Goal: Task Accomplishment & Management: Use online tool/utility

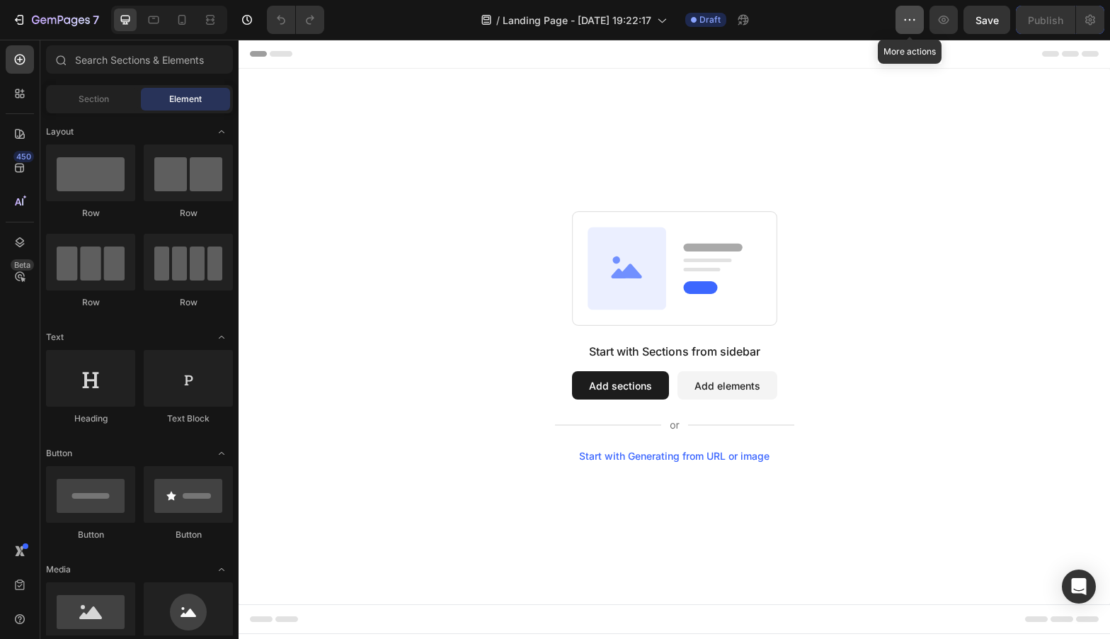
click at [913, 14] on icon "button" at bounding box center [910, 20] width 14 height 14
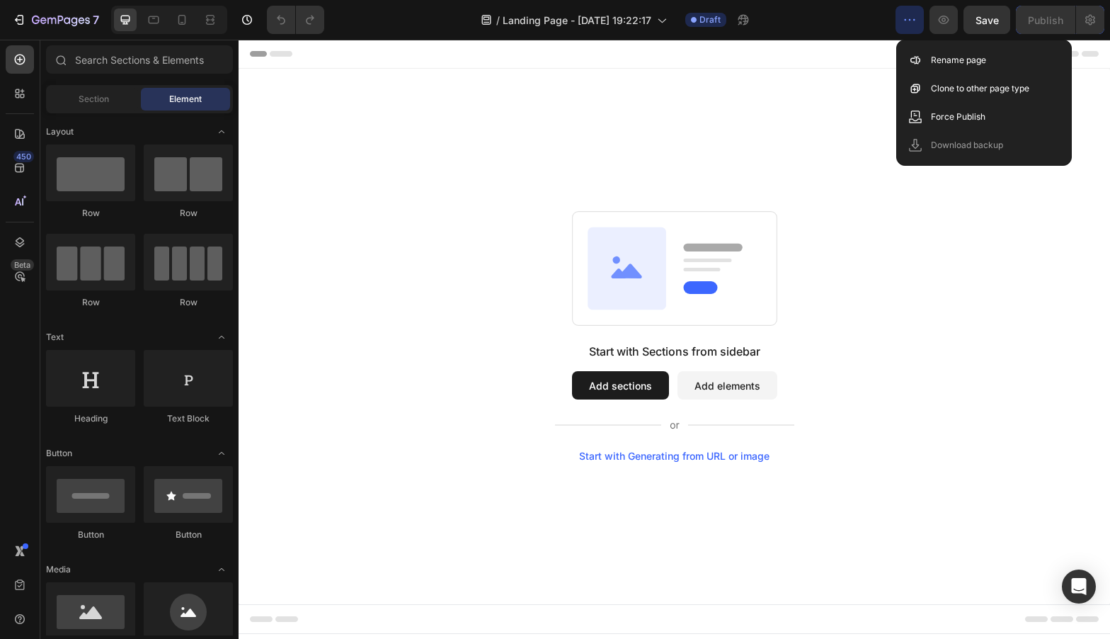
click at [889, 214] on div "Start with Sections from sidebar Add sections Add elements Start with Generatin…" at bounding box center [675, 336] width 770 height 251
click at [635, 465] on div "Start with Sections from sidebar Add sections Add elements Start with Generatin…" at bounding box center [675, 336] width 872 height 535
click at [668, 449] on div "Start with Sections from sidebar Add sections Add elements Start with Generatin…" at bounding box center [674, 402] width 239 height 119
click at [649, 455] on div "Start with Generating from URL or image" at bounding box center [674, 455] width 190 height 11
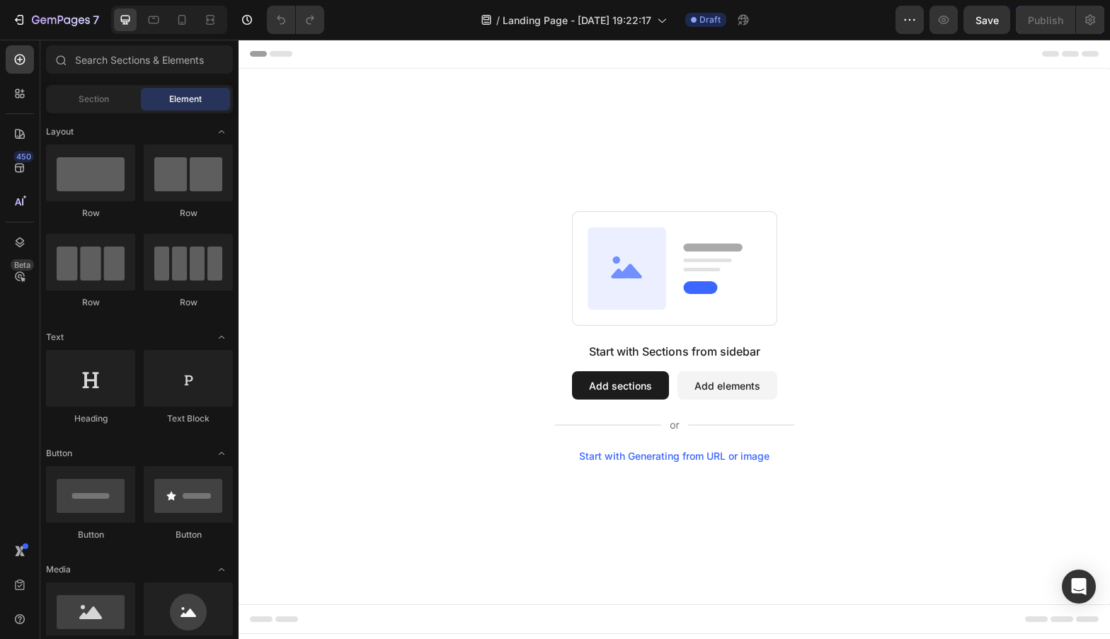
click at [660, 457] on div "Start with Generating from URL or image" at bounding box center [674, 455] width 190 height 11
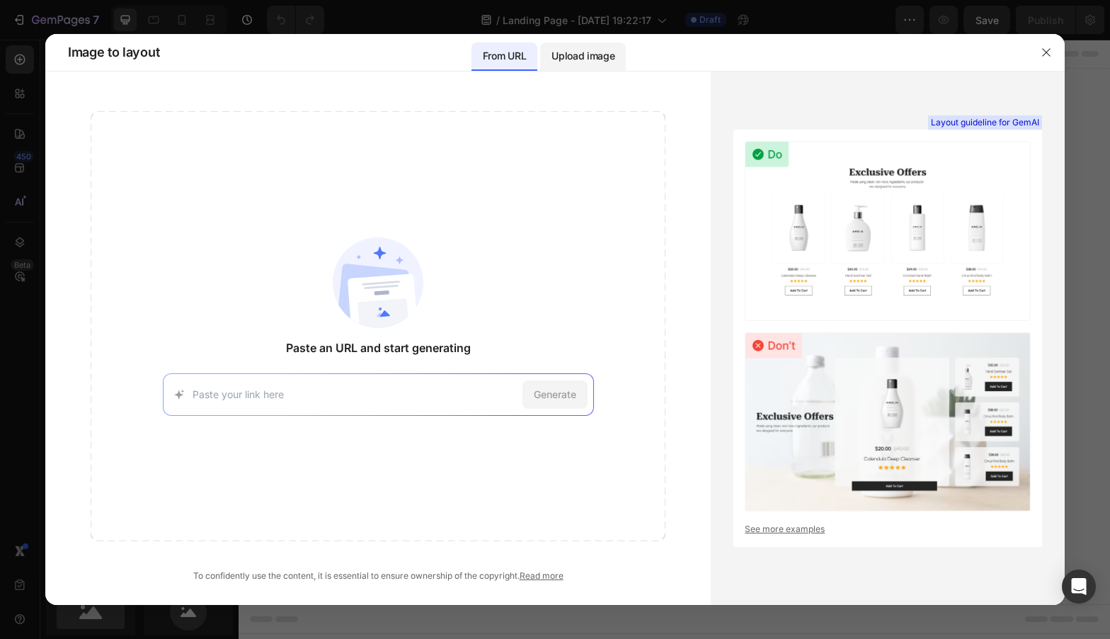
click at [564, 45] on div "Upload image" at bounding box center [583, 56] width 86 height 28
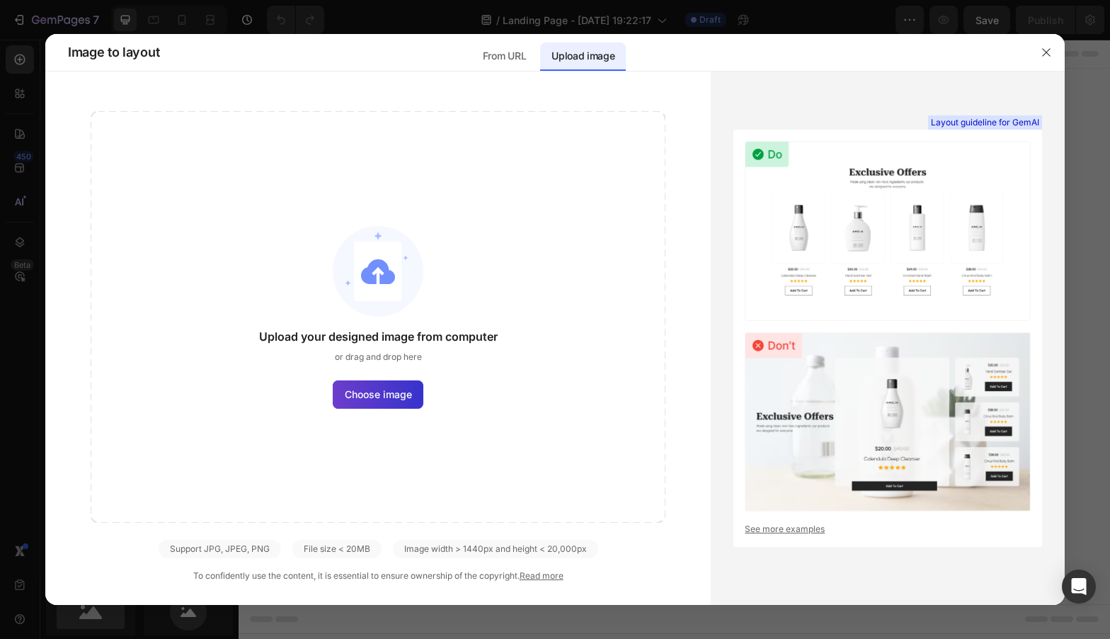
click at [381, 392] on span "Choose image" at bounding box center [378, 394] width 67 height 15
click at [0, 0] on input "Choose image" at bounding box center [0, 0] width 0 height 0
click at [1040, 52] on button "button" at bounding box center [1046, 52] width 23 height 23
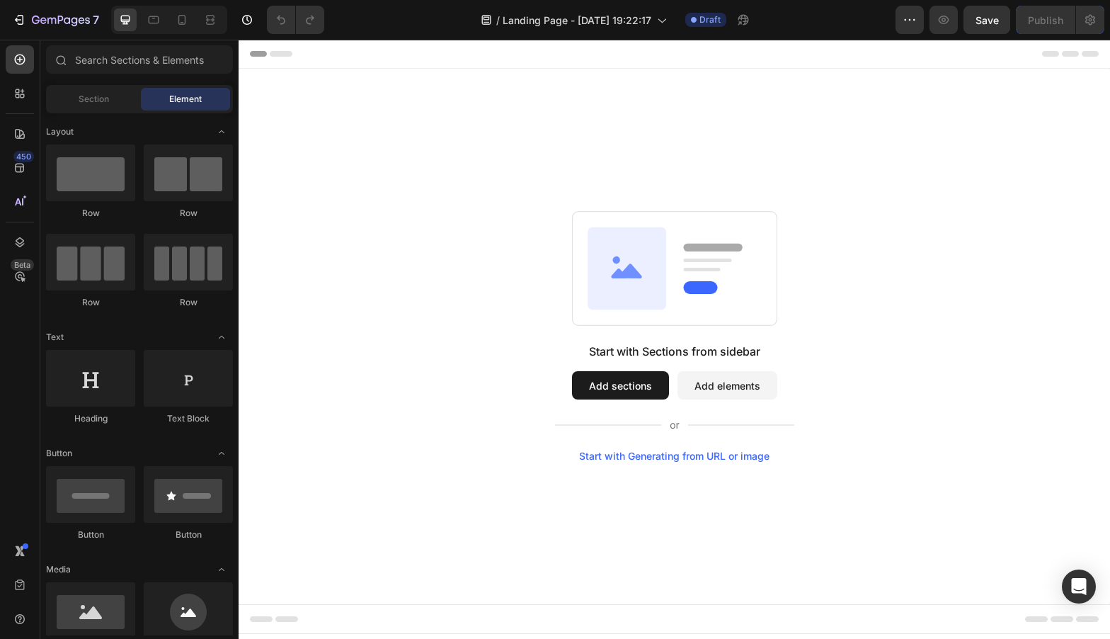
click at [627, 378] on button "Add sections" at bounding box center [620, 385] width 97 height 28
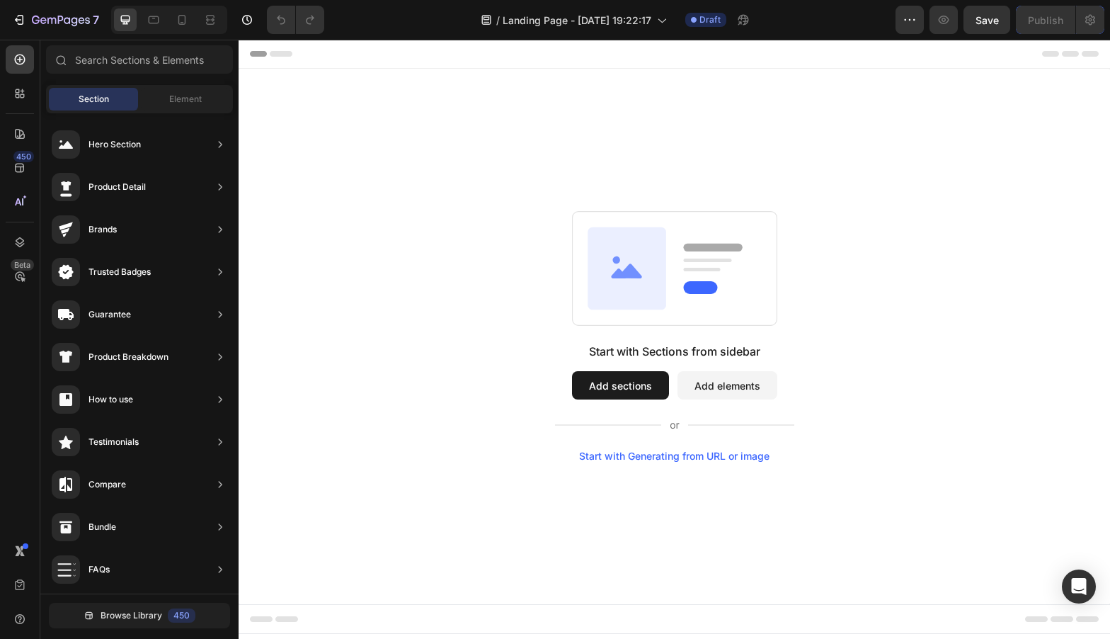
click at [600, 390] on button "Add sections" at bounding box center [620, 385] width 97 height 28
click at [604, 386] on button "Add sections" at bounding box center [620, 385] width 97 height 28
click at [110, 59] on input "text" at bounding box center [139, 59] width 187 height 28
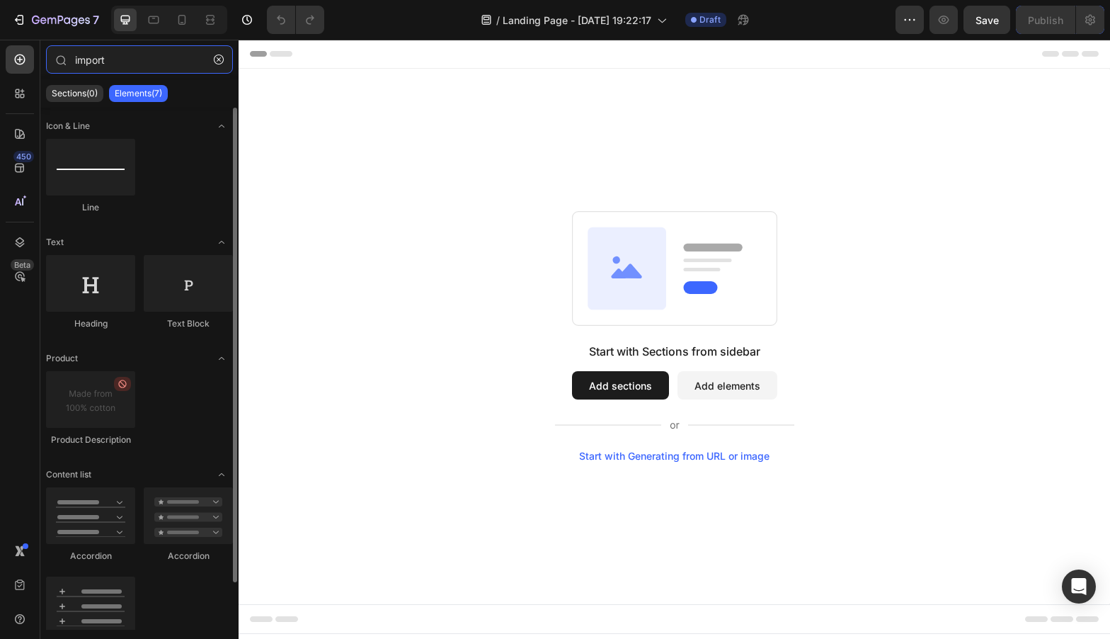
scroll to position [52, 0]
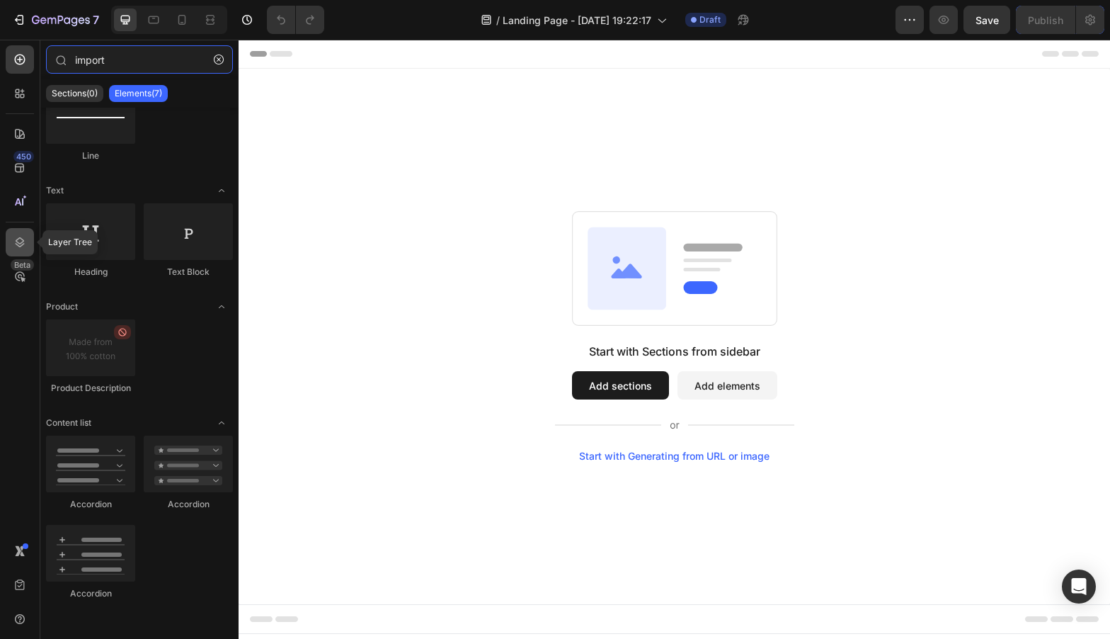
type input "import"
click at [22, 237] on icon at bounding box center [20, 242] width 14 height 14
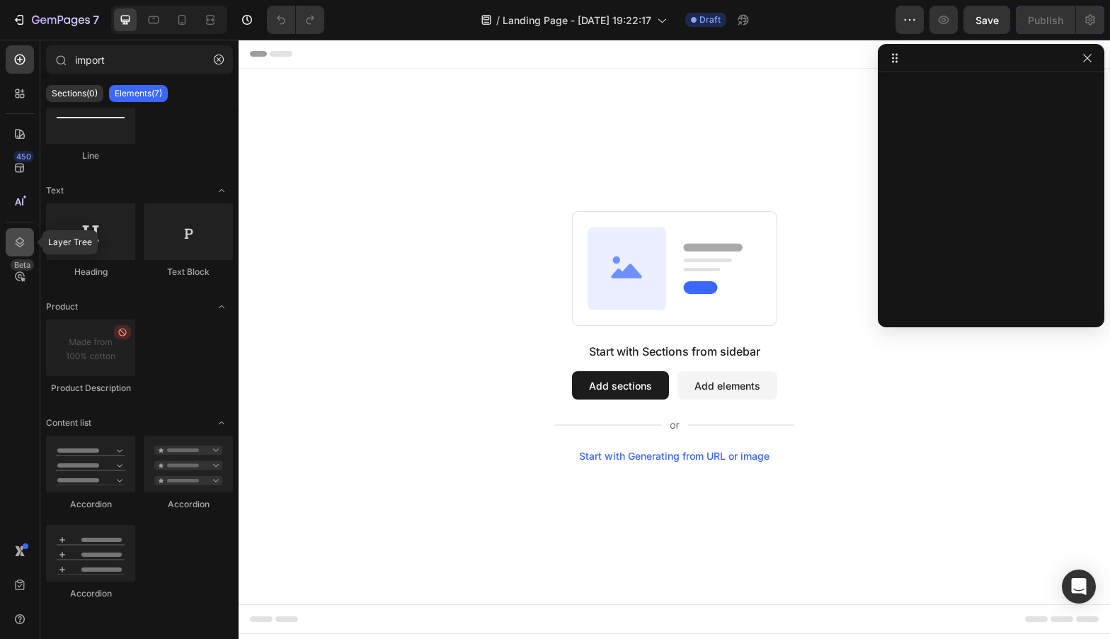
click at [15, 236] on icon at bounding box center [20, 242] width 14 height 14
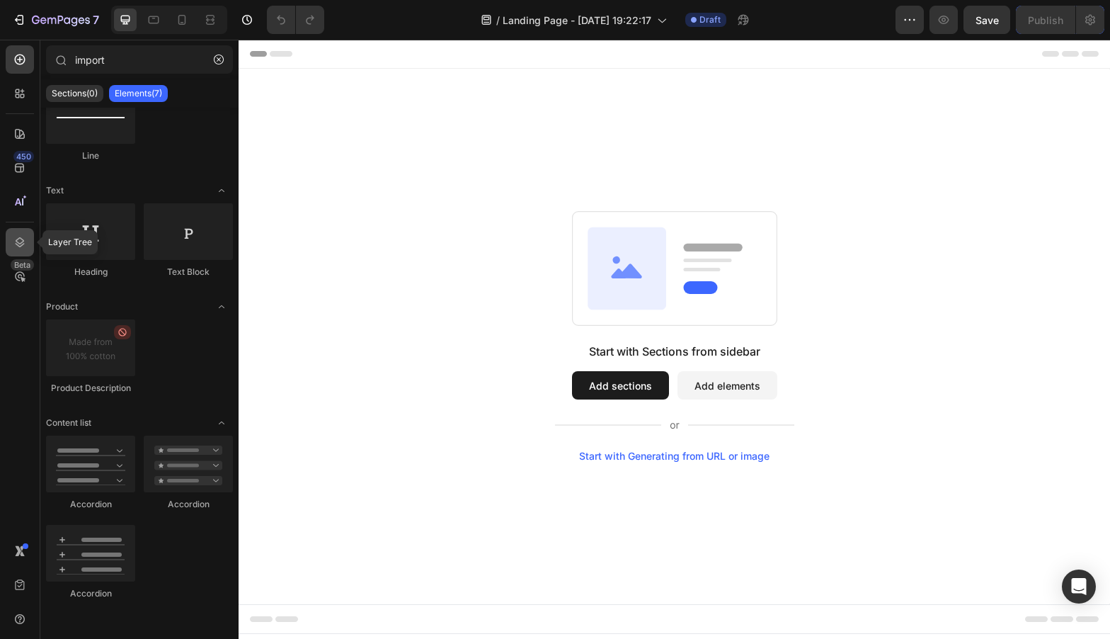
click at [15, 236] on icon at bounding box center [20, 242] width 14 height 14
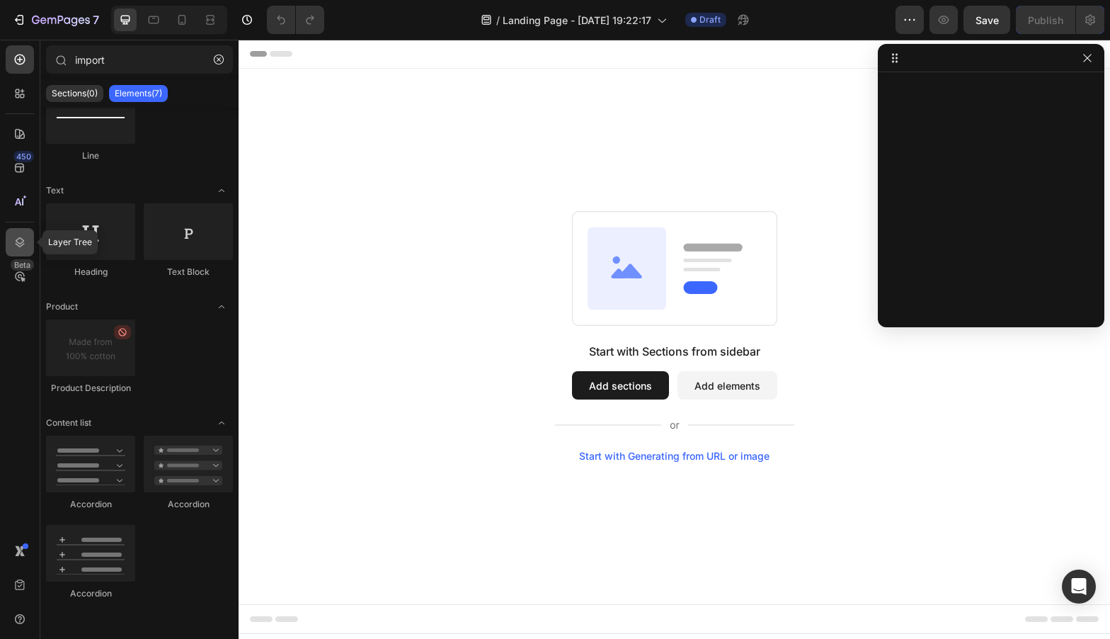
click at [15, 236] on icon at bounding box center [20, 242] width 14 height 14
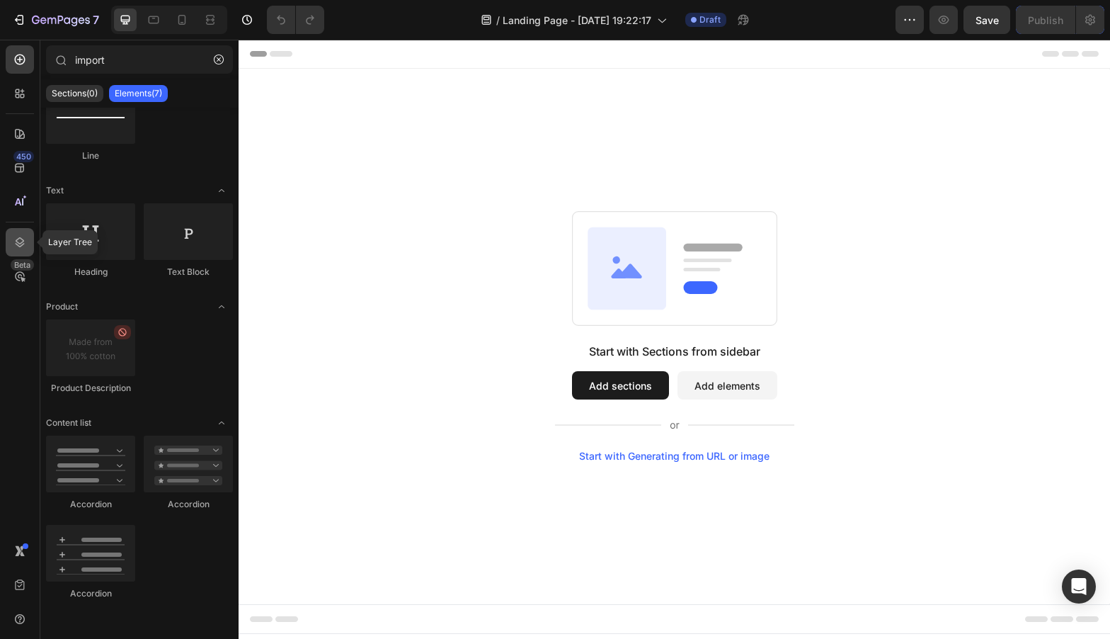
click at [15, 236] on icon at bounding box center [20, 242] width 14 height 14
click at [18, 243] on icon at bounding box center [20, 242] width 14 height 14
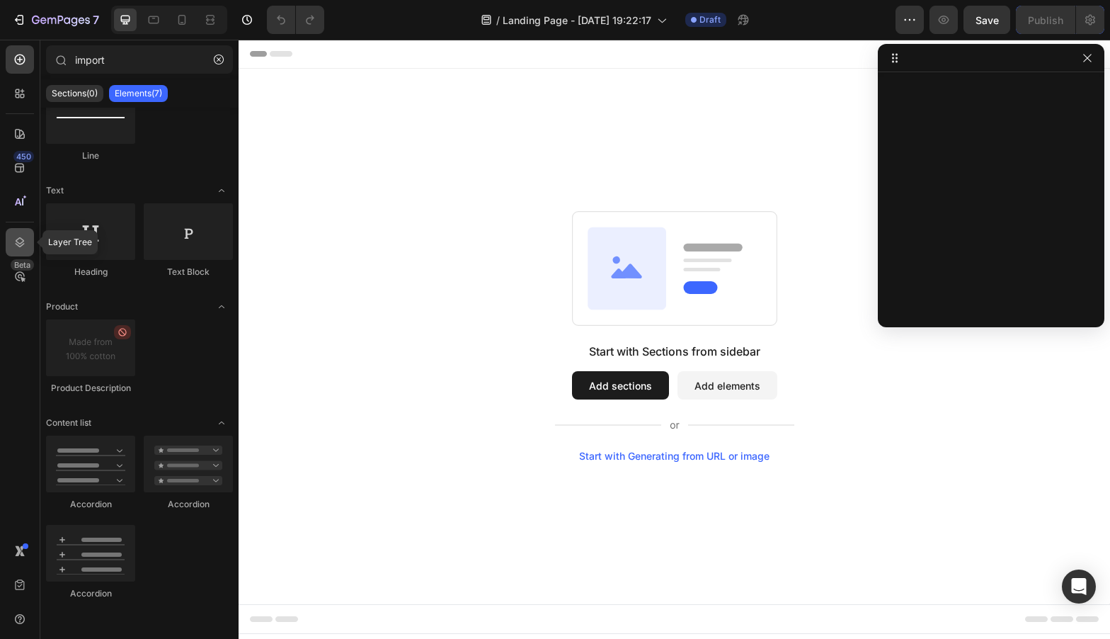
click at [18, 243] on icon at bounding box center [20, 242] width 14 height 14
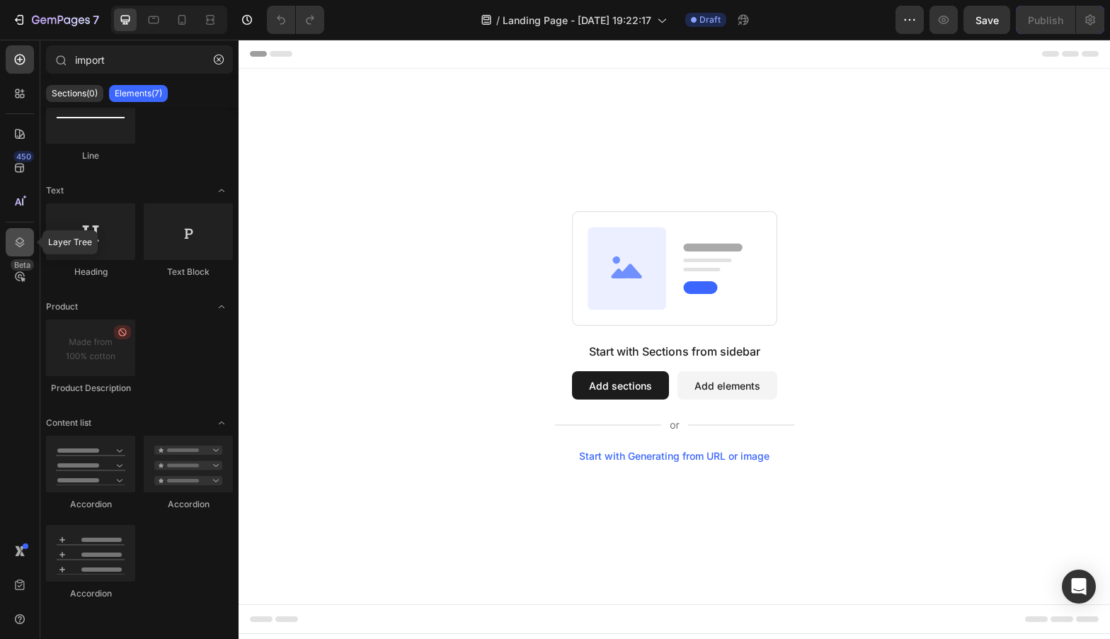
click at [18, 243] on icon at bounding box center [20, 242] width 14 height 14
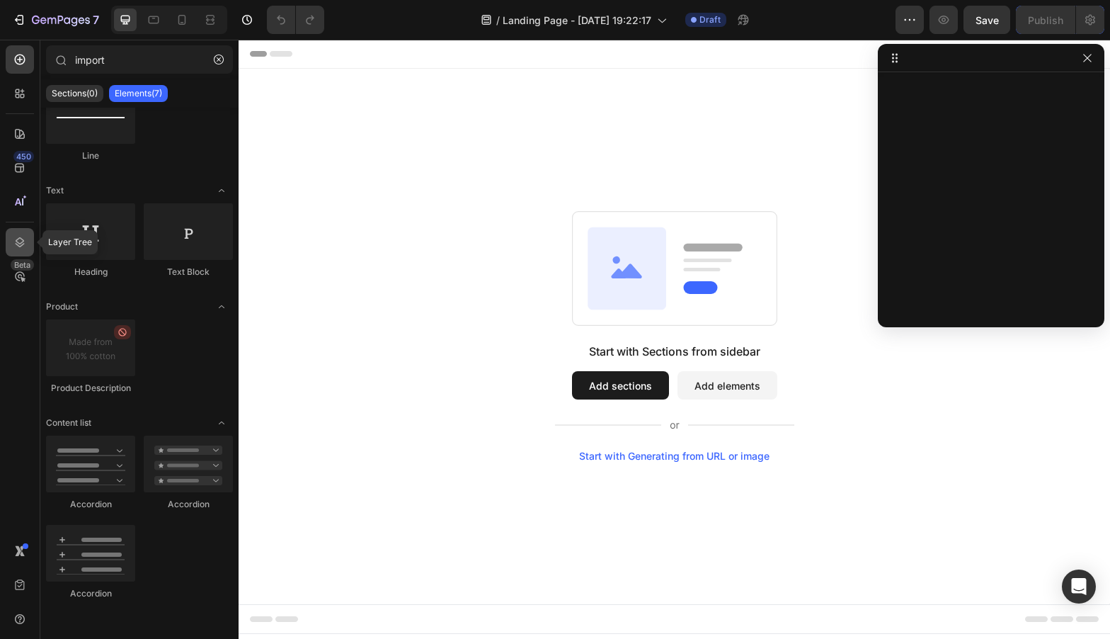
click at [18, 243] on icon at bounding box center [20, 242] width 14 height 14
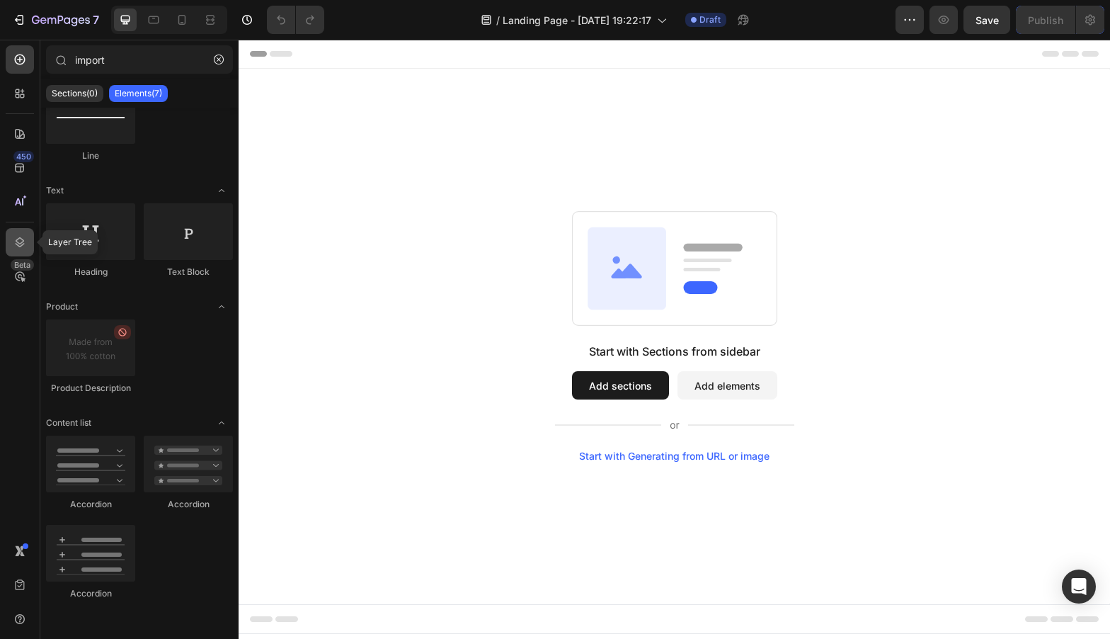
click at [18, 243] on icon at bounding box center [20, 242] width 14 height 14
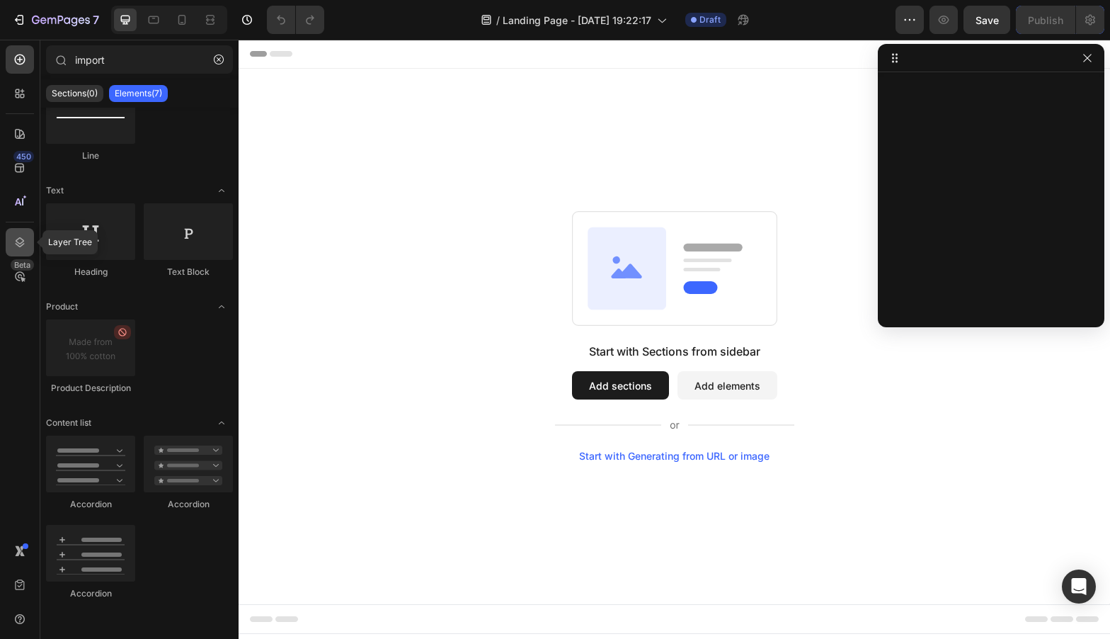
click at [18, 243] on icon at bounding box center [20, 242] width 14 height 14
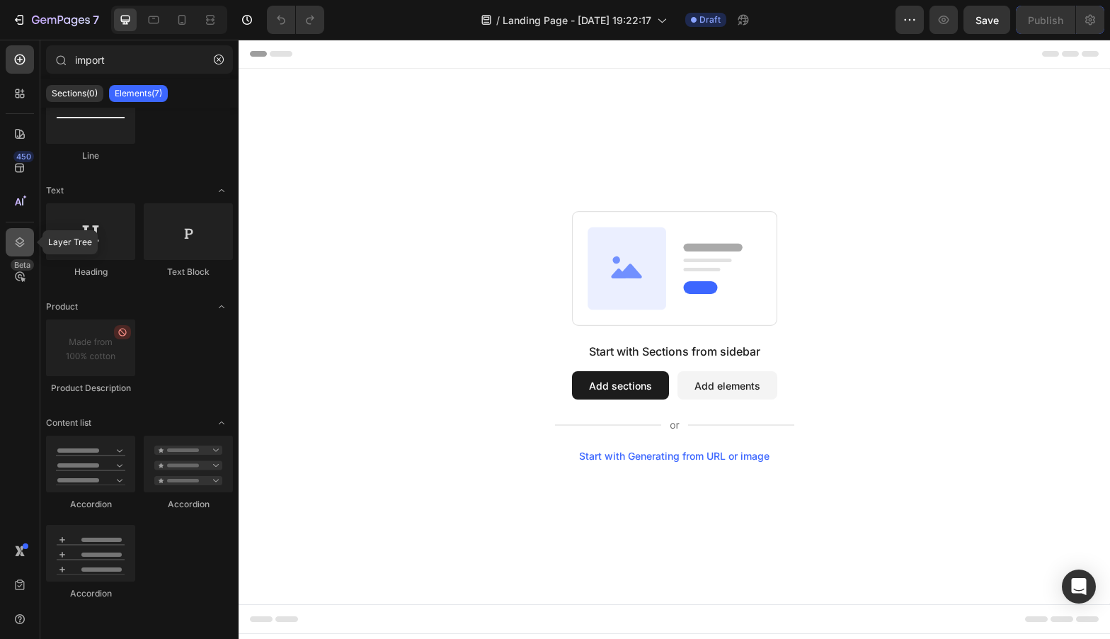
click at [18, 243] on icon at bounding box center [20, 242] width 14 height 14
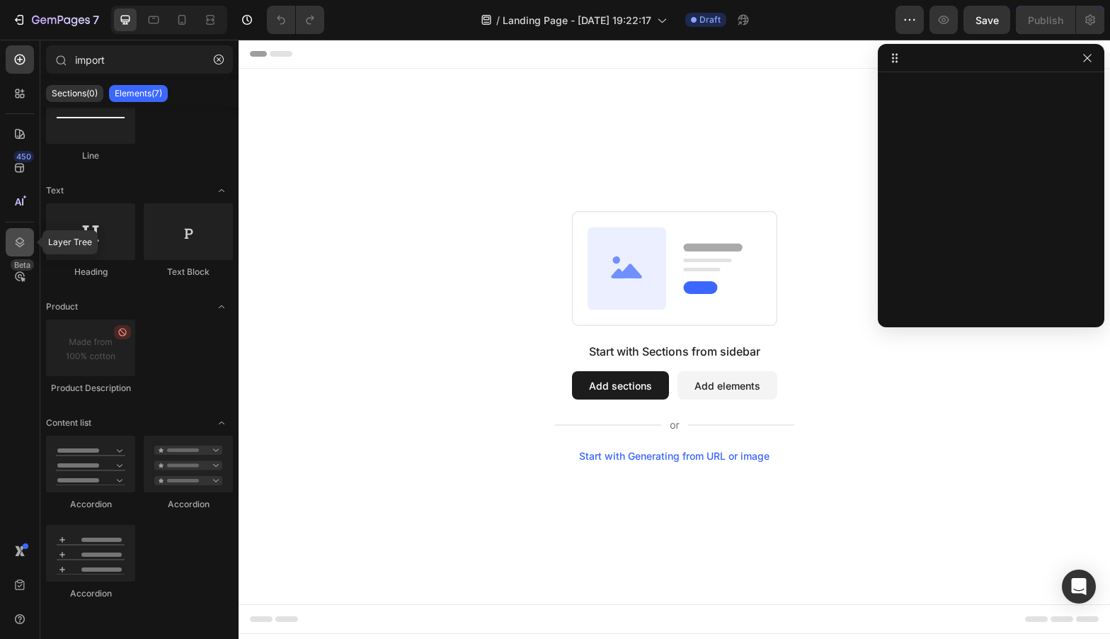
click at [18, 243] on icon at bounding box center [20, 242] width 14 height 14
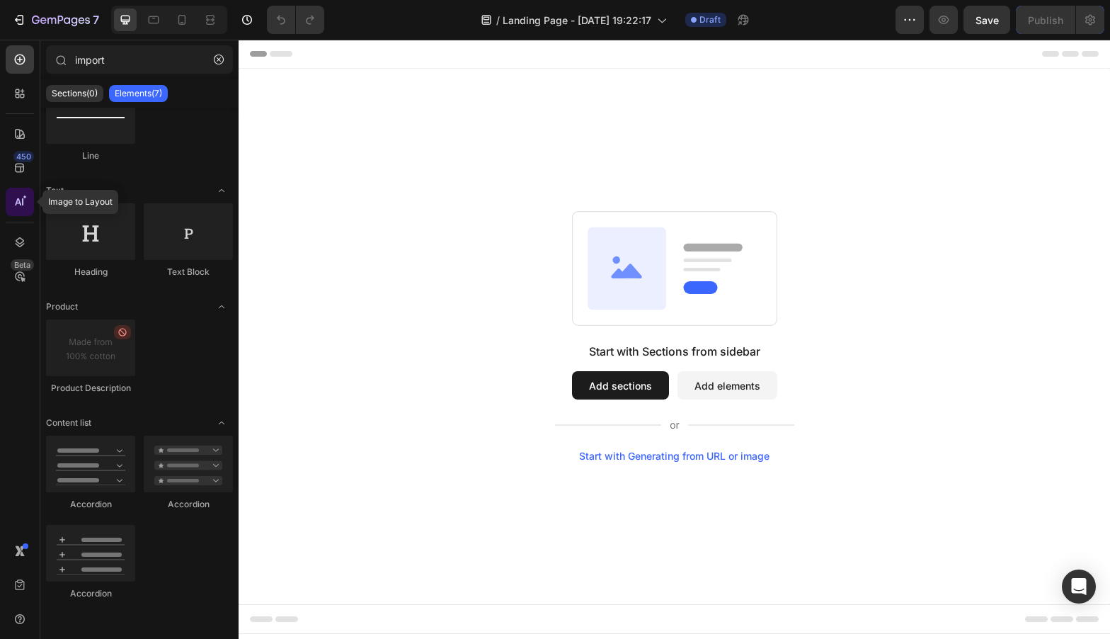
click at [13, 201] on icon at bounding box center [20, 202] width 14 height 14
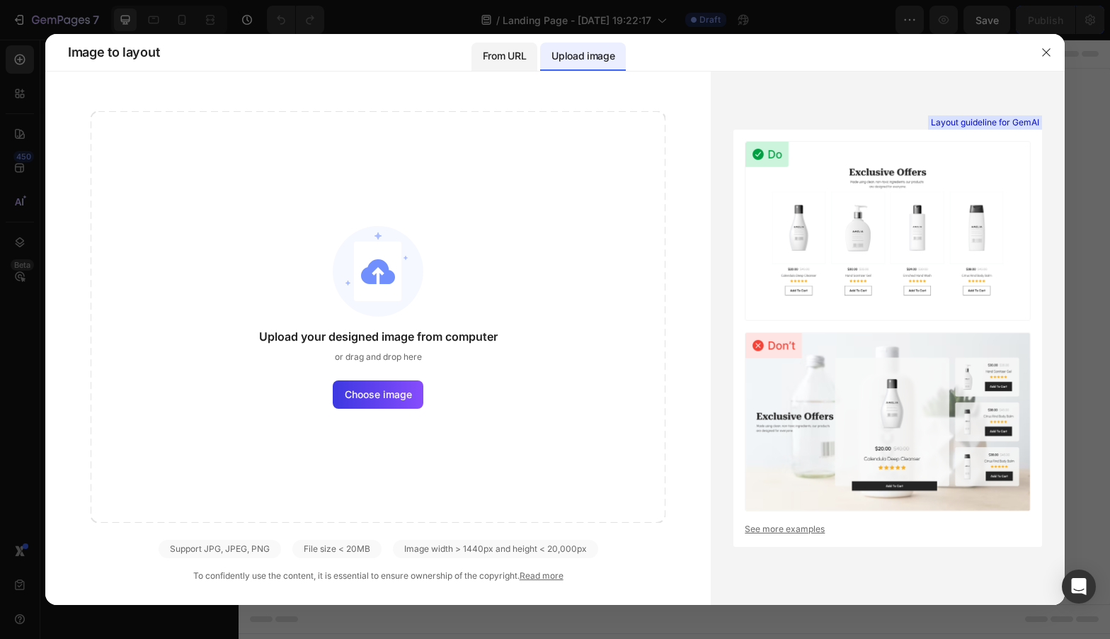
click at [502, 48] on p "From URL" at bounding box center [504, 55] width 43 height 17
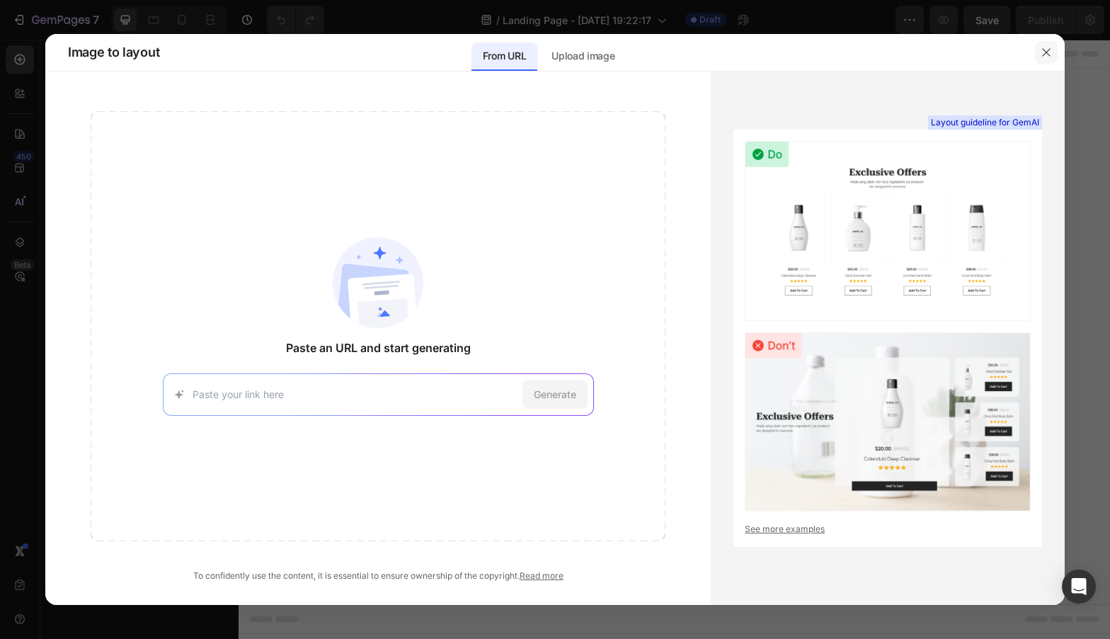
click at [1052, 50] on button "button" at bounding box center [1046, 52] width 23 height 23
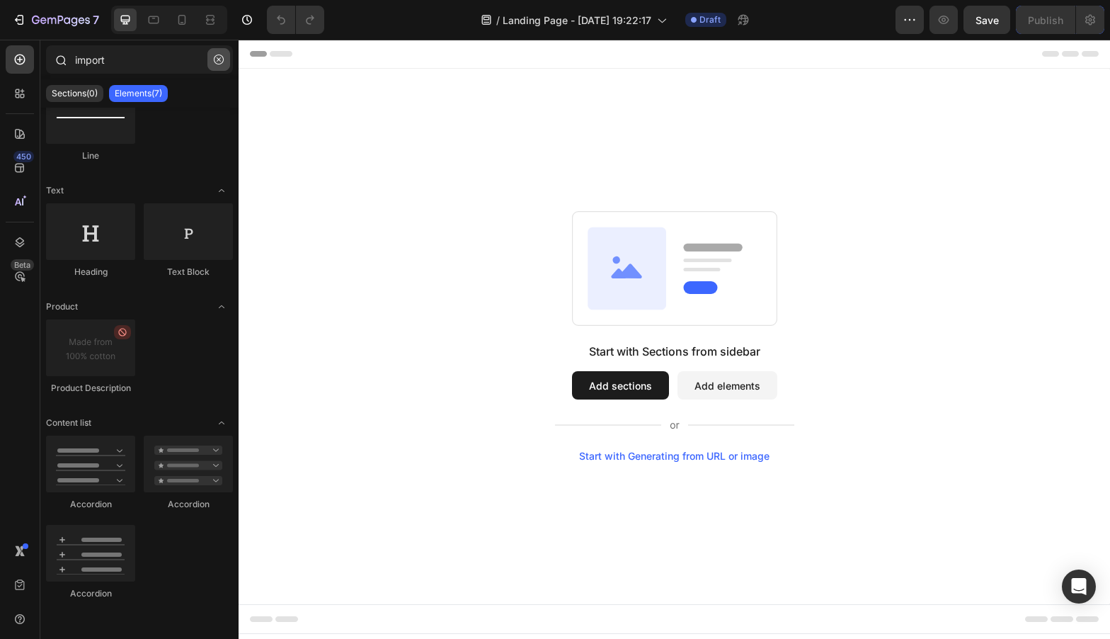
click at [212, 64] on button "button" at bounding box center [218, 59] width 23 height 23
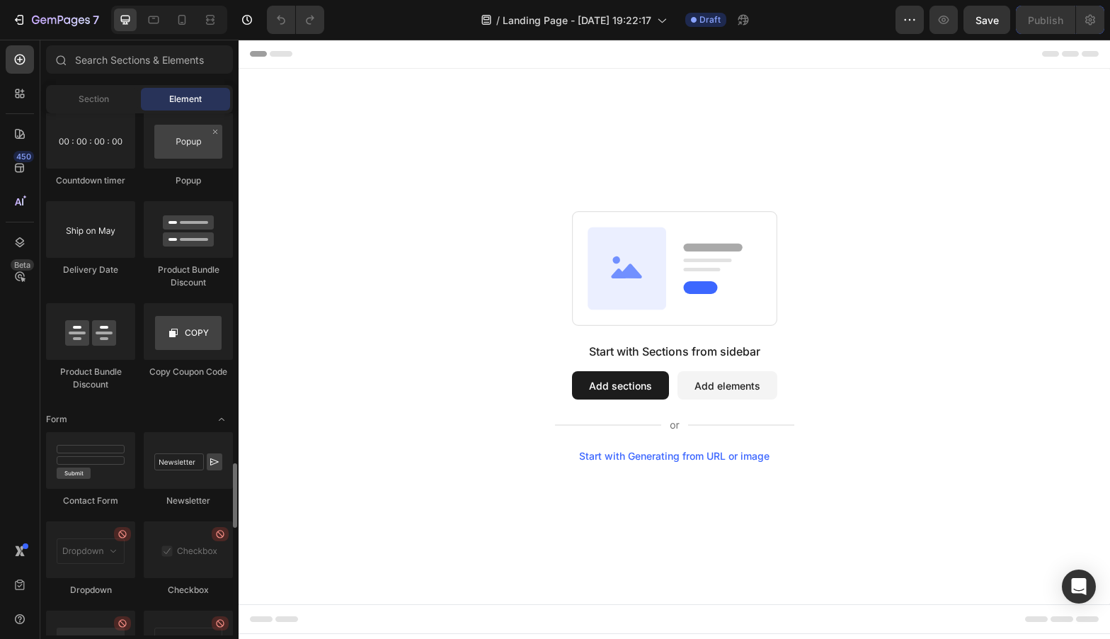
scroll to position [3675, 0]
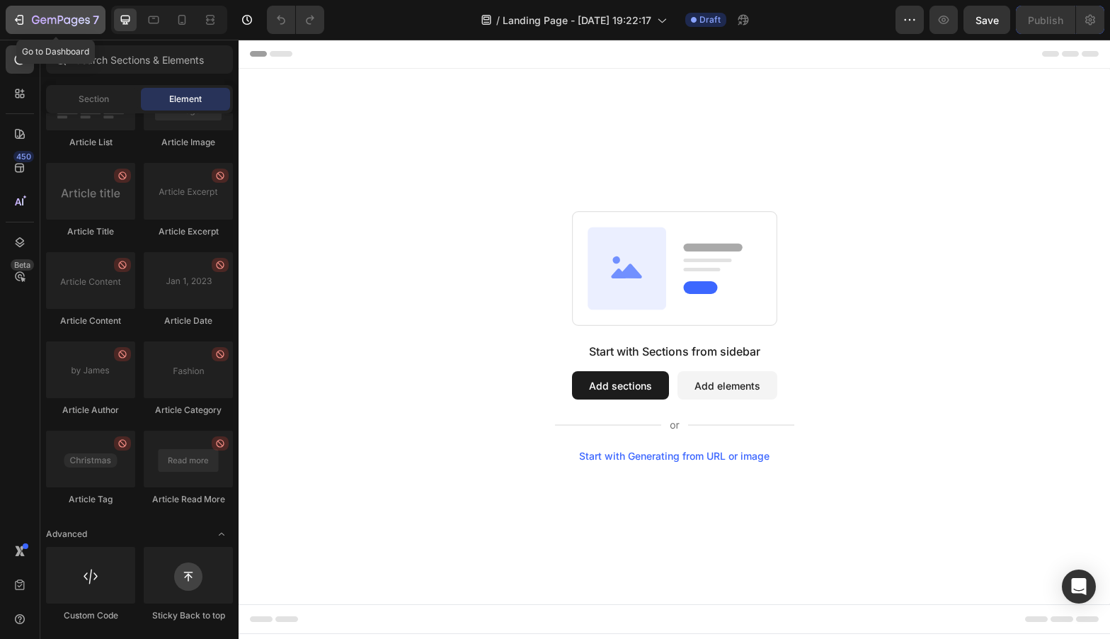
click at [17, 19] on icon "button" at bounding box center [18, 20] width 6 height 4
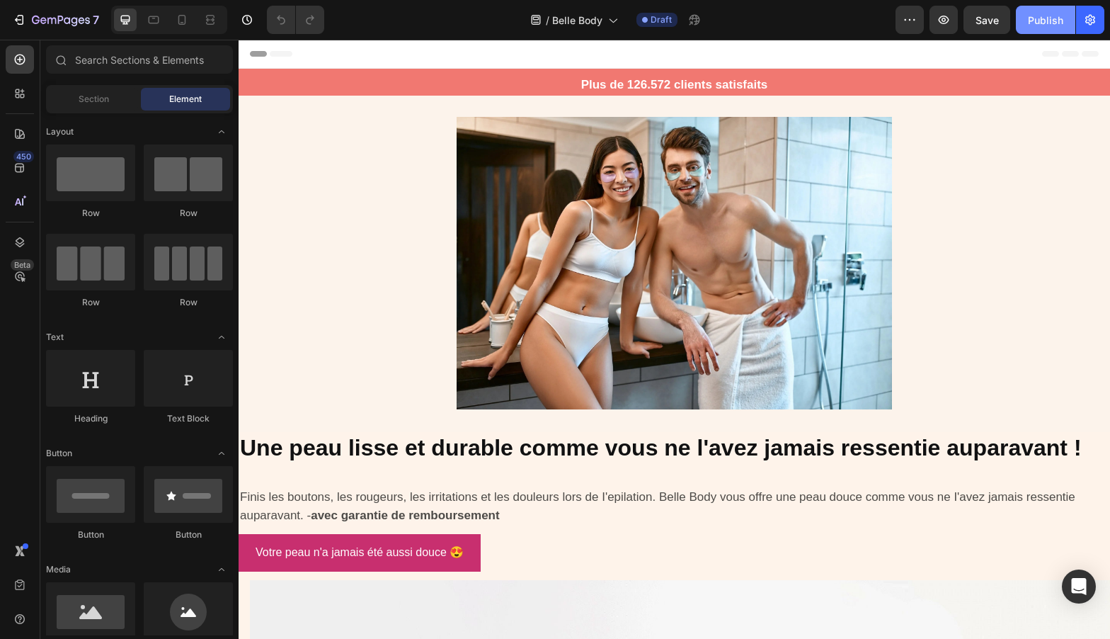
click at [1043, 10] on button "Publish" at bounding box center [1045, 20] width 59 height 28
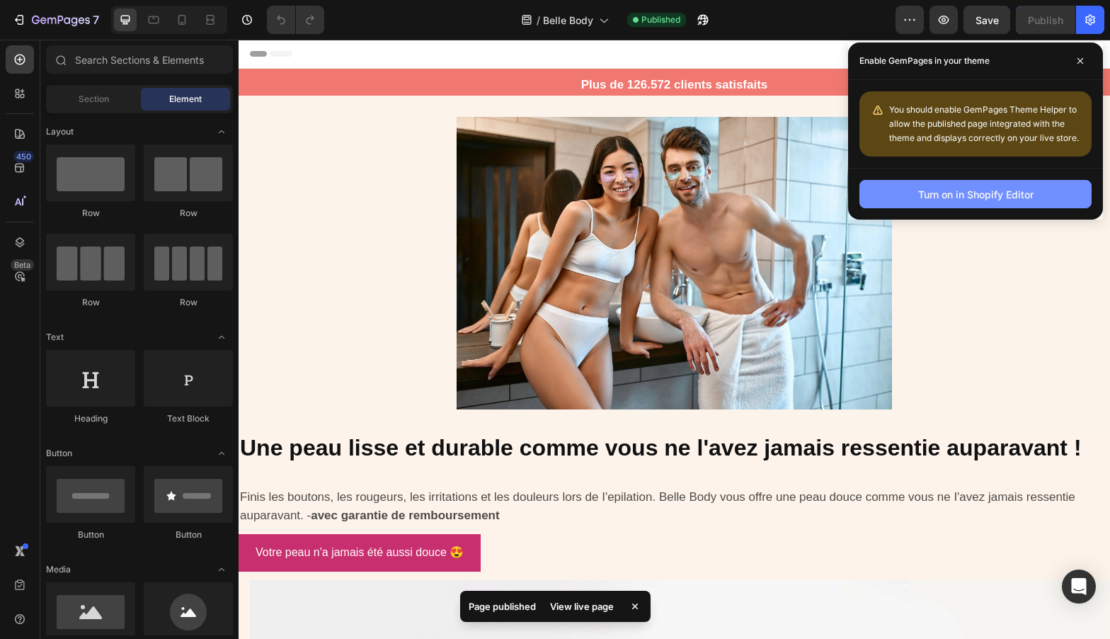
click at [955, 188] on div "Turn on in Shopify Editor" at bounding box center [975, 194] width 115 height 15
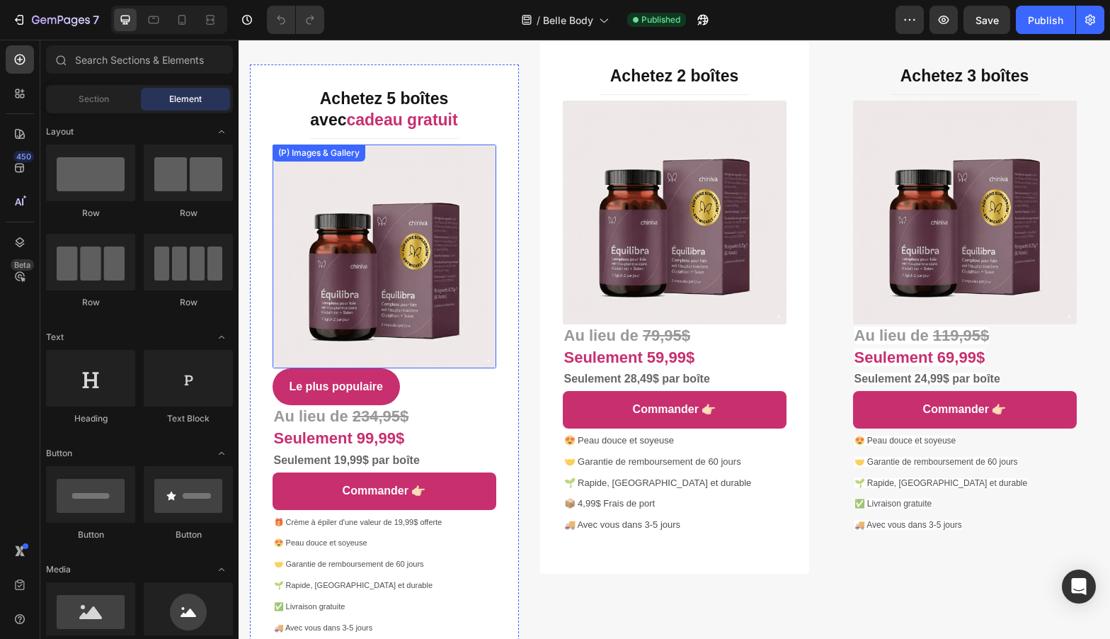
scroll to position [5417, 0]
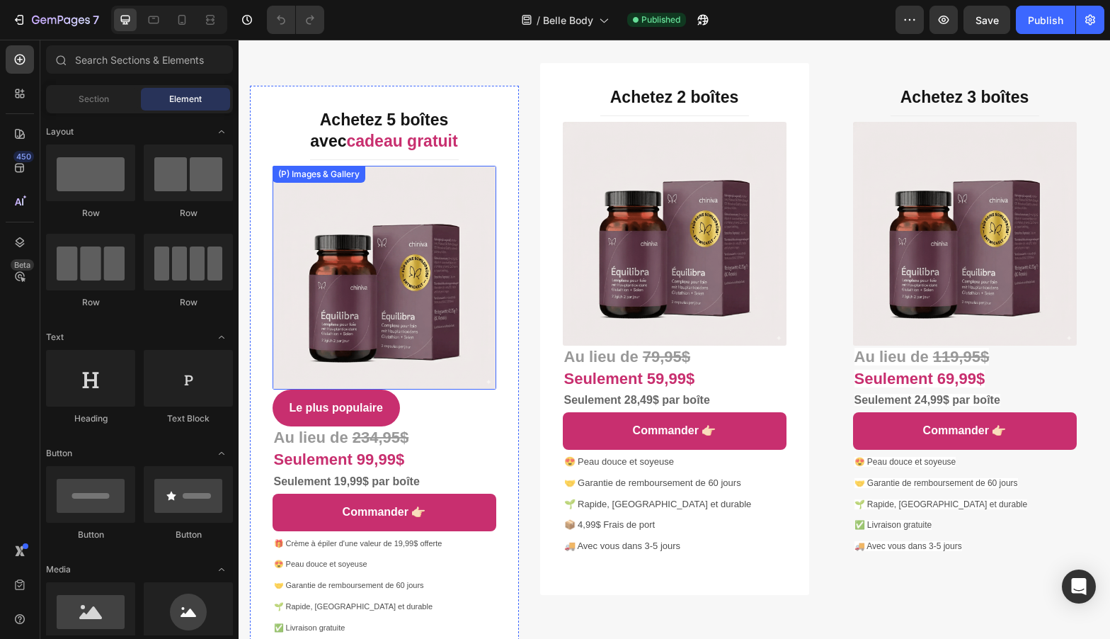
click at [389, 290] on img at bounding box center [385, 278] width 224 height 224
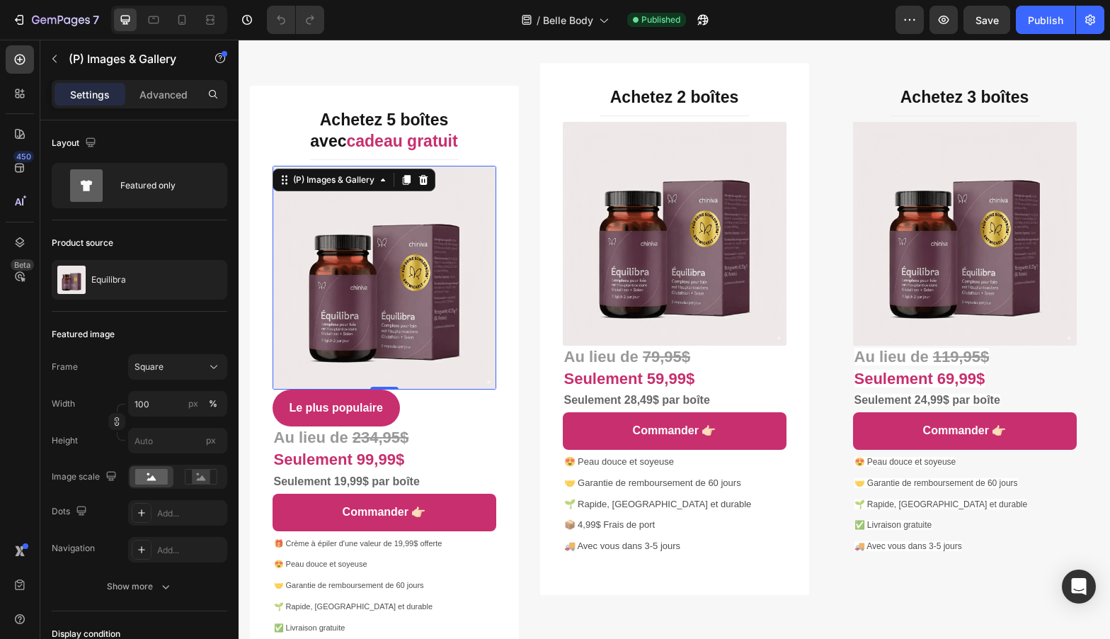
click at [373, 217] on img at bounding box center [385, 278] width 224 height 224
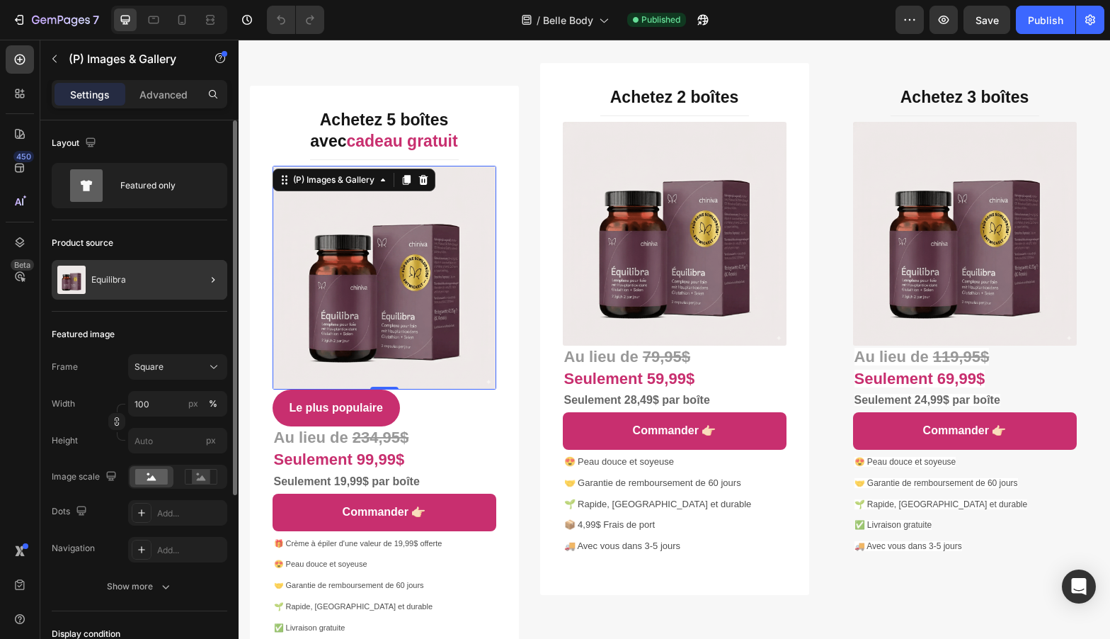
click at [204, 276] on div at bounding box center [208, 280] width 40 height 40
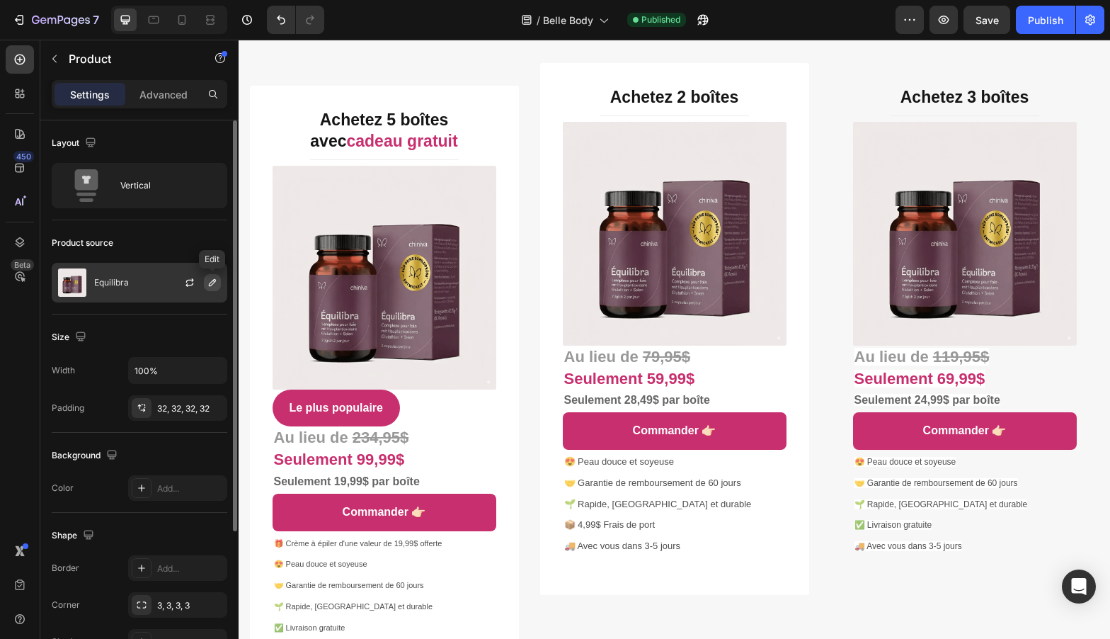
click at [209, 283] on icon "button" at bounding box center [212, 282] width 11 height 11
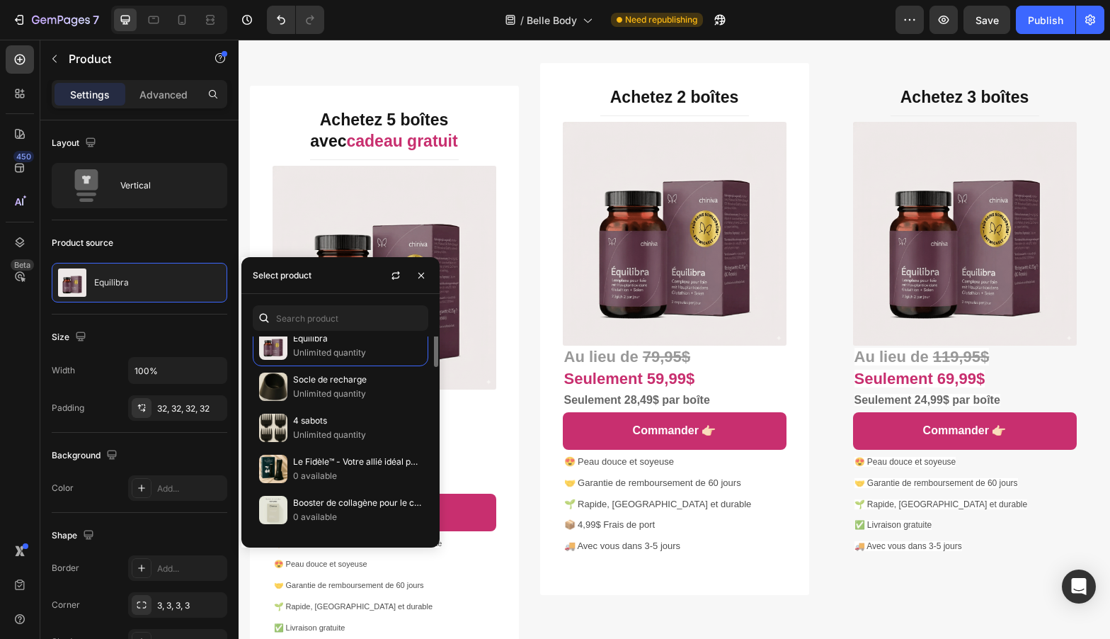
scroll to position [0, 0]
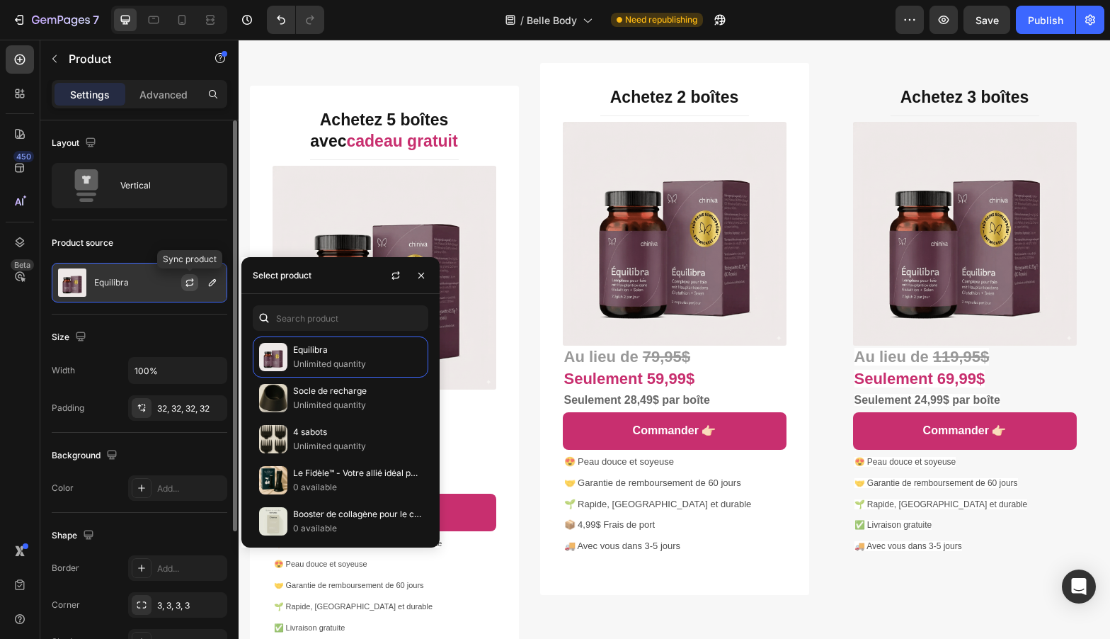
click at [194, 285] on icon "button" at bounding box center [189, 282] width 11 height 11
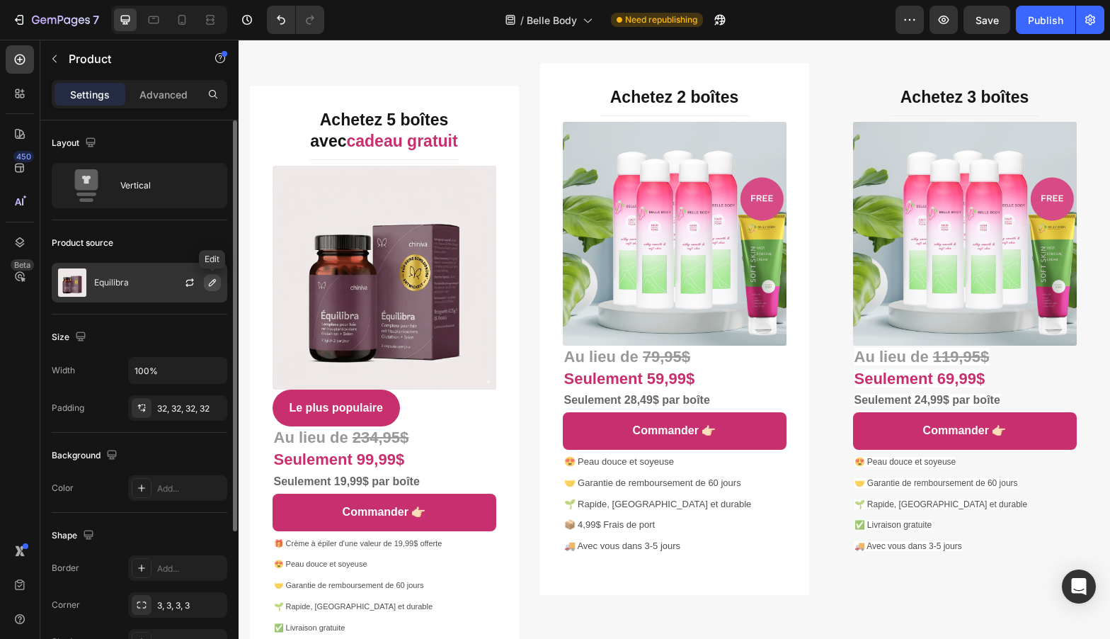
click at [211, 283] on icon "button" at bounding box center [212, 282] width 11 height 11
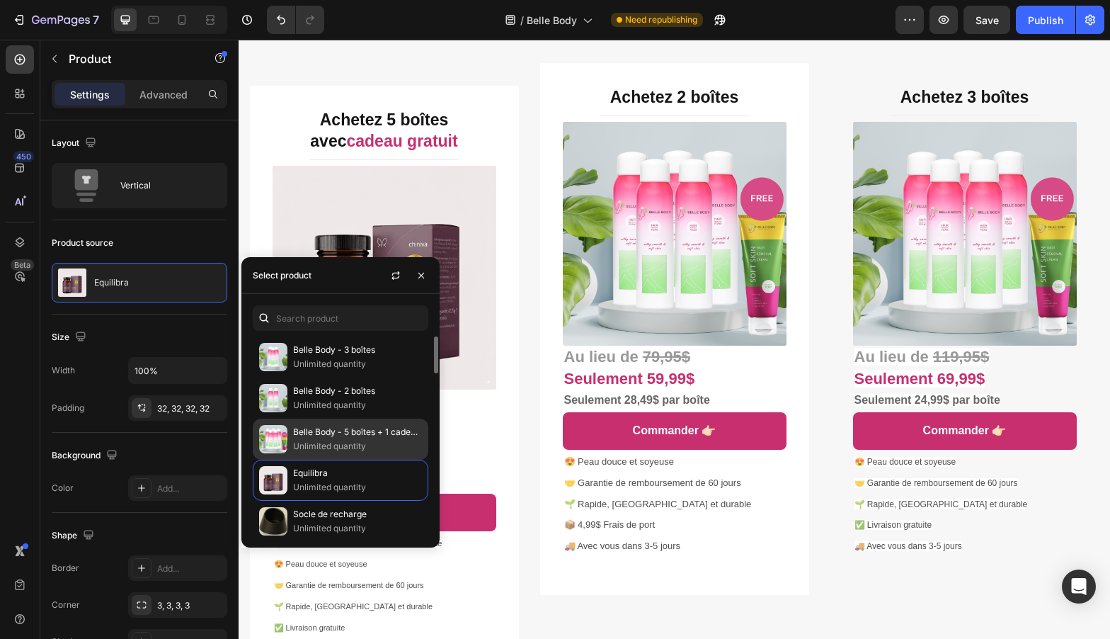
click at [352, 430] on p "Belle Body - 5 boîtes + 1 cadeau gratuit" at bounding box center [357, 432] width 129 height 14
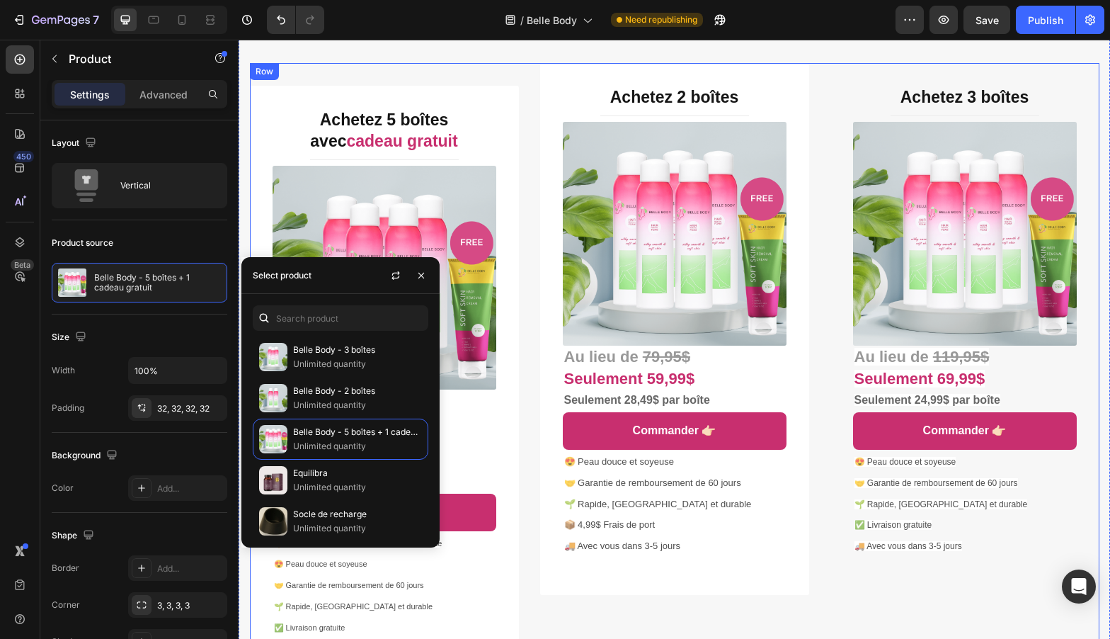
click at [528, 448] on div "Achetez 5 boîtes avec cadeau gratuit Heading Title Line (P) Images & Gallery Le…" at bounding box center [675, 373] width 850 height 620
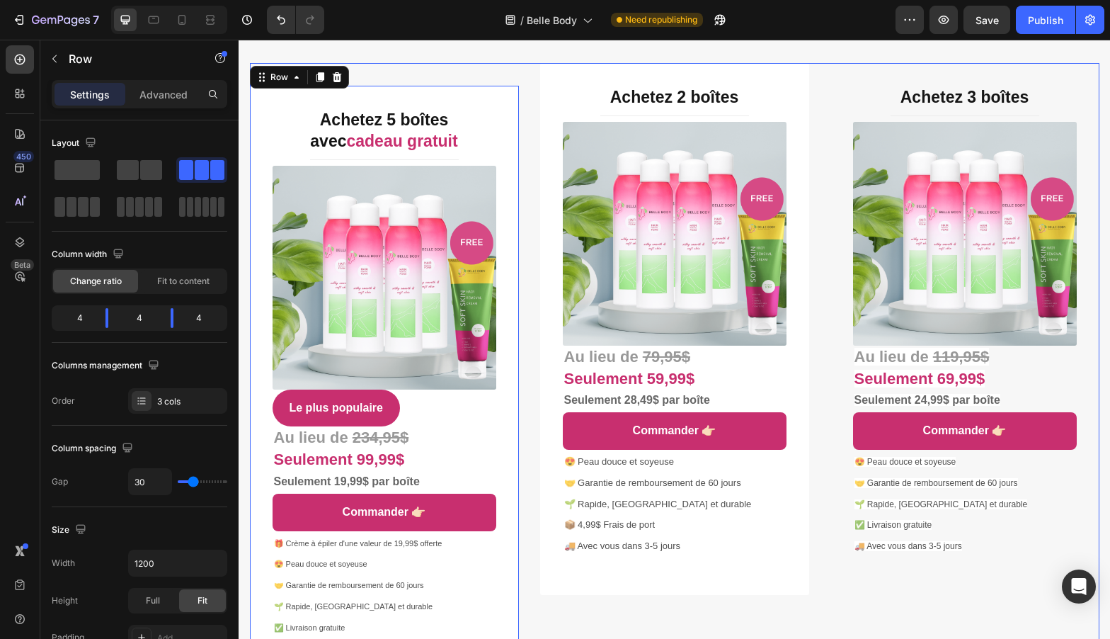
scroll to position [5449, 0]
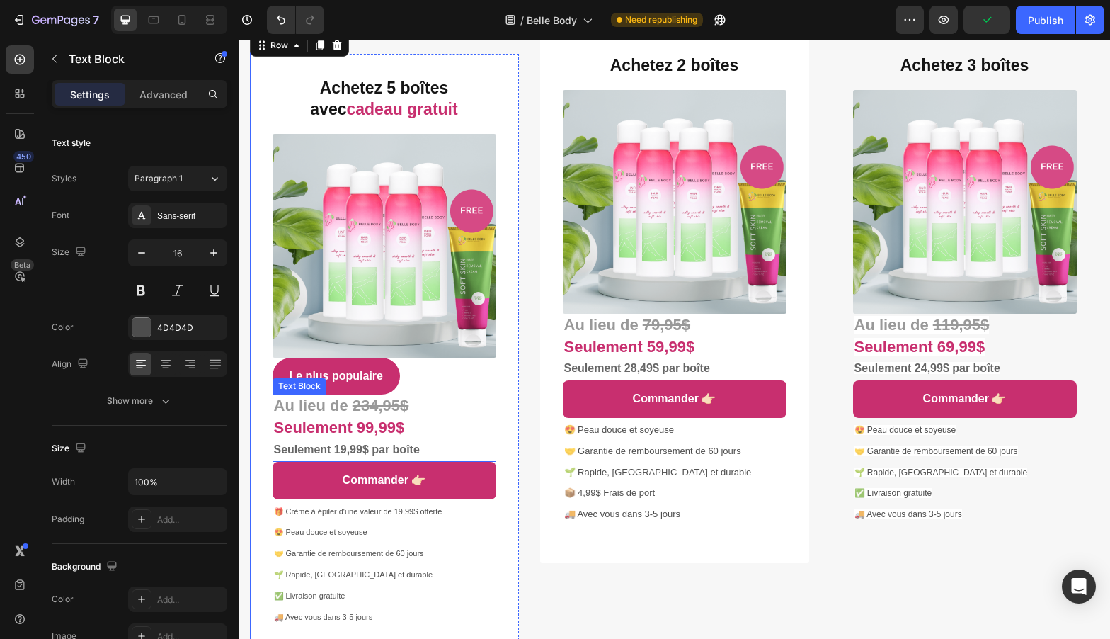
click at [372, 406] on strong "234,95$" at bounding box center [381, 406] width 57 height 18
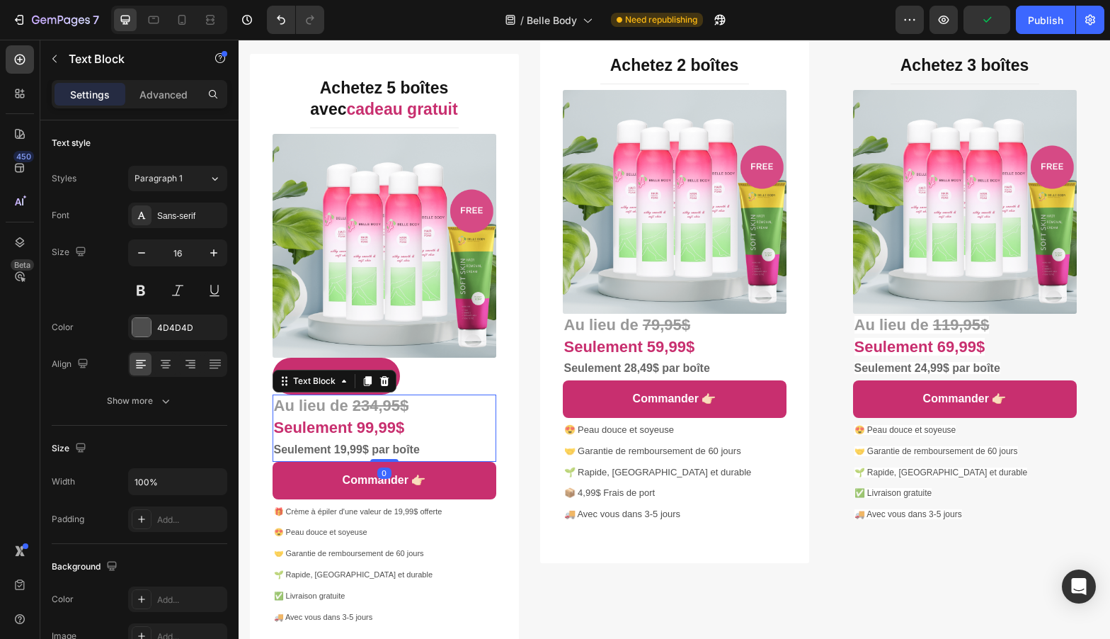
click at [372, 406] on strong "234,95$" at bounding box center [381, 406] width 57 height 18
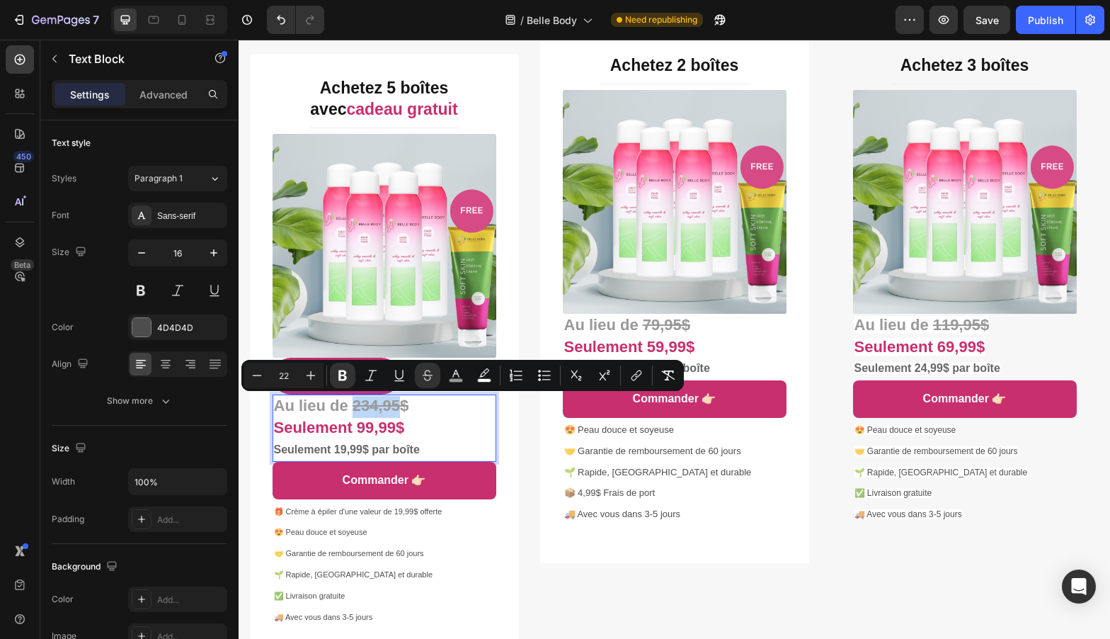
click at [376, 405] on strong "234,95$" at bounding box center [381, 406] width 57 height 18
click at [384, 405] on strong "234,95$" at bounding box center [381, 406] width 57 height 18
drag, startPoint x: 376, startPoint y: 407, endPoint x: 355, endPoint y: 408, distance: 21.3
click at [355, 408] on strong "234,95$" at bounding box center [381, 406] width 57 height 18
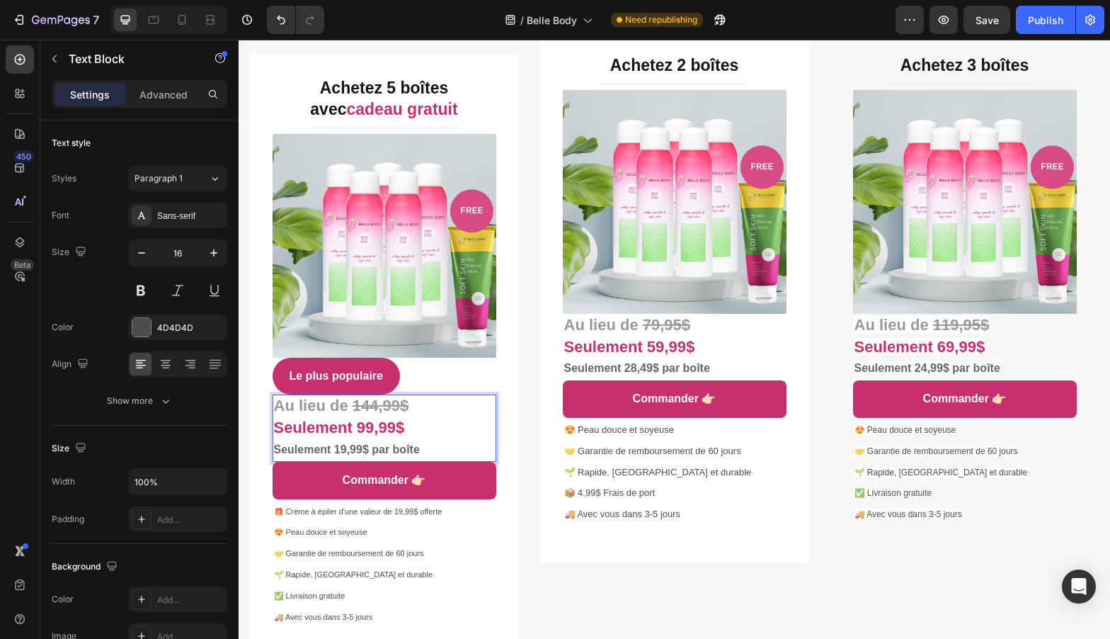
click at [363, 415] on p "Au lieu de 144,99$ Seulement 99,99$ Seulement 19,99$ par boîte" at bounding box center [384, 428] width 221 height 64
click at [364, 427] on strong "Seulement 99,99$" at bounding box center [339, 428] width 131 height 18
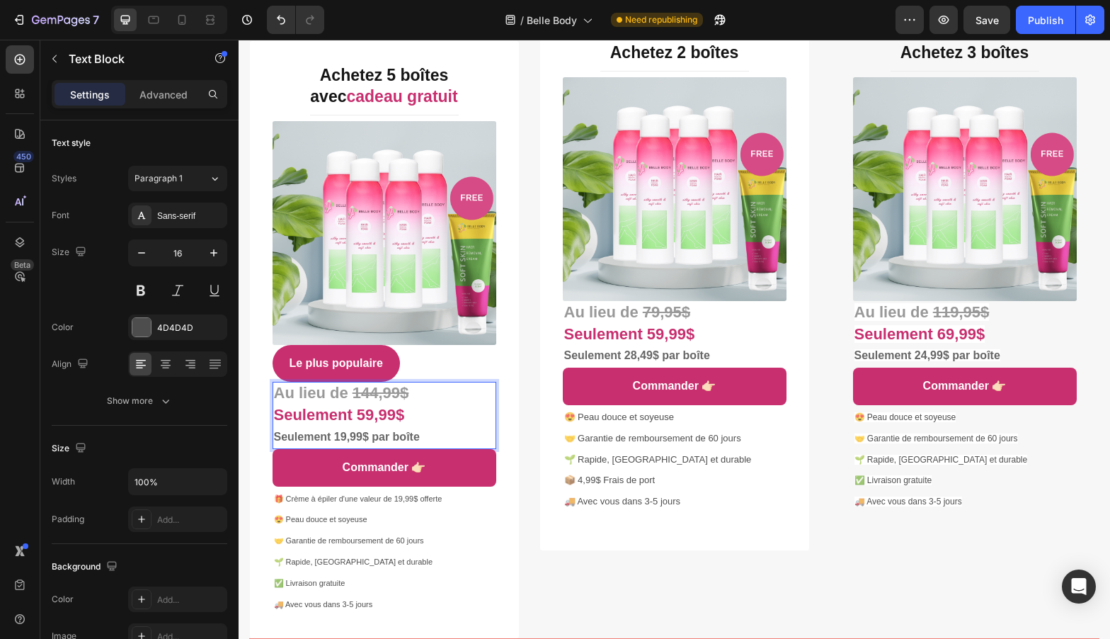
click at [407, 398] on strong "144,99$" at bounding box center [381, 393] width 57 height 18
click at [403, 420] on strong "Seulement 59,99$" at bounding box center [339, 415] width 131 height 18
click at [341, 439] on strong "Seulement 19,99$ par boîte" at bounding box center [347, 437] width 146 height 12
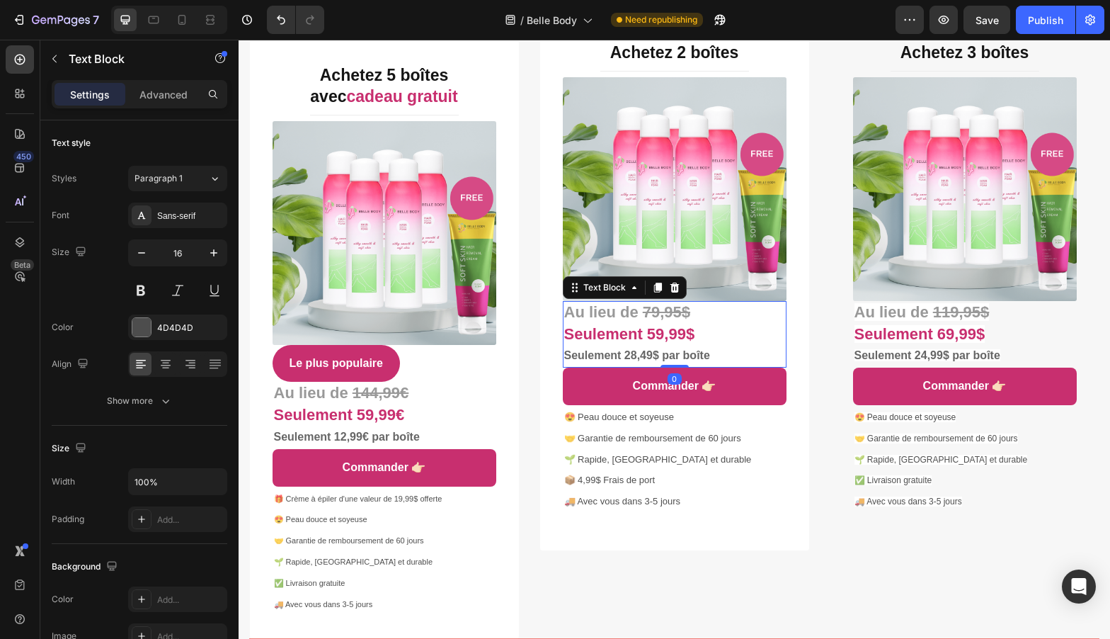
click at [654, 317] on strong "79,95$" at bounding box center [666, 312] width 47 height 18
click at [650, 312] on strong "79,95$" at bounding box center [666, 312] width 47 height 18
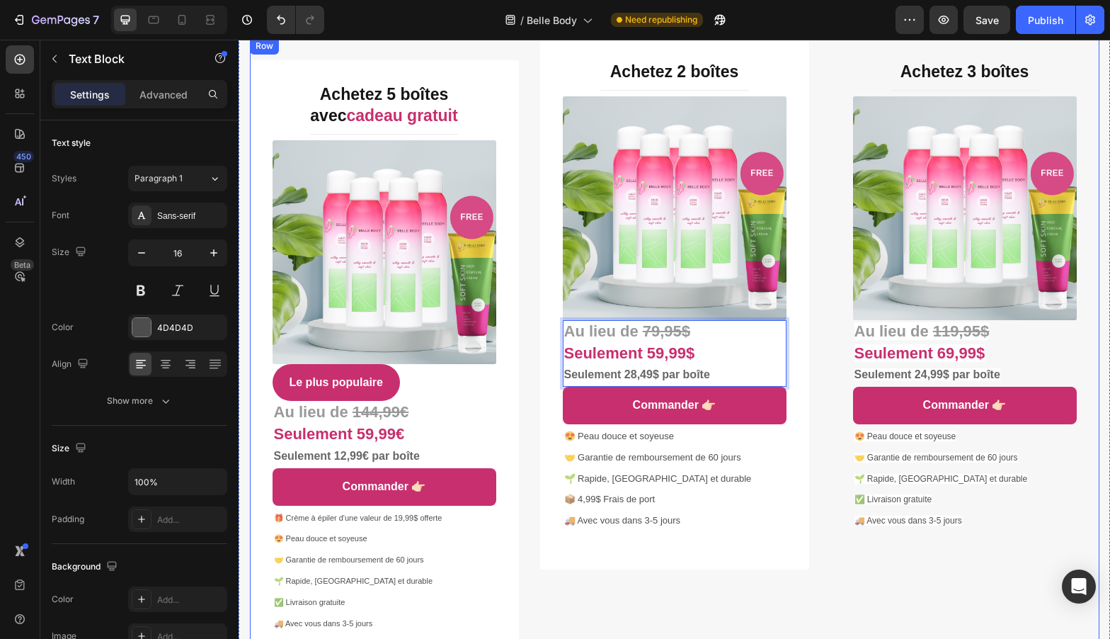
scroll to position [5435, 0]
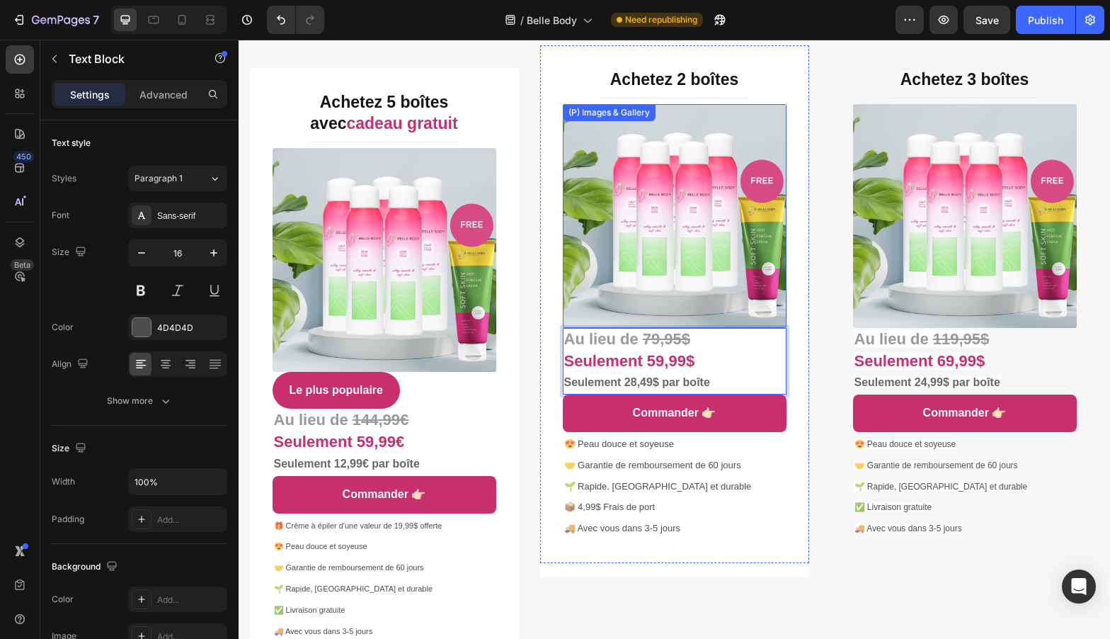
click at [664, 155] on img at bounding box center [675, 216] width 224 height 224
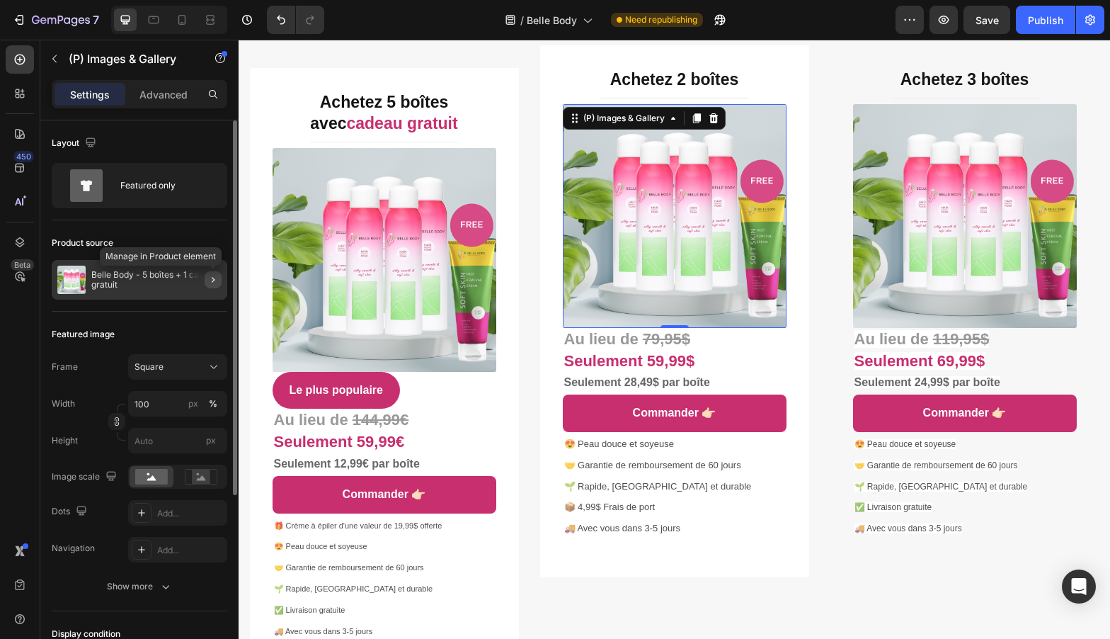
click at [211, 274] on icon "button" at bounding box center [212, 279] width 11 height 11
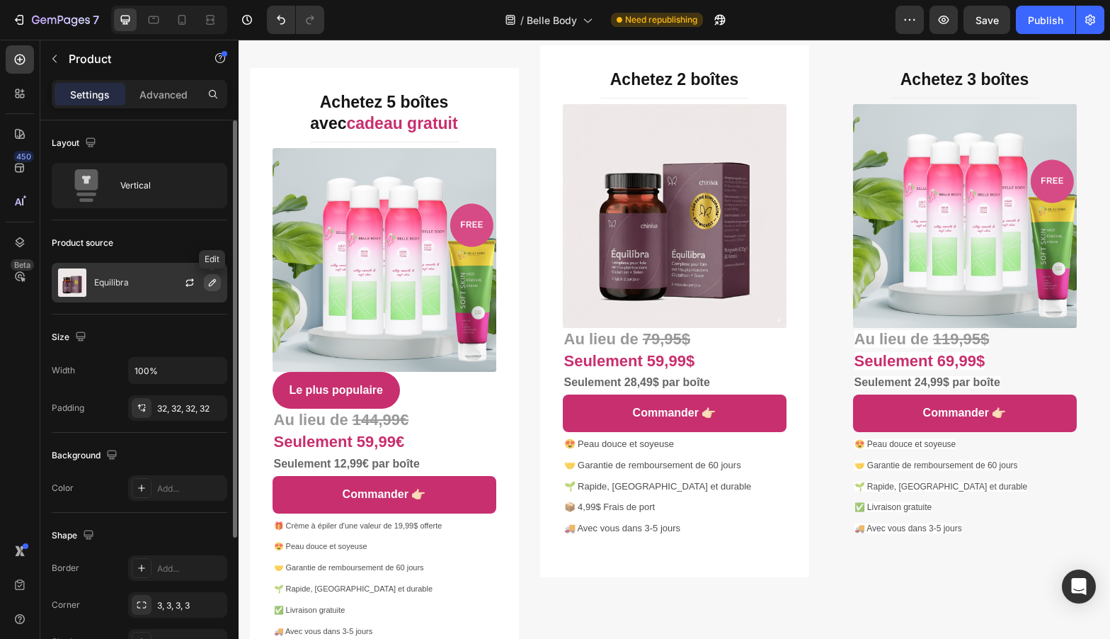
click at [207, 283] on icon "button" at bounding box center [212, 282] width 11 height 11
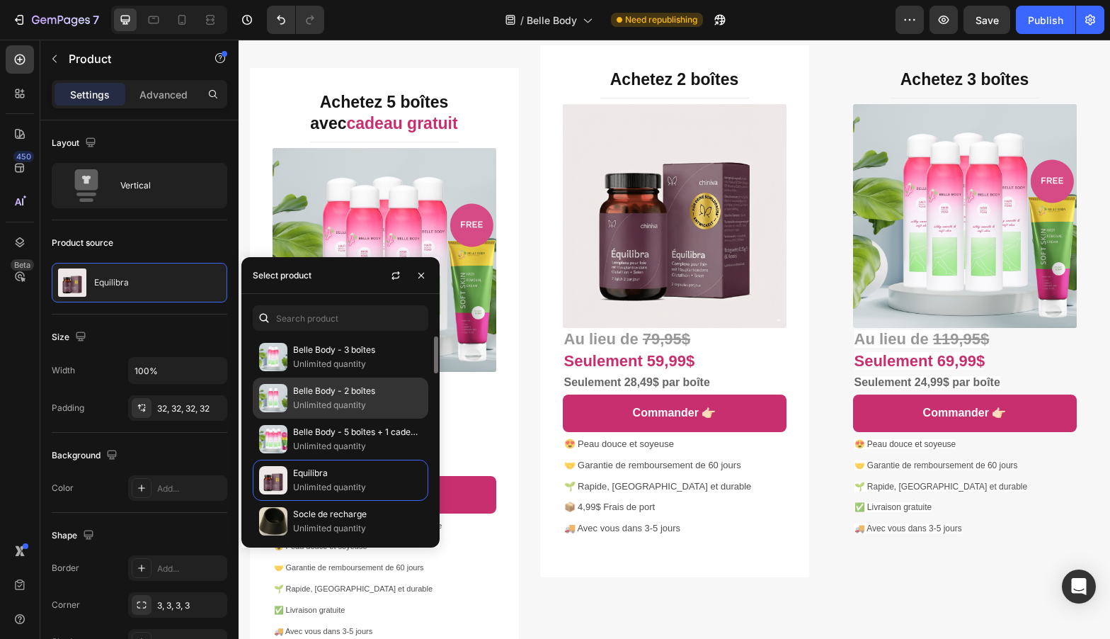
click at [337, 397] on p "Belle Body - 2 boîtes" at bounding box center [357, 391] width 129 height 14
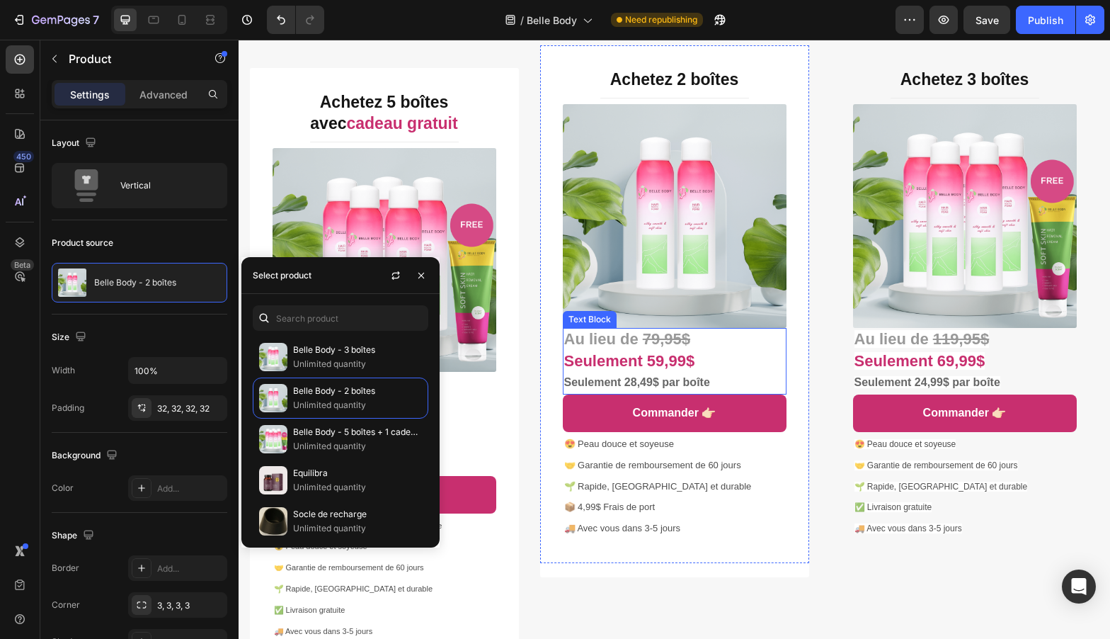
click at [664, 353] on strong "Seulement 59,99$" at bounding box center [629, 361] width 131 height 18
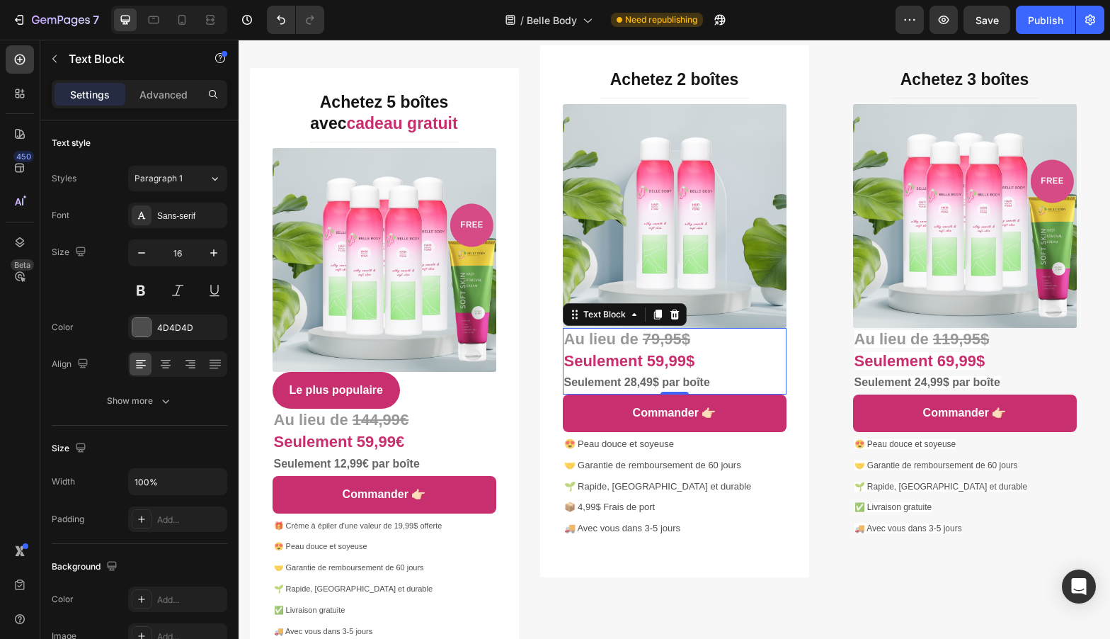
click at [653, 338] on strong "79,95$" at bounding box center [666, 339] width 47 height 18
click at [656, 341] on strong "9,99€" at bounding box center [666, 339] width 39 height 18
click at [654, 365] on strong "Seulement 59,99$" at bounding box center [629, 361] width 131 height 18
click at [657, 340] on strong "9,99€" at bounding box center [666, 339] width 39 height 18
click at [637, 382] on strong "Seulement 28,49$ par boîte" at bounding box center [637, 382] width 146 height 12
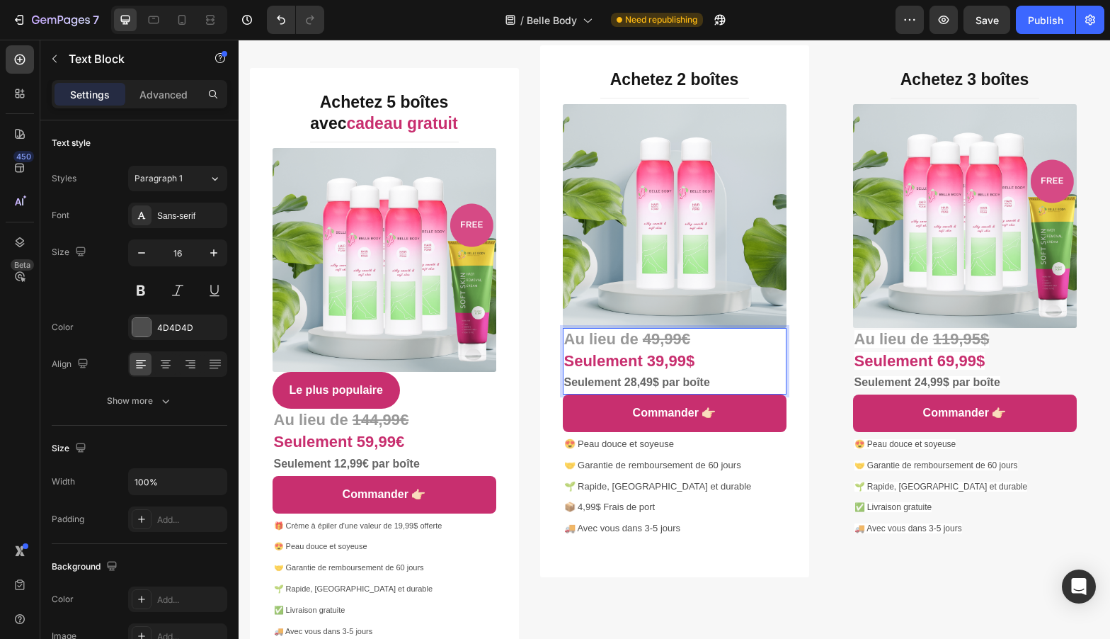
click at [627, 383] on strong "Seulement 28,49$ par boîte" at bounding box center [637, 382] width 146 height 12
click at [629, 383] on strong "Seulement 28,49$ par boîte" at bounding box center [637, 382] width 146 height 12
click at [965, 208] on img at bounding box center [965, 216] width 224 height 224
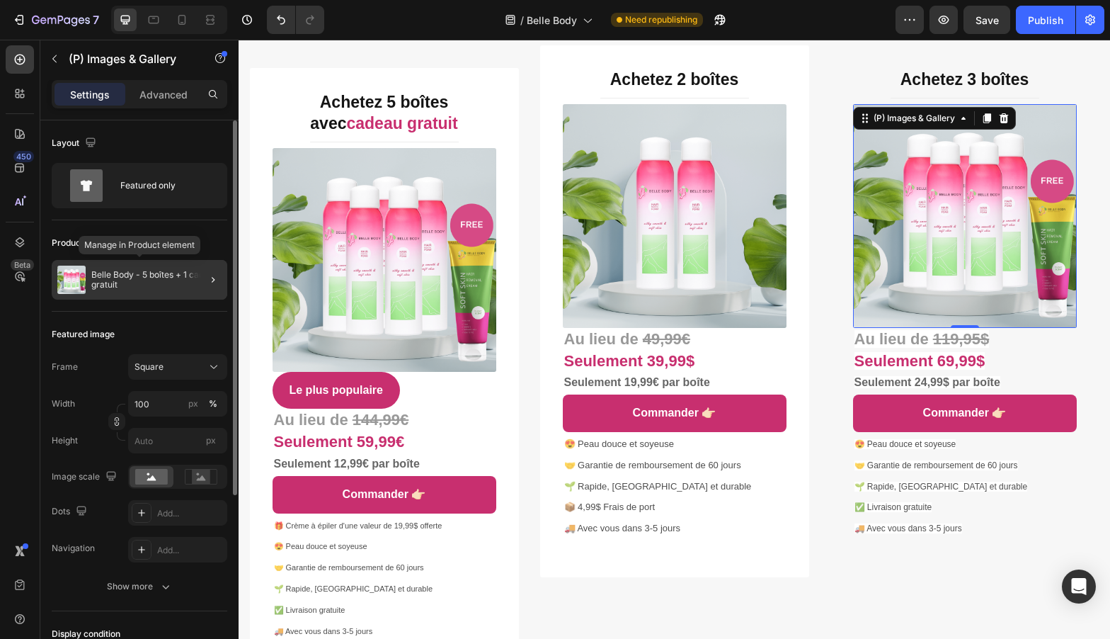
click at [185, 287] on p "Belle Body - 5 boîtes + 1 cadeau gratuit" at bounding box center [156, 280] width 130 height 20
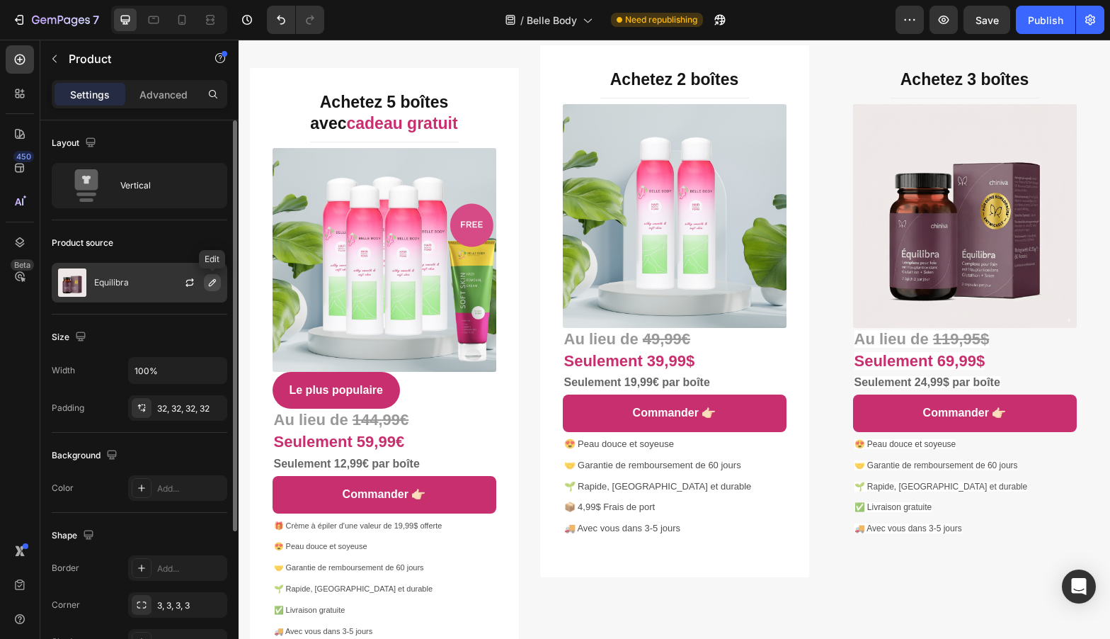
click at [207, 284] on icon "button" at bounding box center [212, 282] width 11 height 11
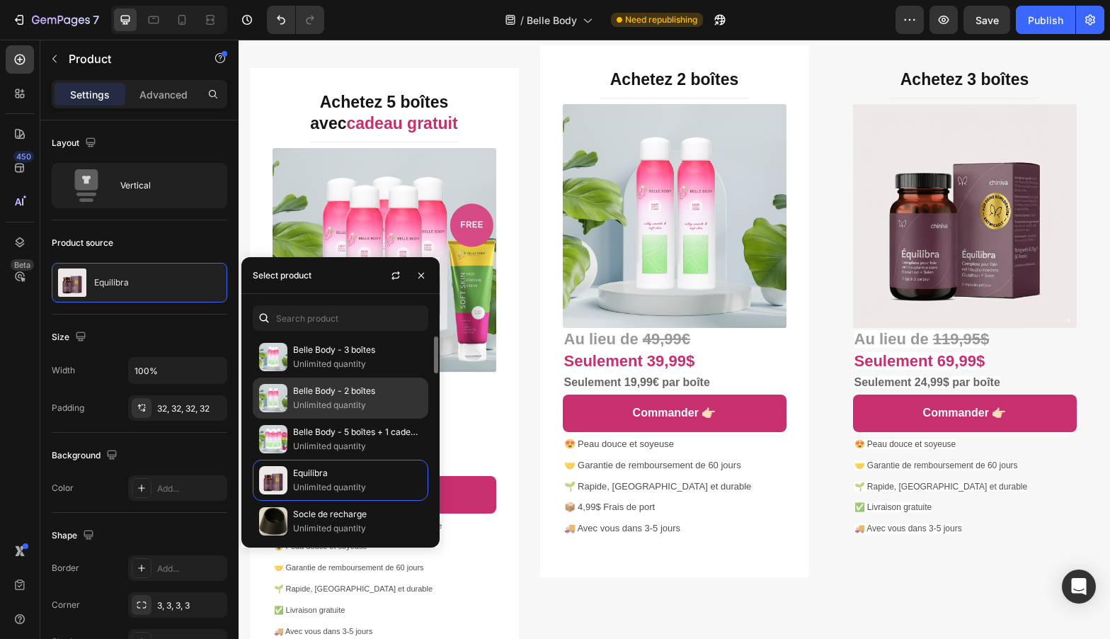
click at [367, 391] on p "Belle Body - 2 boîtes" at bounding box center [357, 391] width 129 height 14
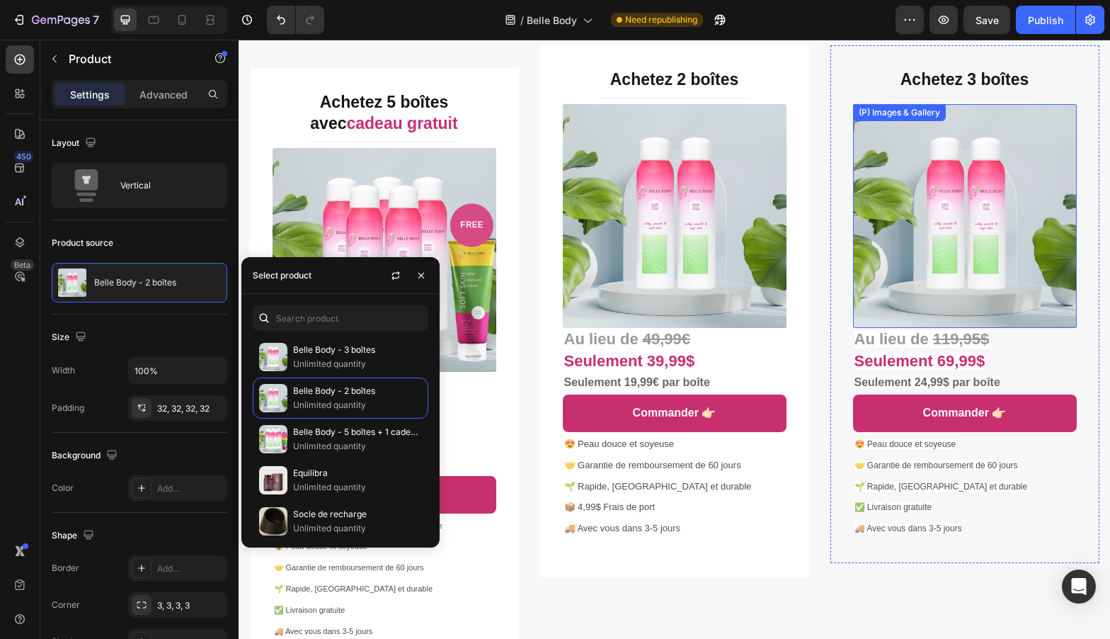
click at [974, 241] on img at bounding box center [965, 216] width 224 height 224
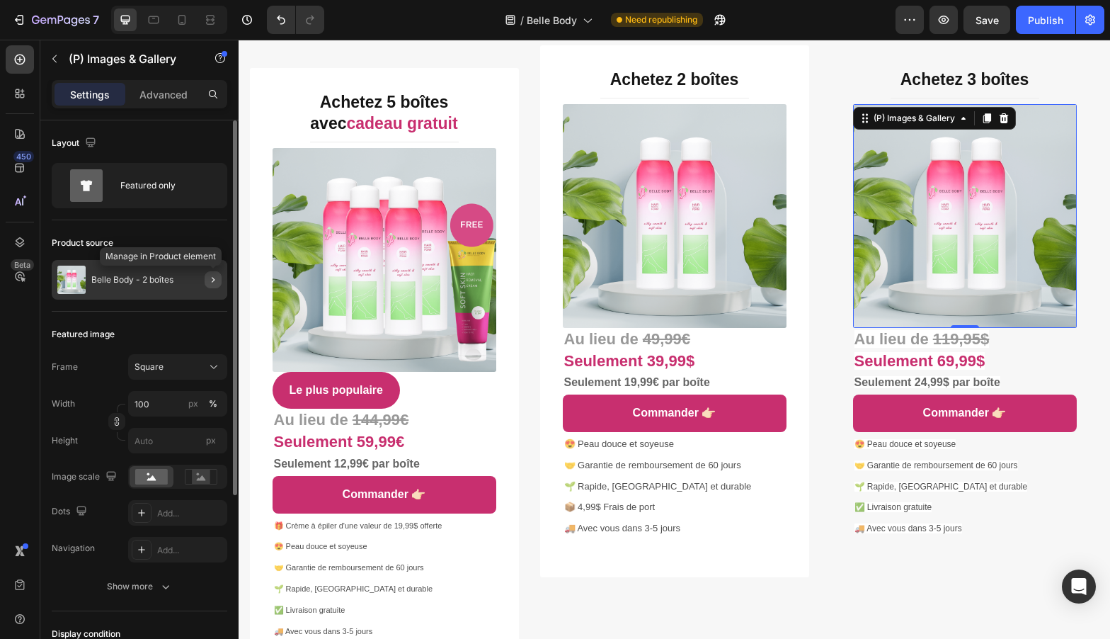
click at [207, 284] on icon "button" at bounding box center [212, 279] width 11 height 11
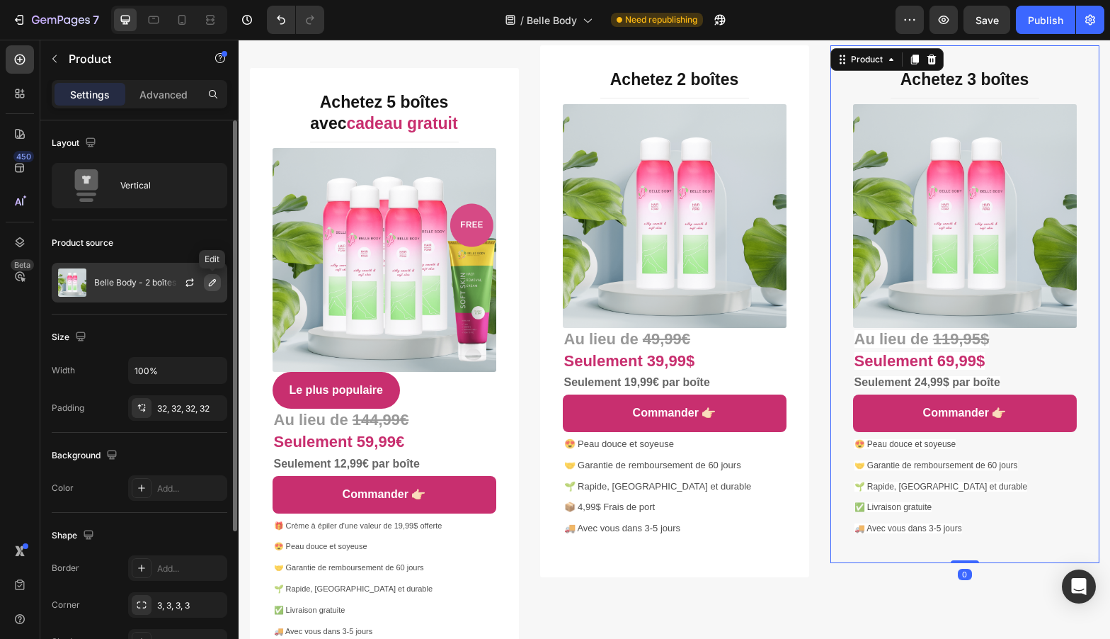
click at [212, 275] on button "button" at bounding box center [212, 282] width 17 height 17
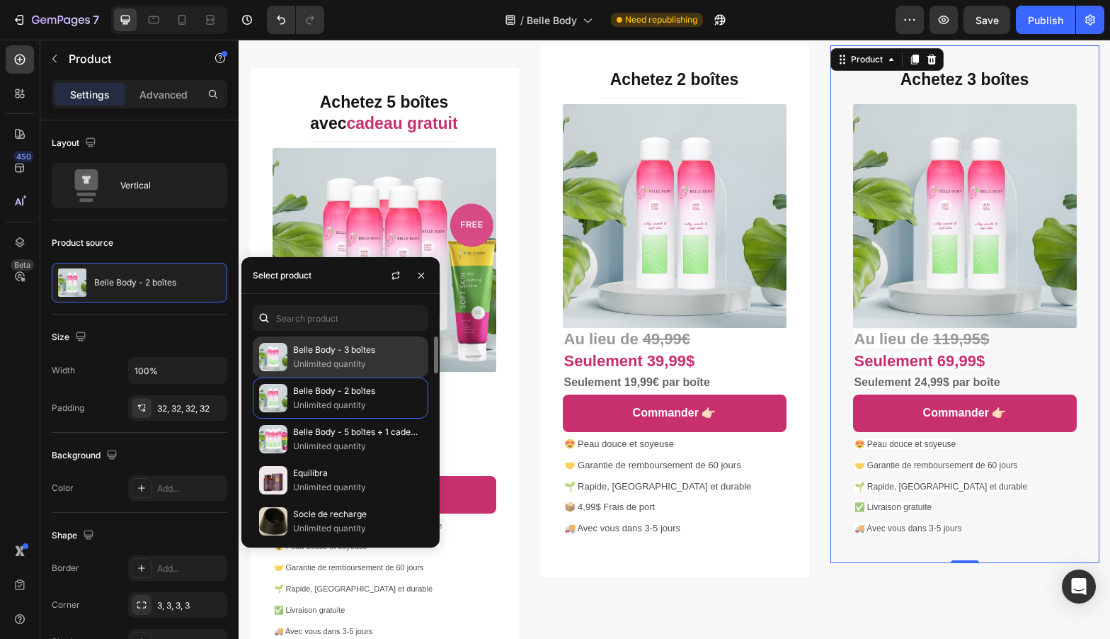
click at [324, 365] on p "Unlimited quantity" at bounding box center [357, 364] width 129 height 14
click at [359, 372] on div "Belle Body - 3 boîtes Unlimited quantity" at bounding box center [341, 356] width 176 height 41
click at [348, 361] on p "Unlimited quantity" at bounding box center [357, 364] width 129 height 14
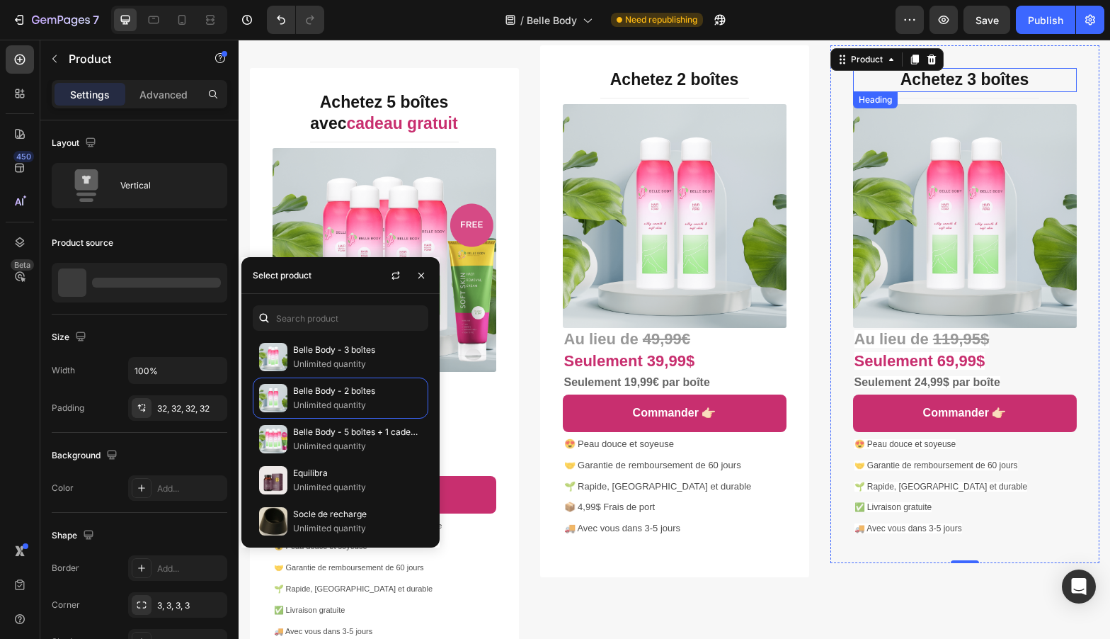
click at [1057, 76] on h3 "Achetez 3 boîtes" at bounding box center [965, 80] width 224 height 24
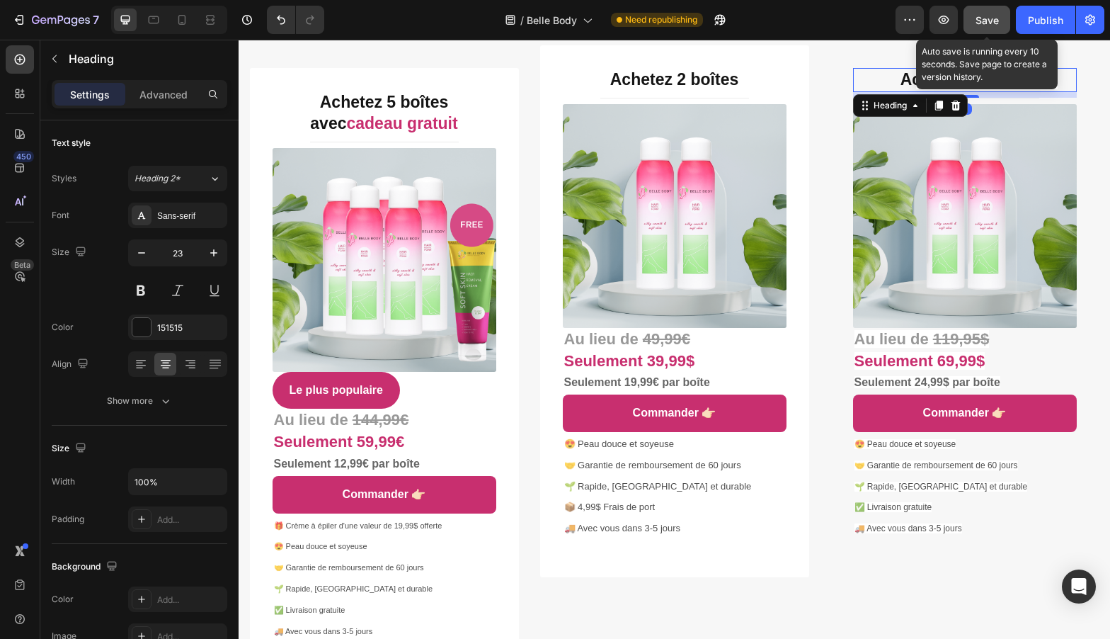
click at [991, 27] on button "Save" at bounding box center [987, 20] width 47 height 28
click at [984, 7] on button "Save" at bounding box center [987, 20] width 47 height 28
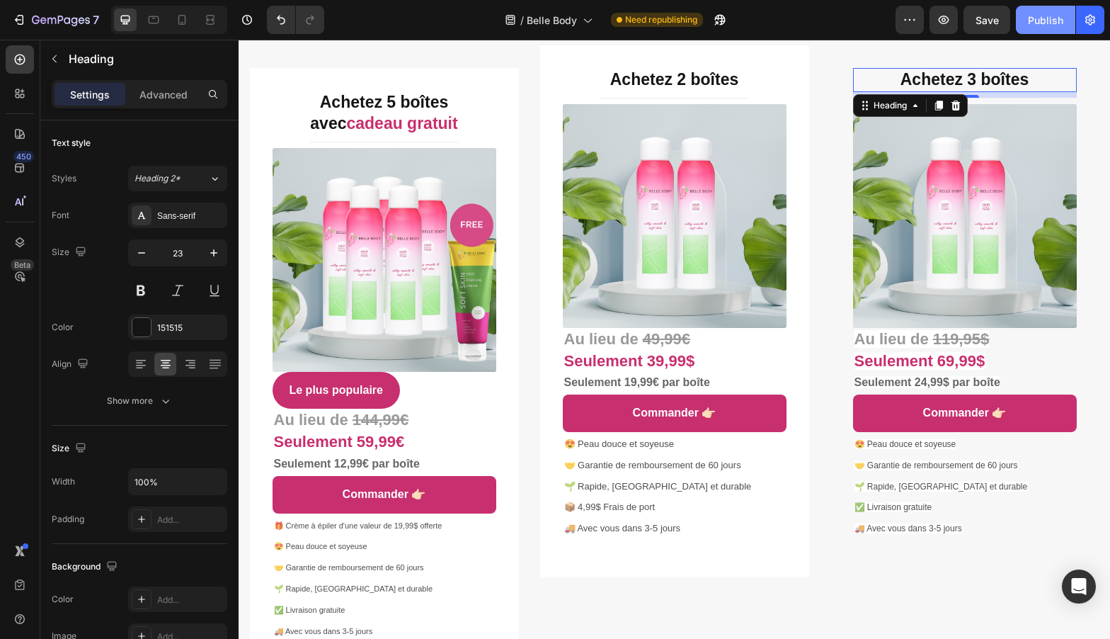
click at [1036, 21] on div "Publish" at bounding box center [1045, 20] width 35 height 15
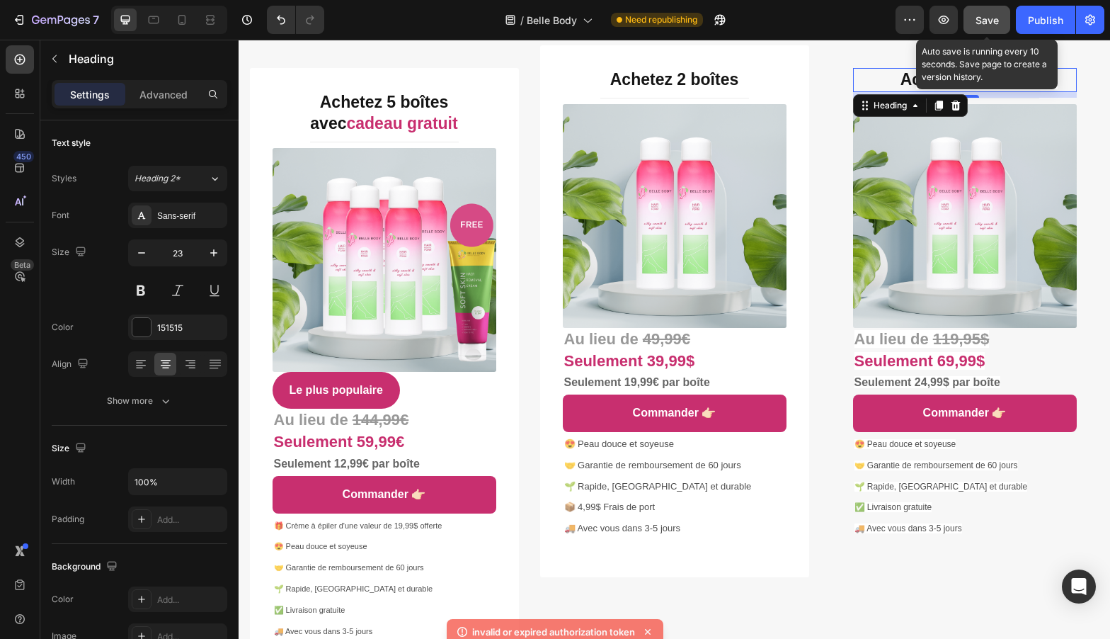
click at [978, 18] on span "Save" at bounding box center [987, 20] width 23 height 12
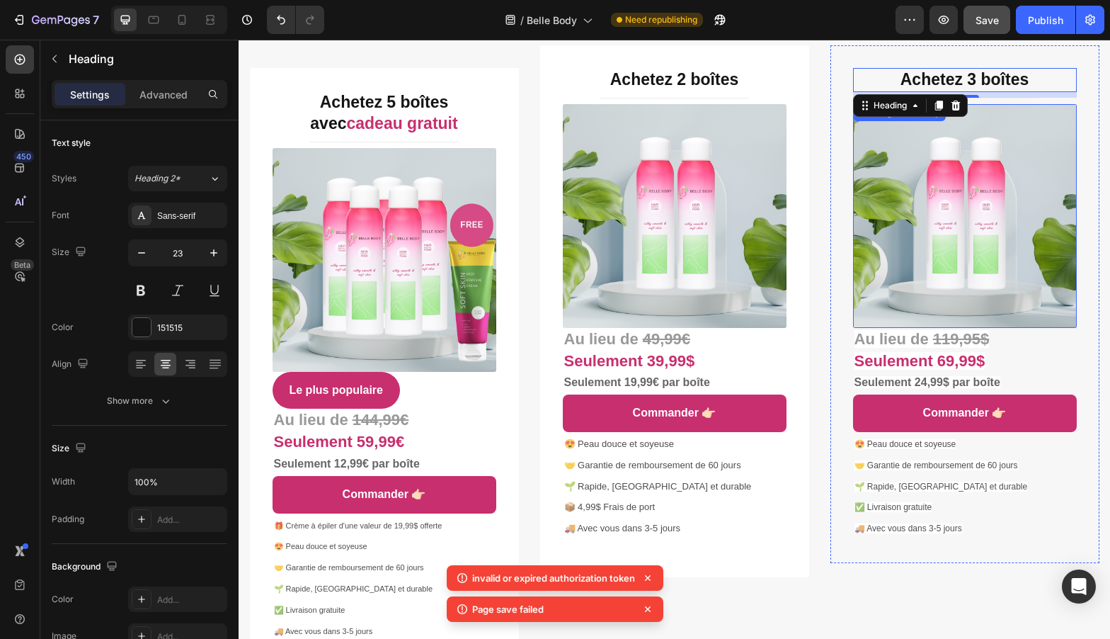
click at [932, 261] on img at bounding box center [965, 216] width 224 height 224
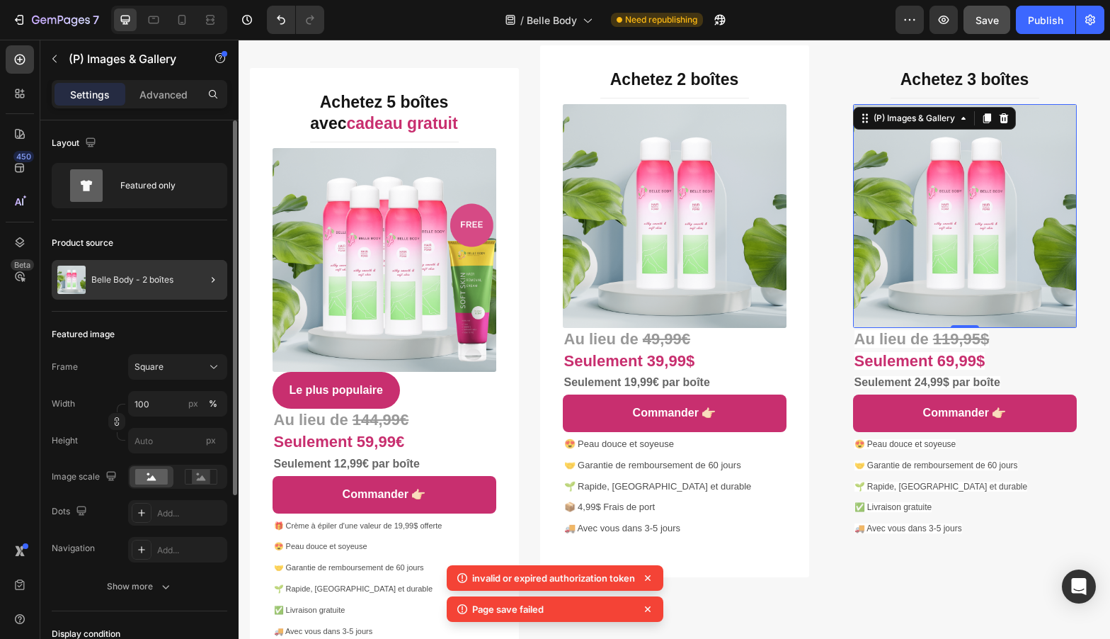
click at [195, 289] on div at bounding box center [208, 280] width 40 height 40
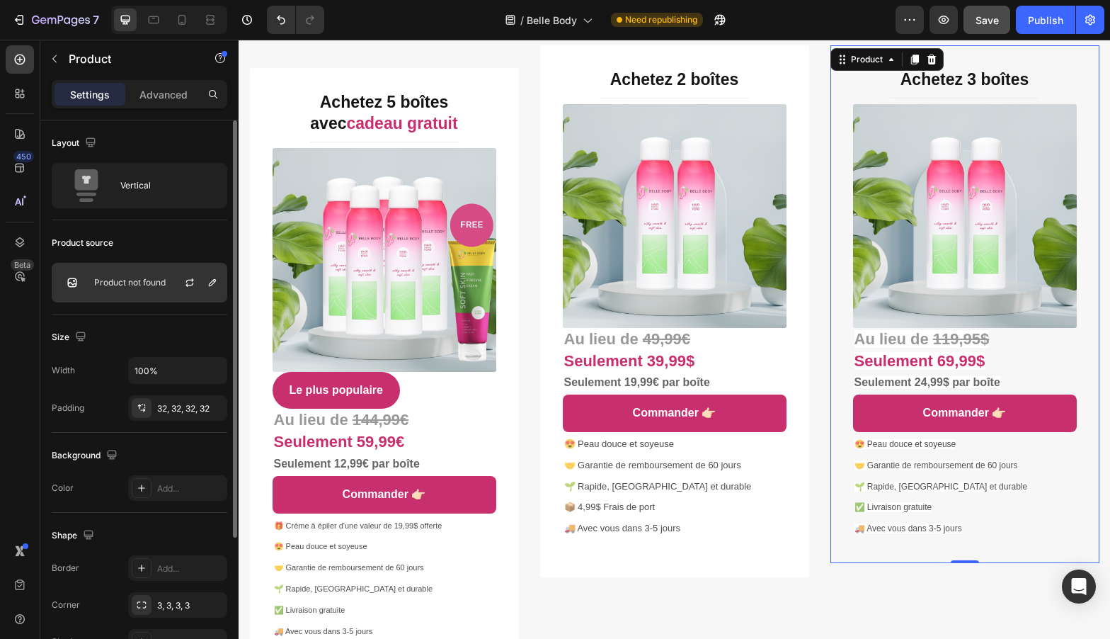
click at [194, 291] on div at bounding box center [195, 282] width 62 height 38
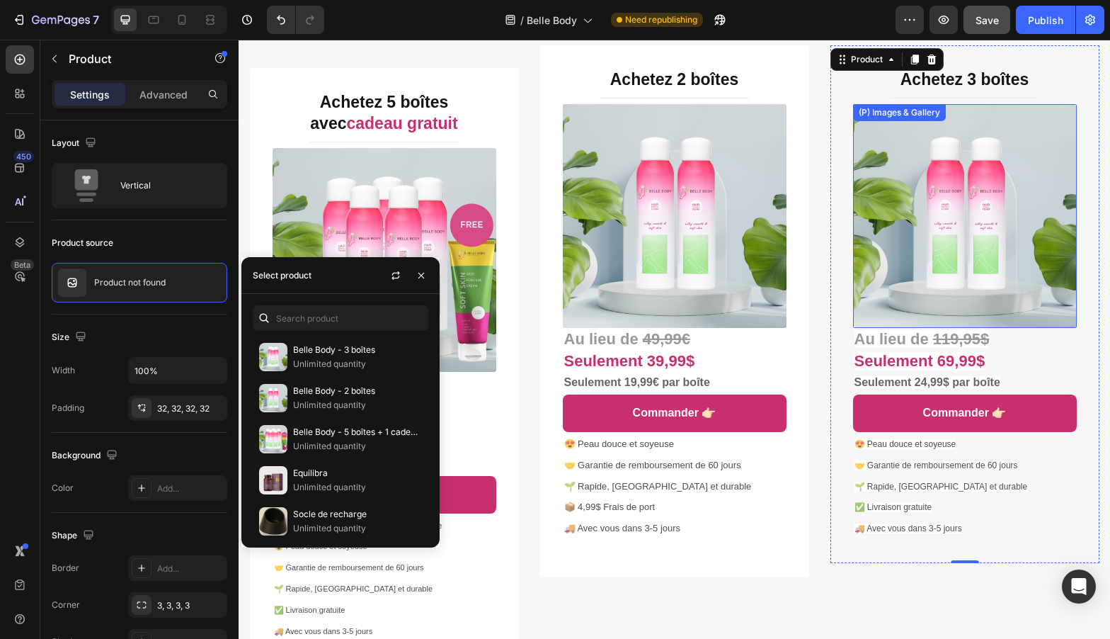
click at [916, 170] on img at bounding box center [965, 216] width 224 height 224
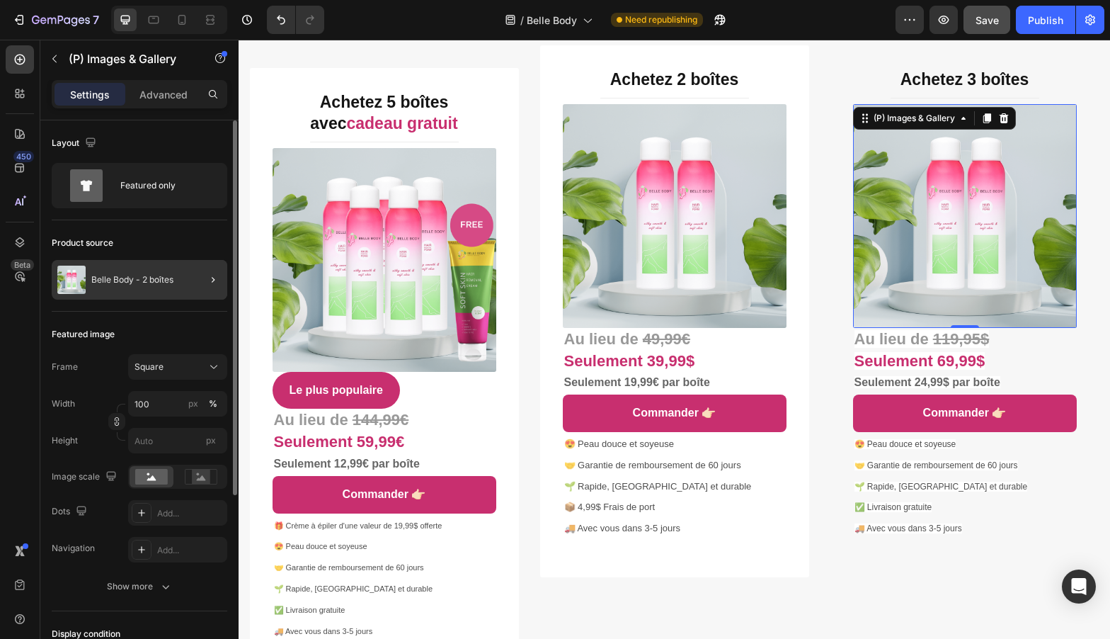
click at [203, 290] on div at bounding box center [208, 280] width 40 height 40
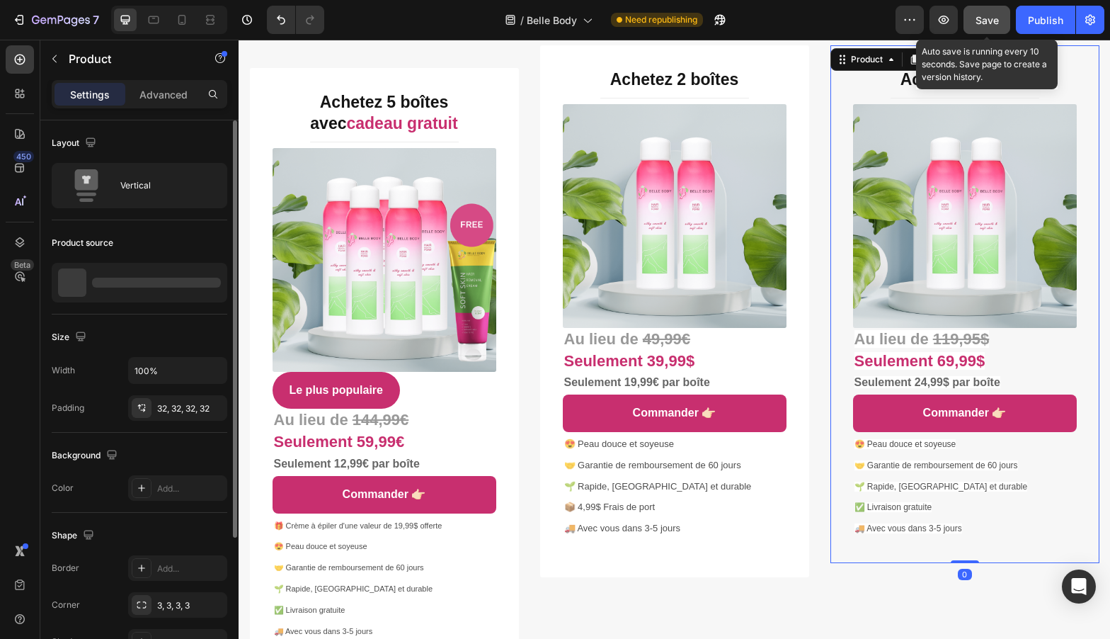
click at [996, 6] on button "Save" at bounding box center [987, 20] width 47 height 28
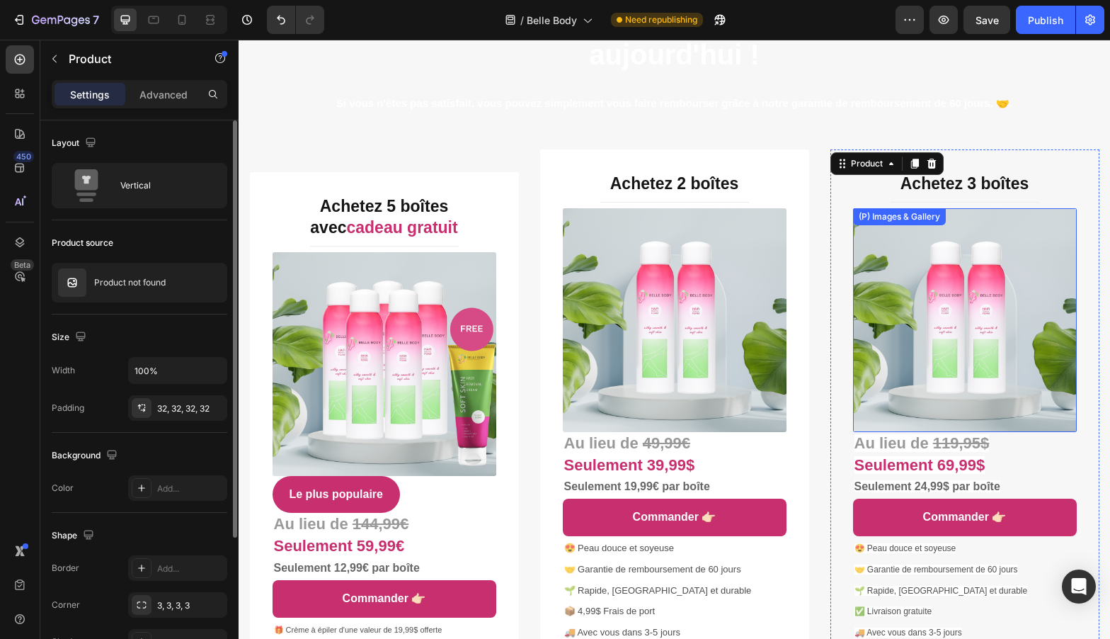
scroll to position [5329, 0]
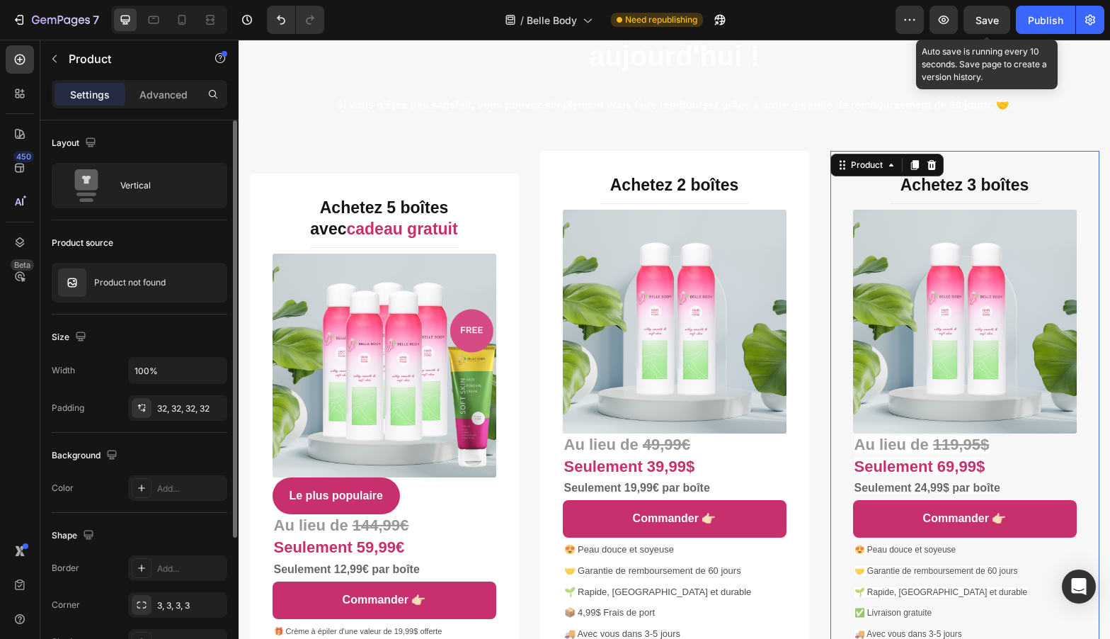
click at [980, 15] on span "Save" at bounding box center [987, 20] width 23 height 12
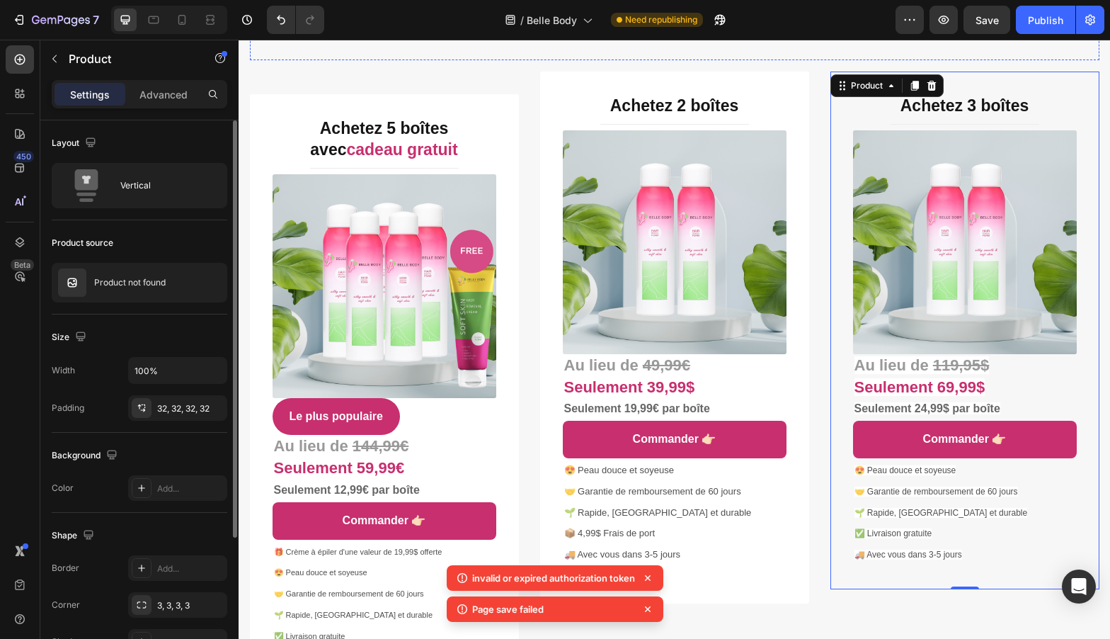
scroll to position [5447, 0]
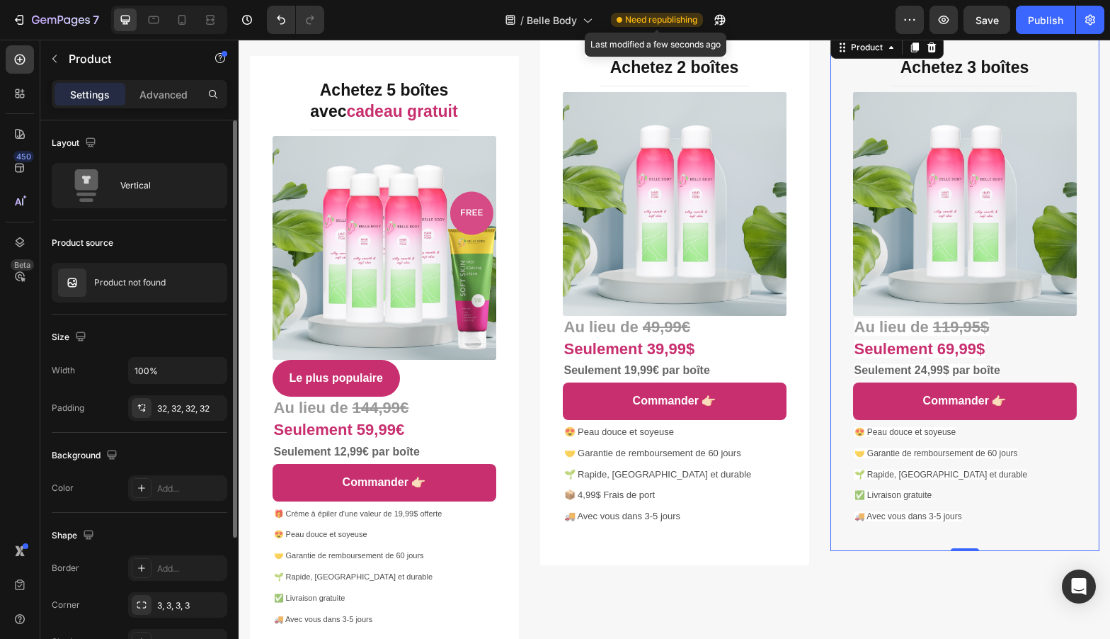
click at [649, 18] on span "Need republishing" at bounding box center [661, 19] width 72 height 13
click at [715, 14] on icon "button" at bounding box center [720, 20] width 14 height 14
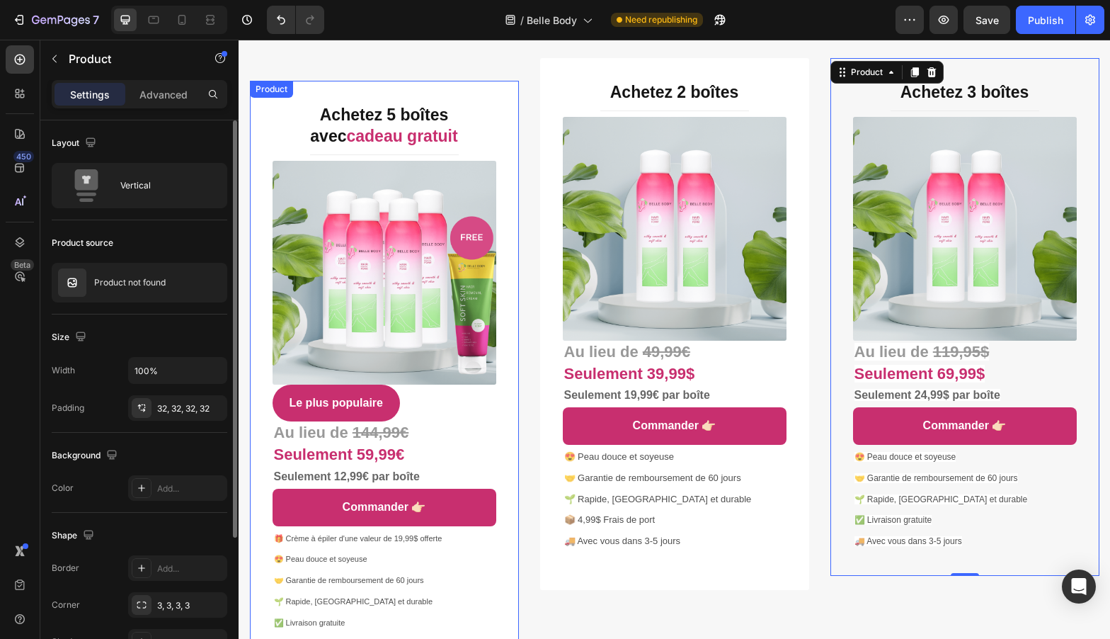
scroll to position [5421, 0]
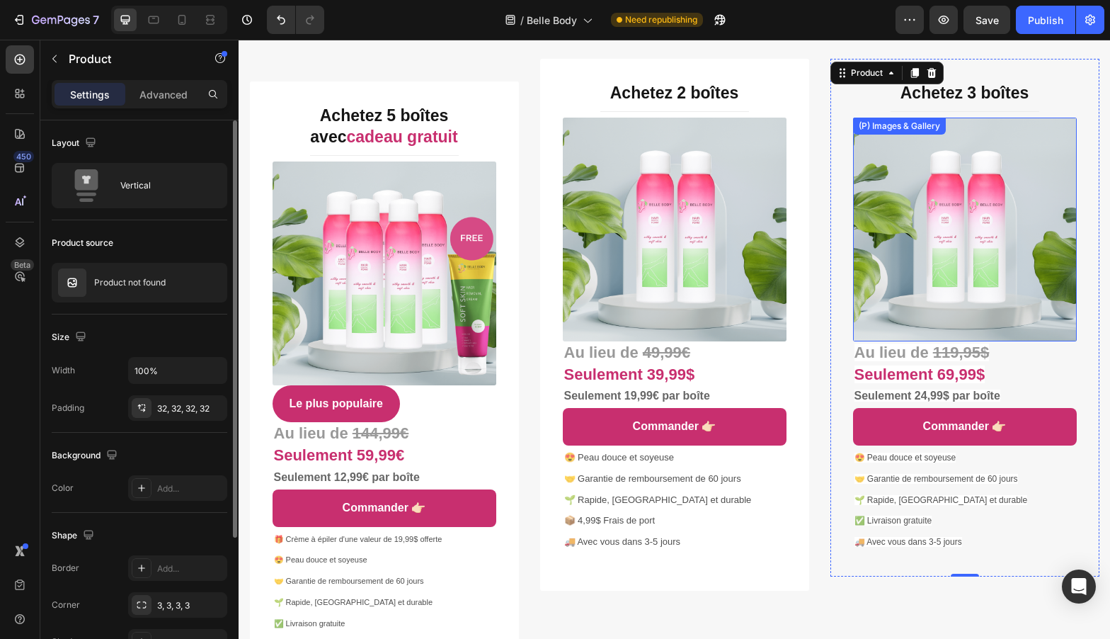
click at [991, 195] on img at bounding box center [965, 230] width 224 height 224
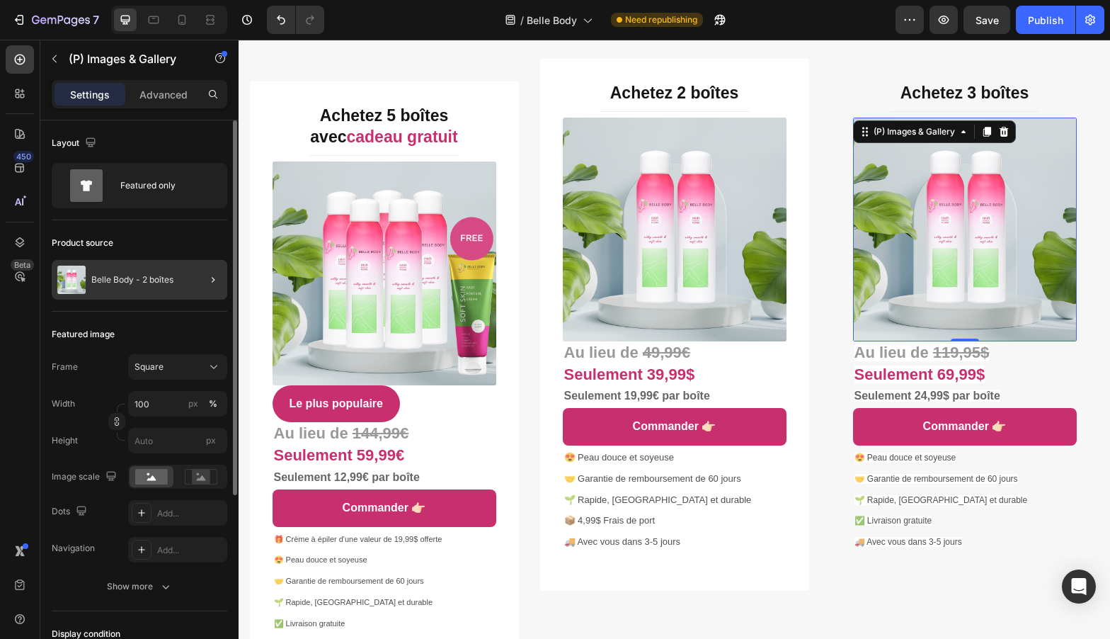
click at [188, 285] on div at bounding box center [208, 280] width 40 height 40
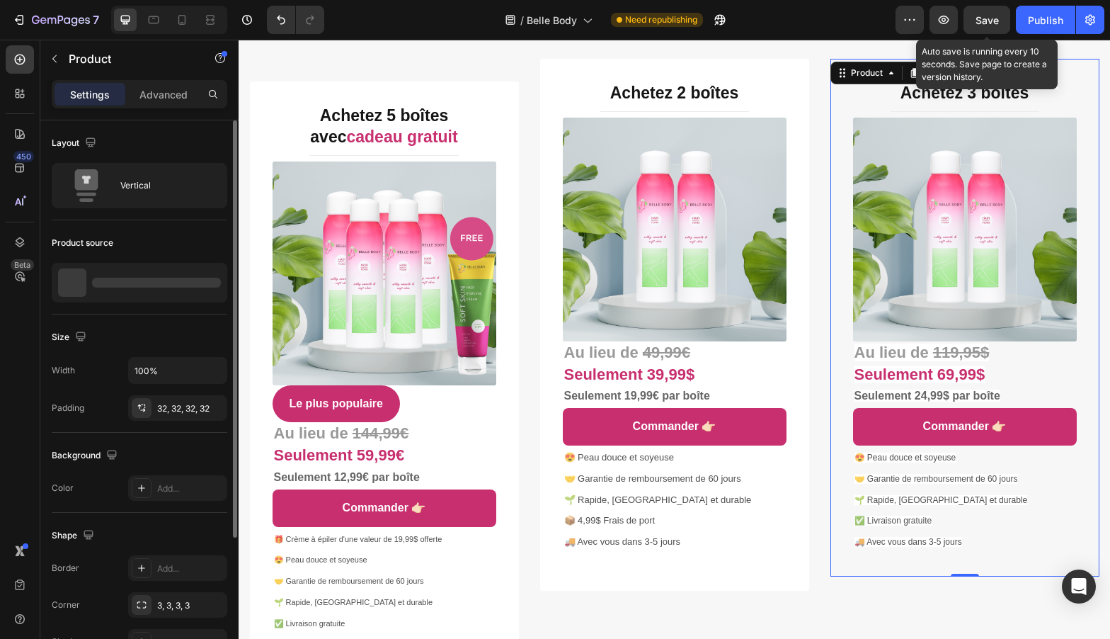
click at [985, 23] on span "Save" at bounding box center [987, 20] width 23 height 12
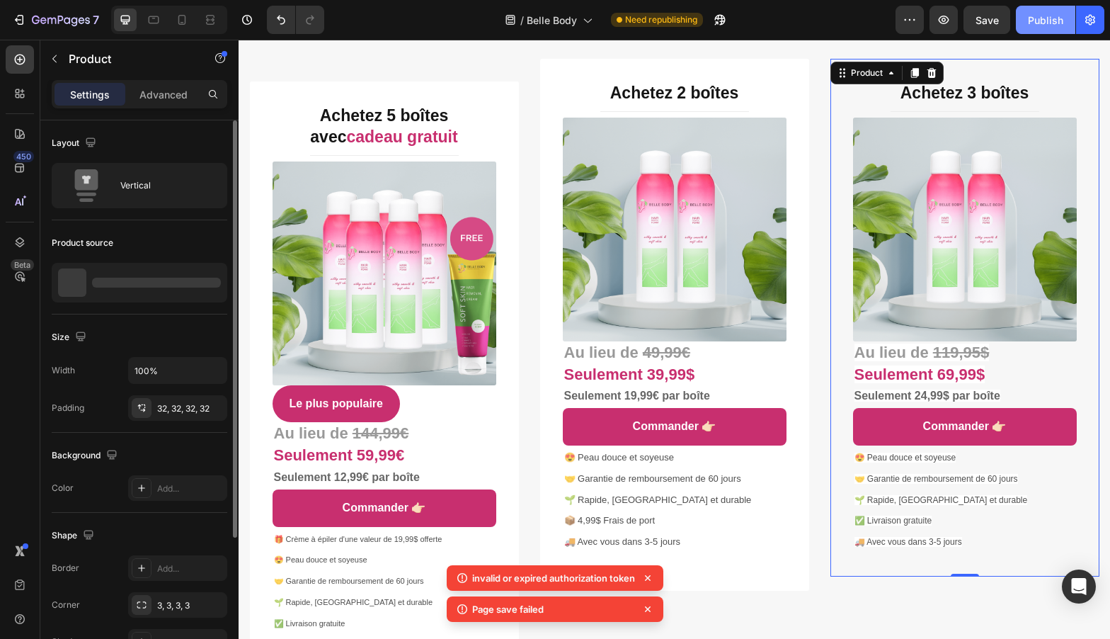
click at [1049, 23] on div "Publish" at bounding box center [1045, 20] width 35 height 15
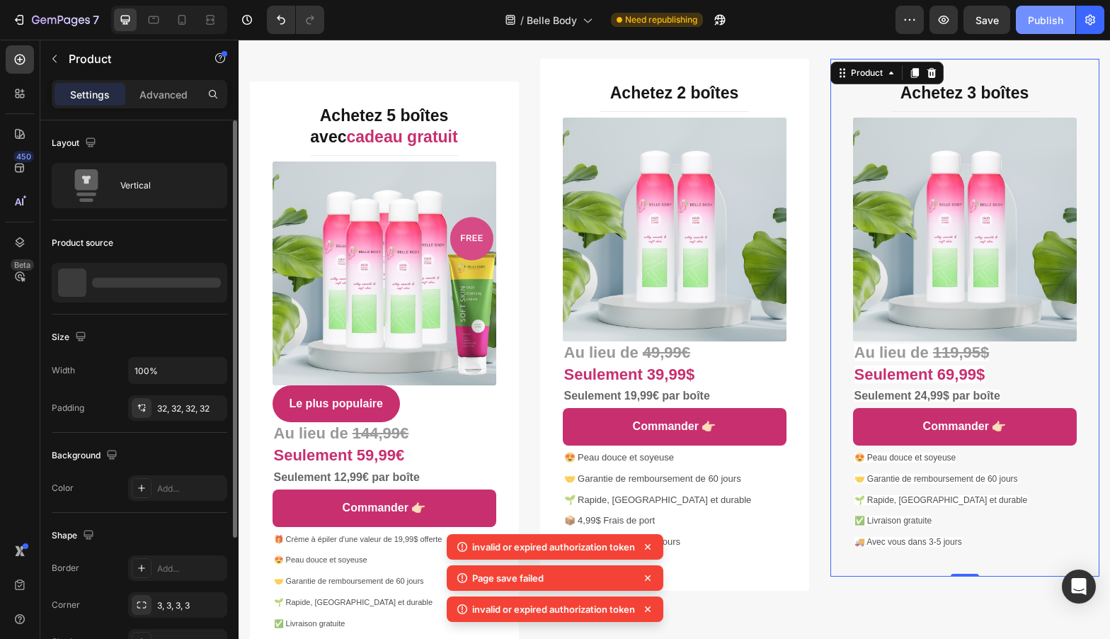
click at [1049, 23] on div "Publish" at bounding box center [1045, 20] width 35 height 15
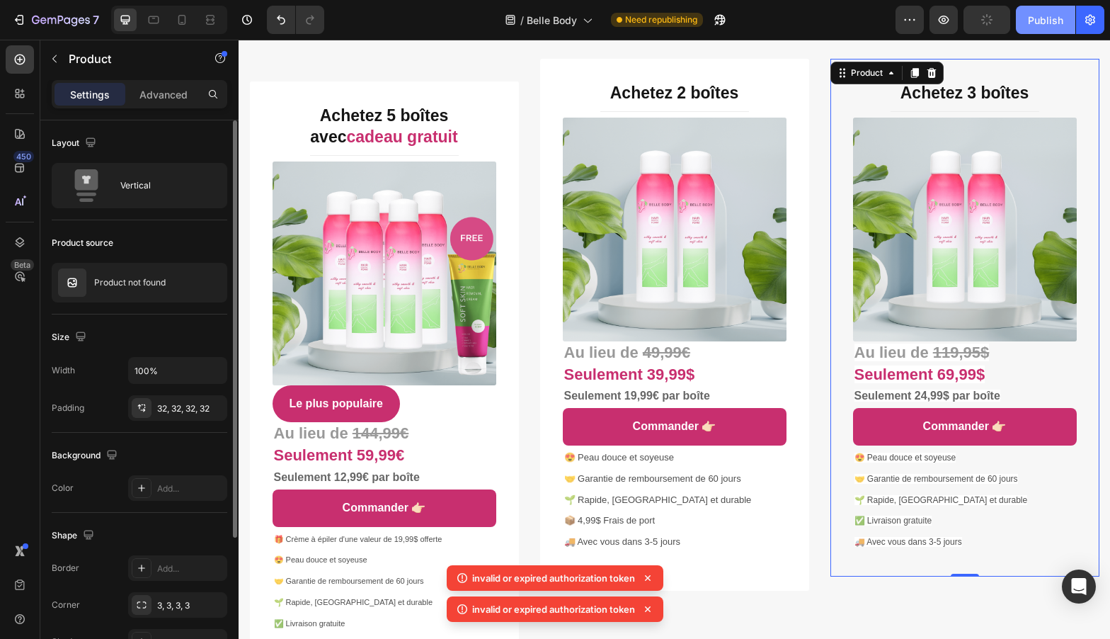
click at [1049, 23] on div "Publish" at bounding box center [1045, 20] width 35 height 15
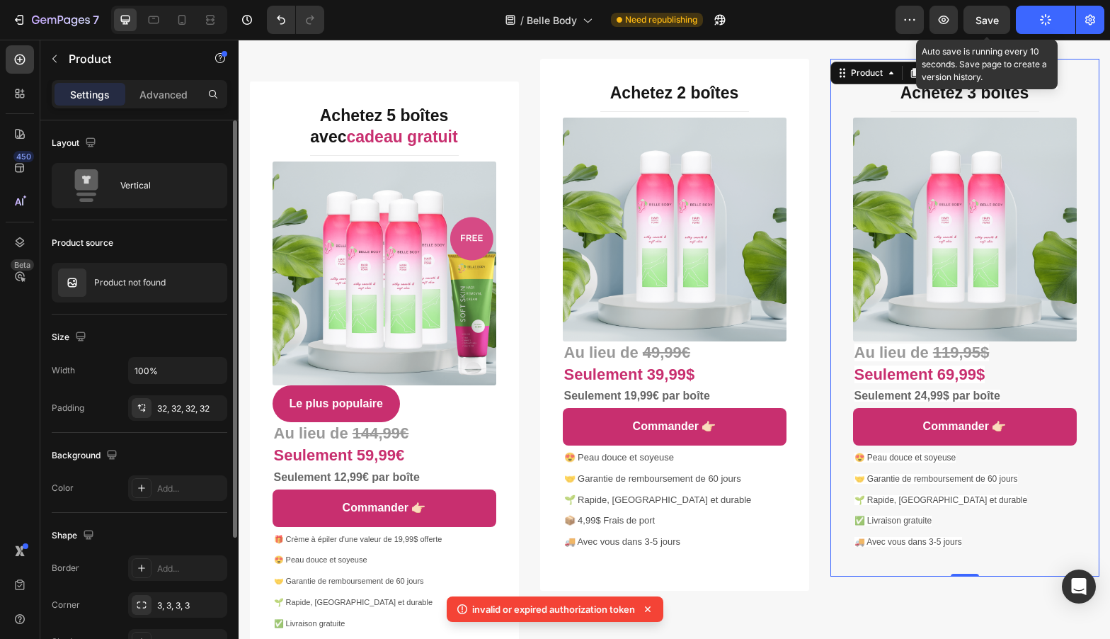
click at [987, 22] on span "Save" at bounding box center [987, 20] width 23 height 12
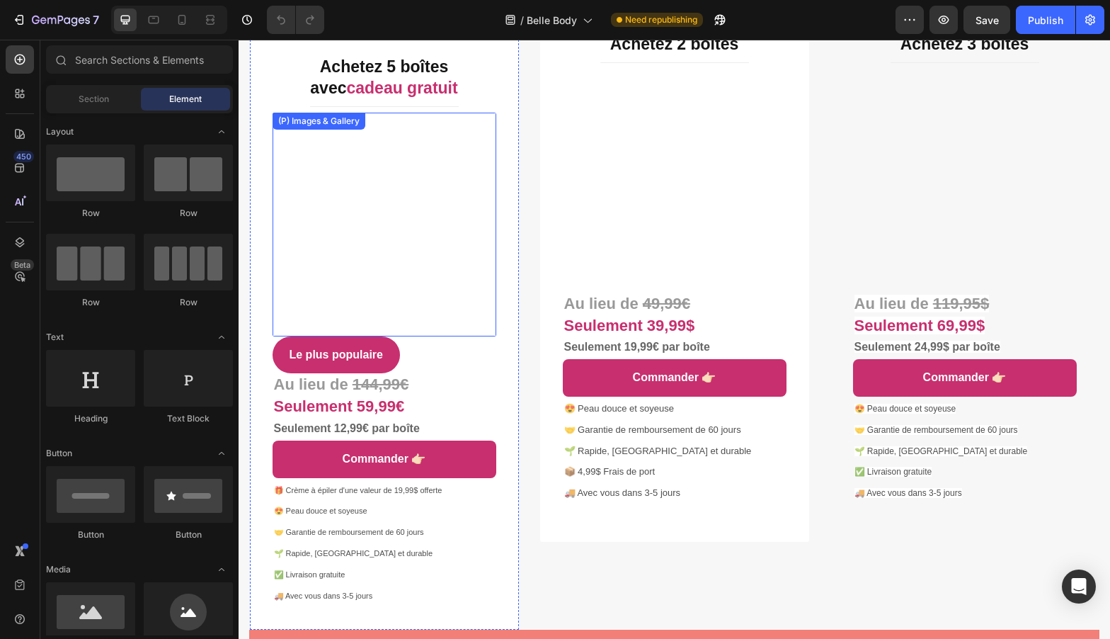
scroll to position [5476, 0]
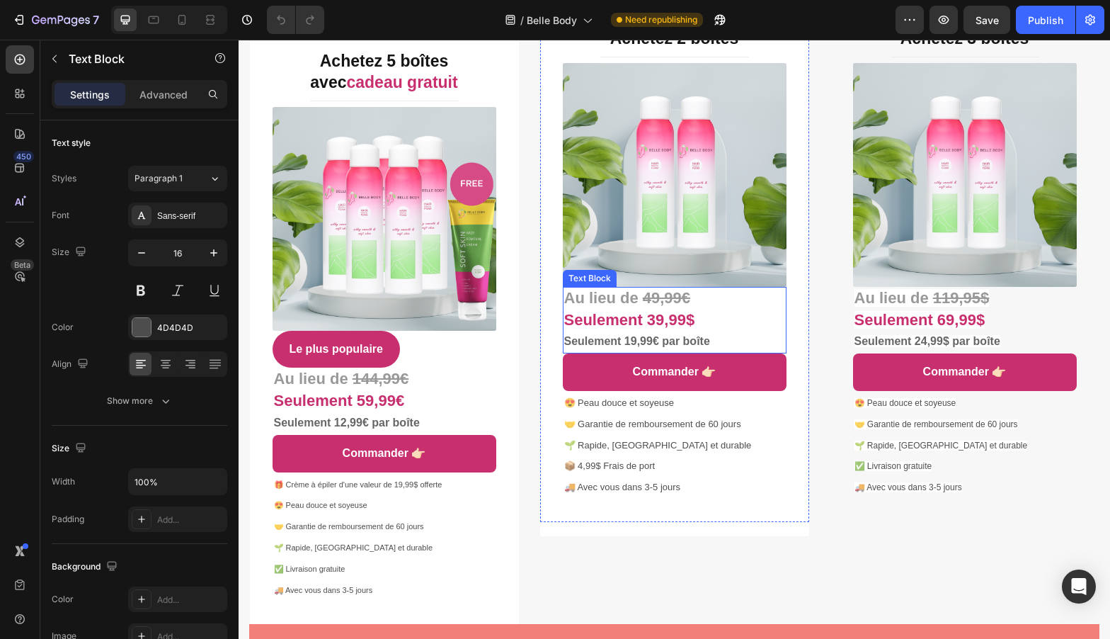
click at [685, 323] on strong "Seulement 39,99$" at bounding box center [629, 320] width 131 height 18
click at [685, 321] on strong "Seulement 39,99$" at bounding box center [629, 320] width 131 height 18
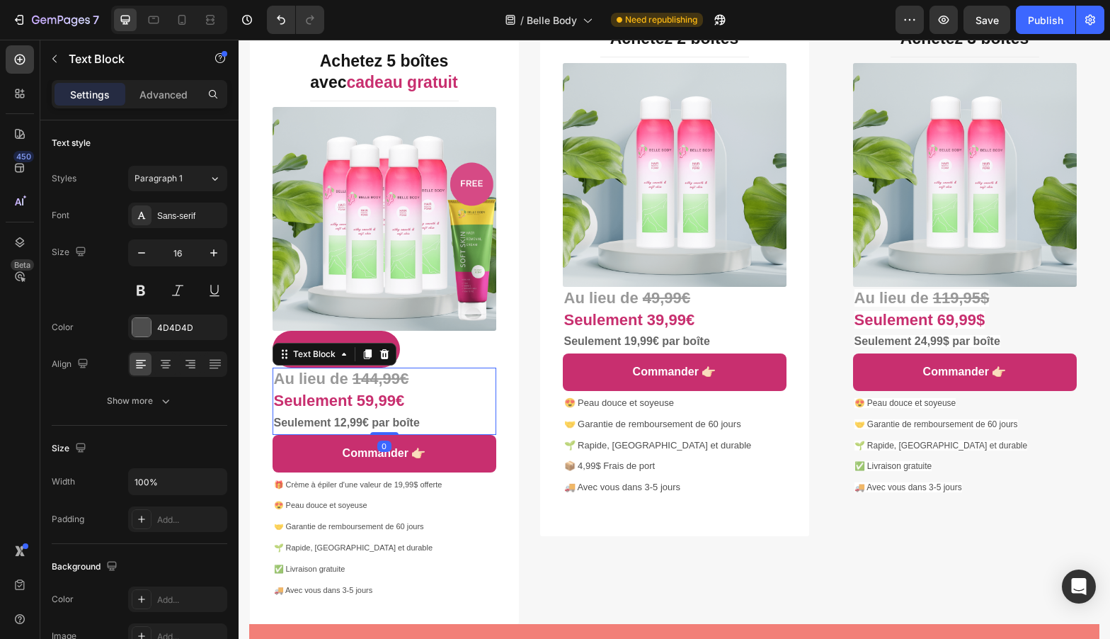
click at [343, 422] on strong "Seulement 12,99€ par boîte" at bounding box center [347, 422] width 146 height 12
click at [346, 423] on strong "Seulement 12,99€ par boîte" at bounding box center [347, 422] width 146 height 12
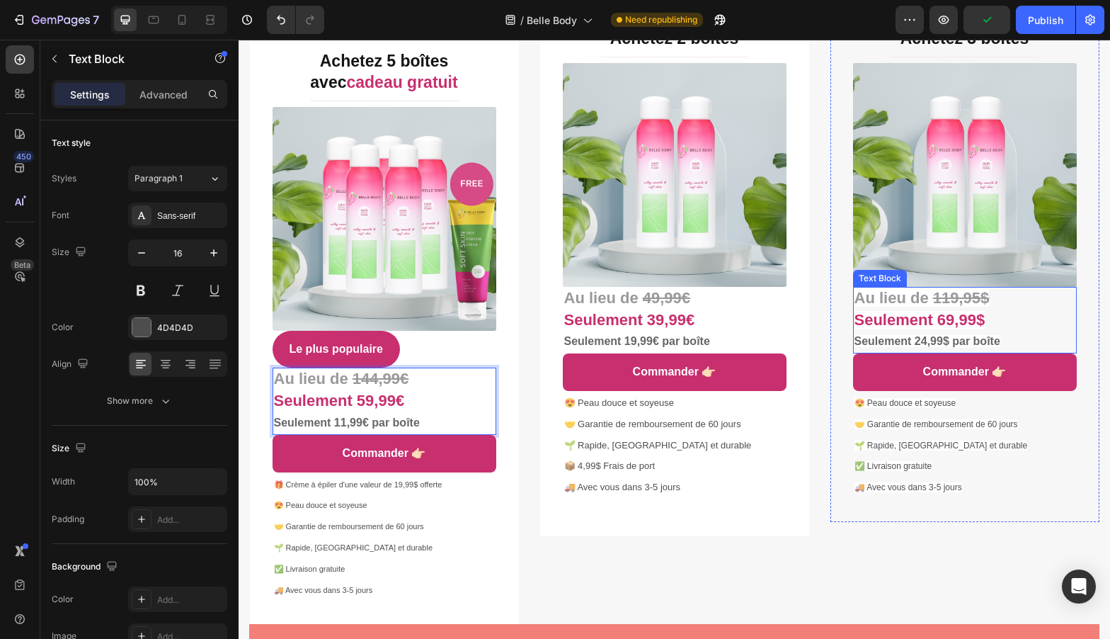
click at [945, 303] on strong "119,95$" at bounding box center [961, 298] width 57 height 18
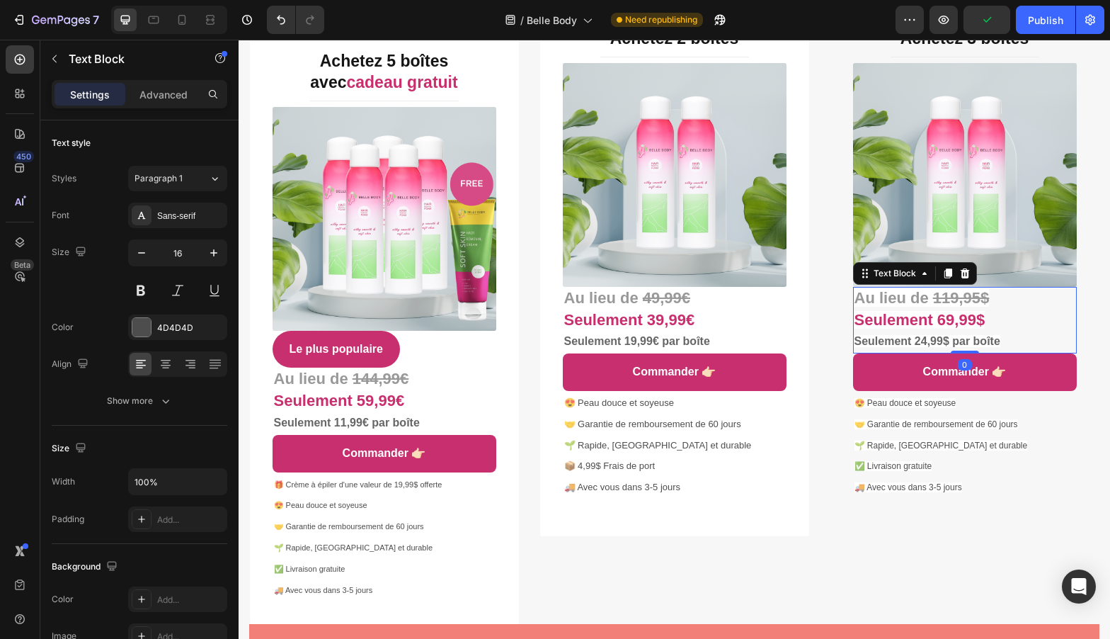
click at [952, 300] on strong "119,95$" at bounding box center [961, 298] width 57 height 18
click at [954, 300] on strong "119,95$" at bounding box center [961, 298] width 57 height 18
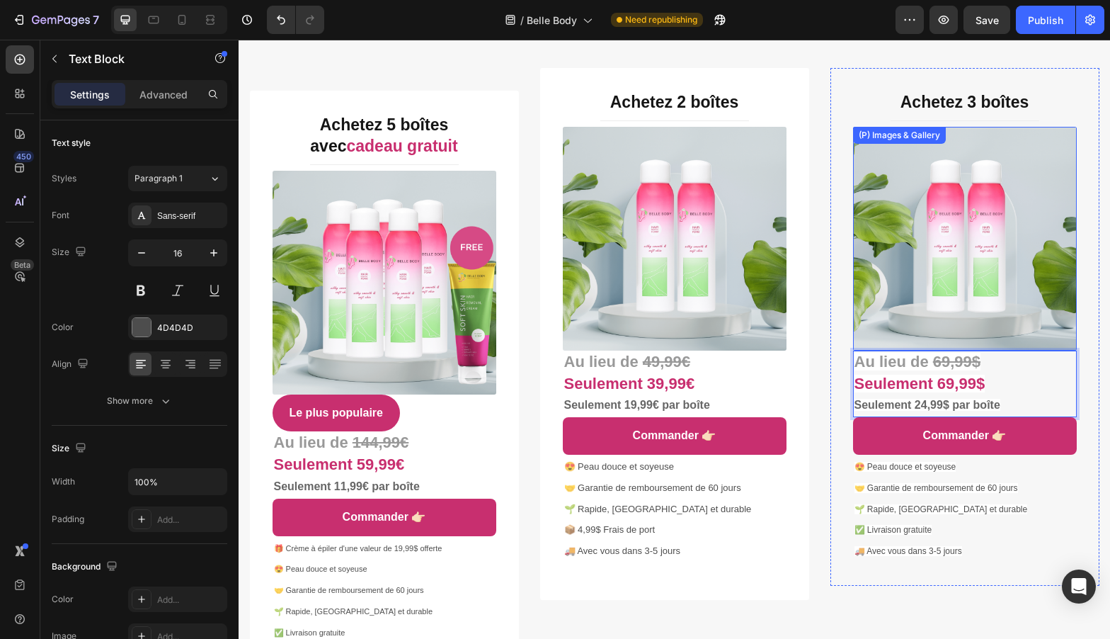
scroll to position [5401, 0]
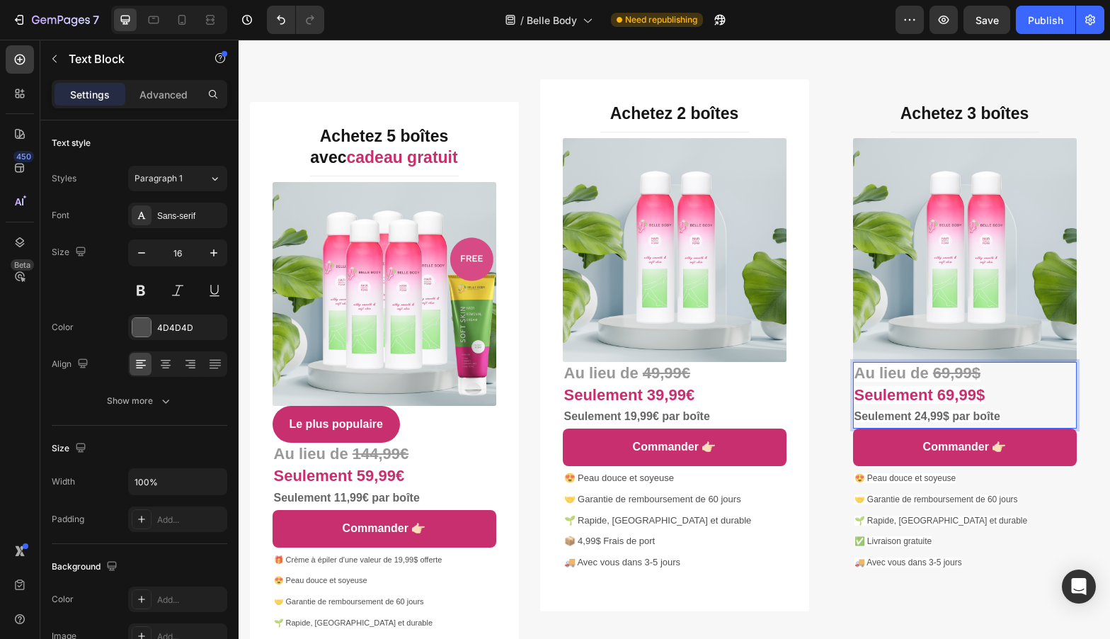
click at [943, 394] on strong "Seulement 69,99$" at bounding box center [920, 395] width 131 height 18
click at [1028, 268] on img at bounding box center [965, 250] width 224 height 224
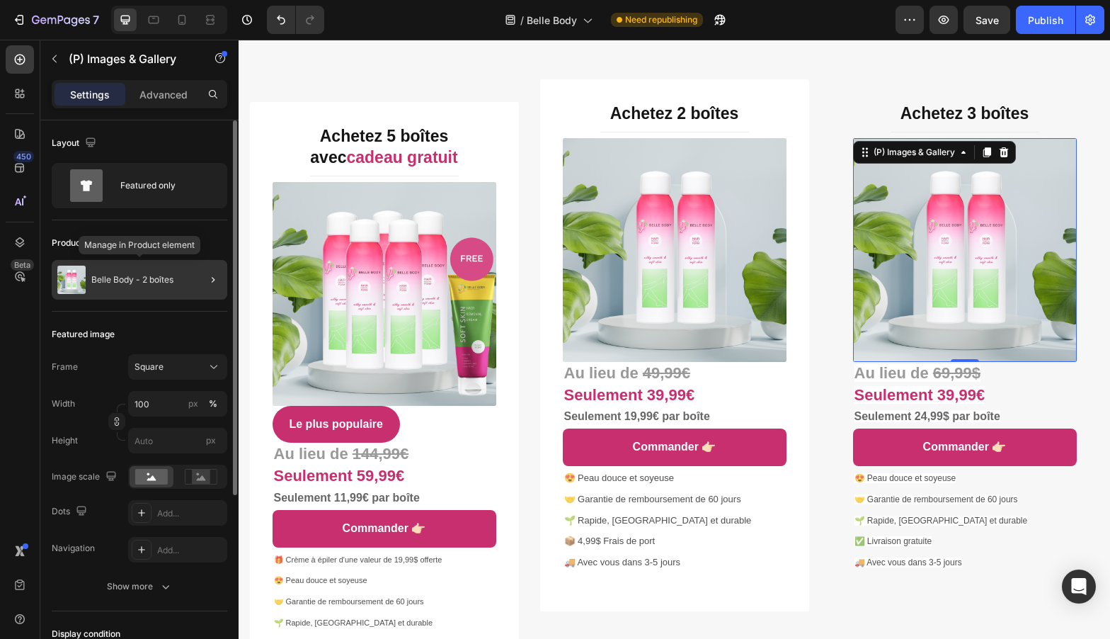
click at [183, 276] on div "Belle Body - 2 boîtes" at bounding box center [140, 280] width 176 height 40
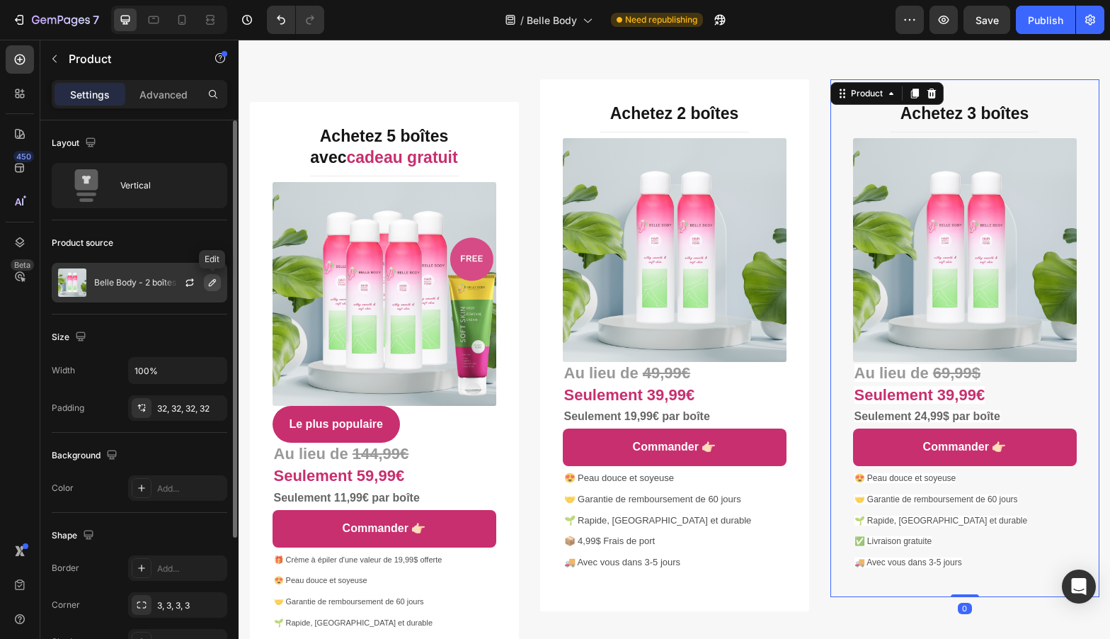
click at [212, 283] on icon "button" at bounding box center [212, 282] width 11 height 11
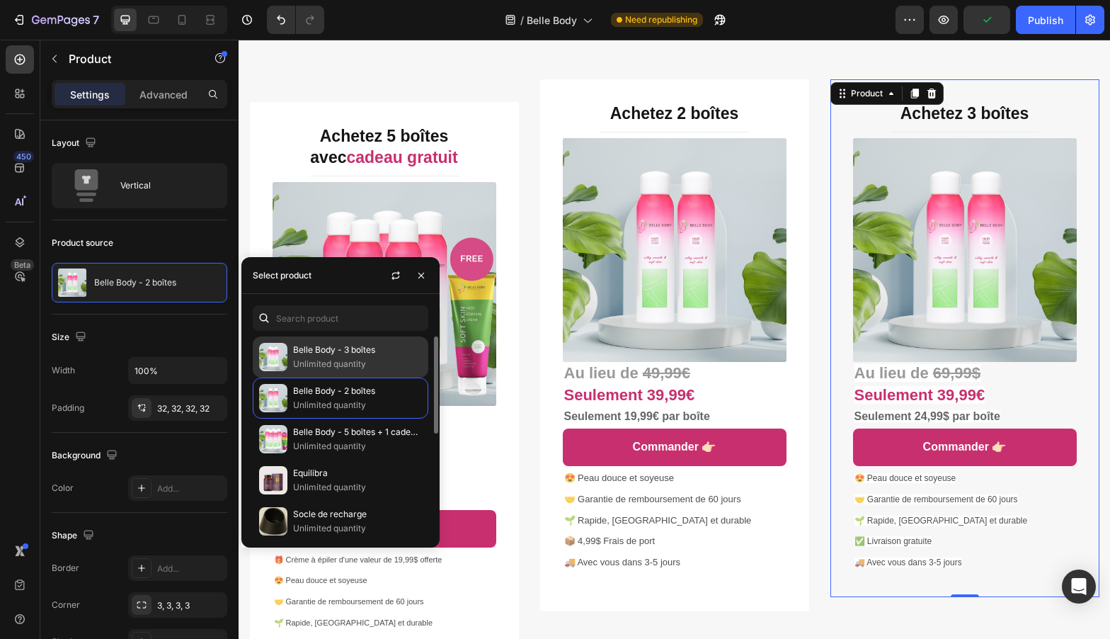
click at [332, 341] on div "Belle Body - 3 boîtes Unlimited quantity" at bounding box center [341, 356] width 176 height 41
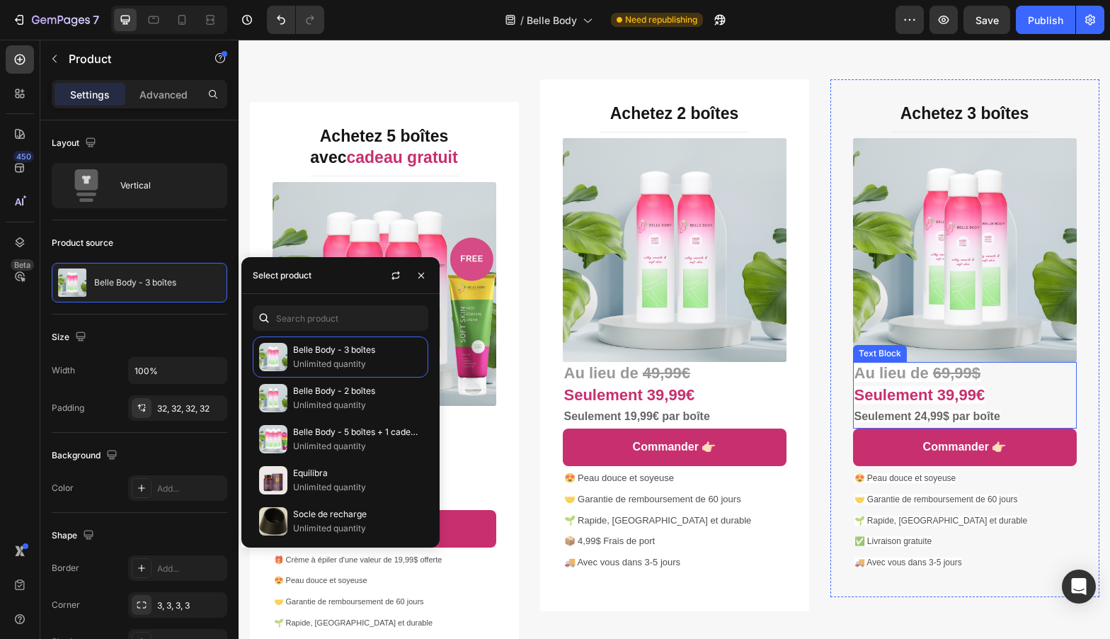
click at [1015, 378] on p "Au lieu de 69,99$ Seulement 39,99€ Seulement 24,99$ par boîte" at bounding box center [965, 395] width 221 height 64
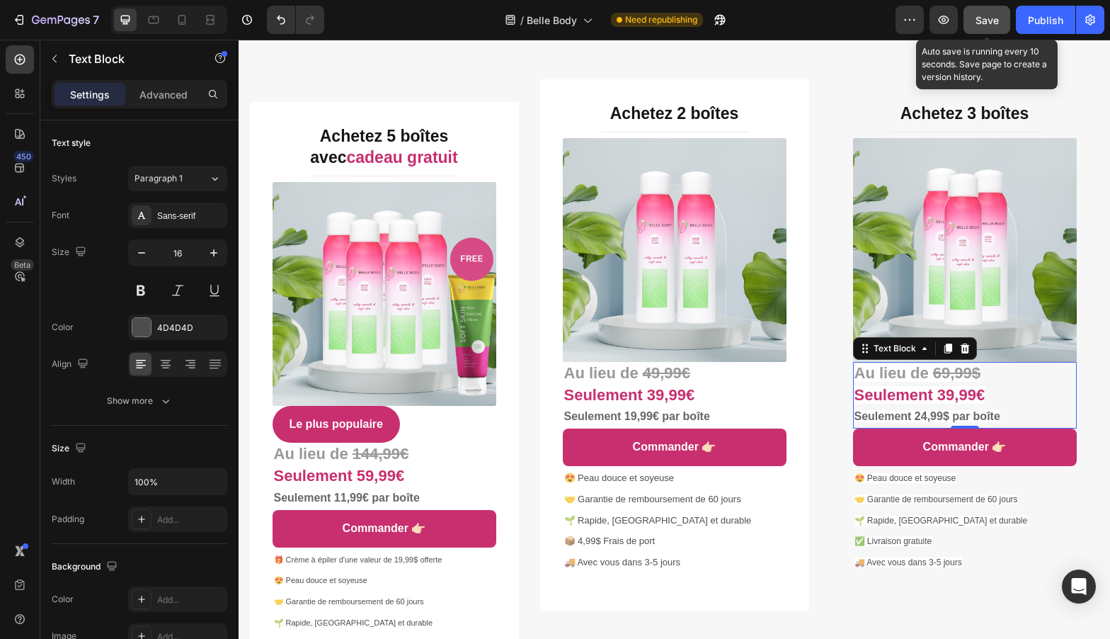
click at [1001, 23] on button "Save" at bounding box center [987, 20] width 47 height 28
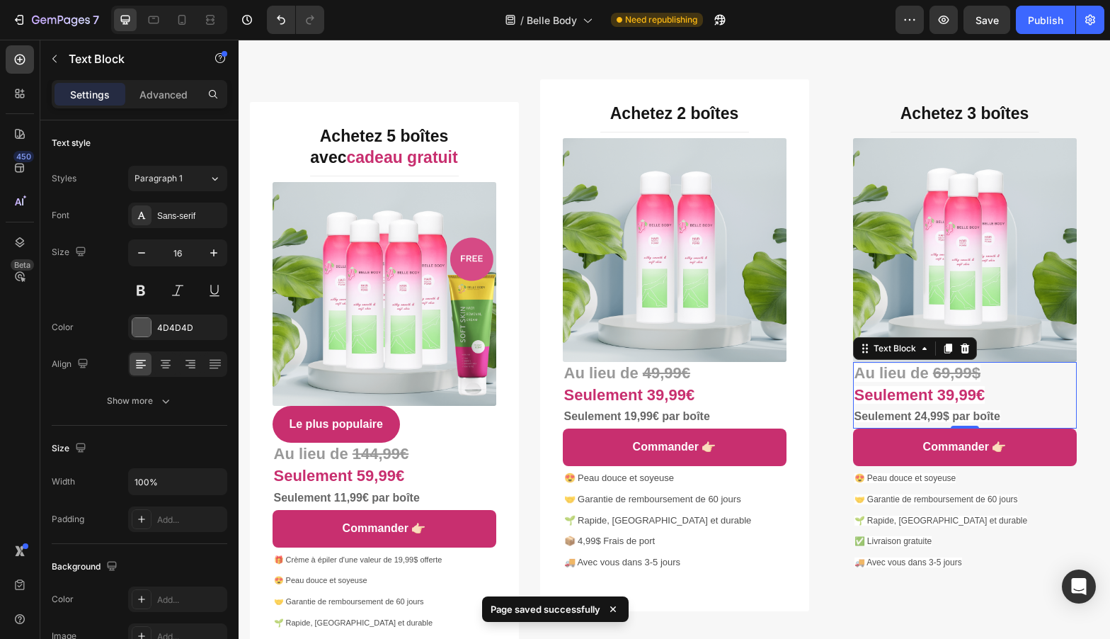
click at [939, 377] on strong "69,99$" at bounding box center [956, 373] width 47 height 18
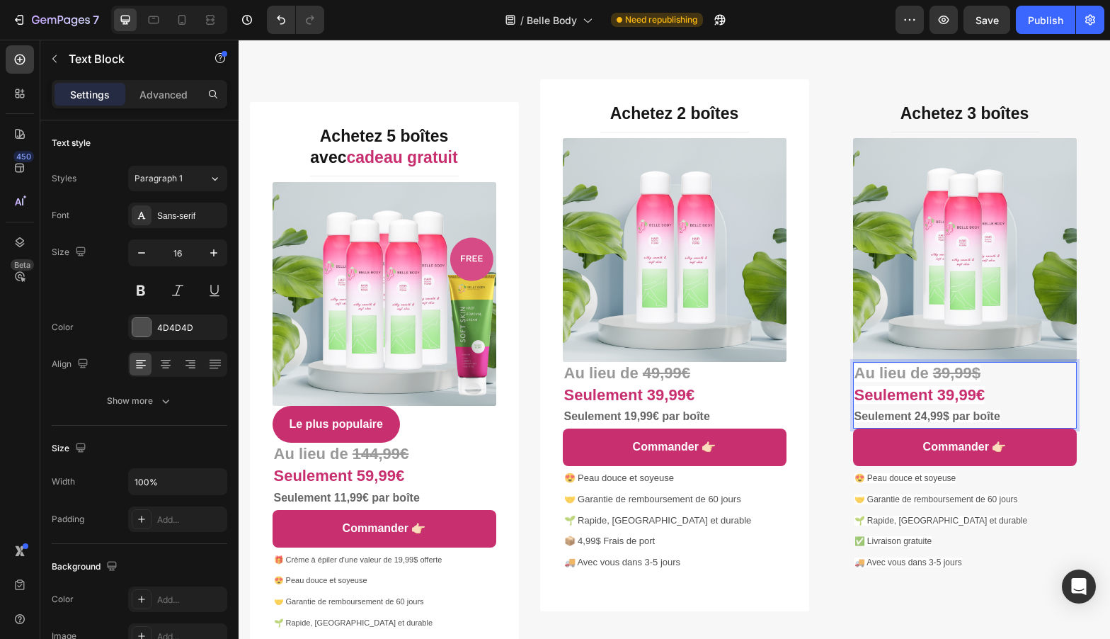
click at [988, 375] on p "Au lieu de 39,99$ Seulement 39,99€ Seulement 24,99$ par boîte" at bounding box center [965, 395] width 221 height 64
click at [948, 398] on strong "Seulement 39,99€" at bounding box center [920, 395] width 131 height 18
click at [919, 416] on strong "Seulement 24,99$ par boîte" at bounding box center [928, 416] width 146 height 12
click at [942, 372] on strong "39,99€" at bounding box center [956, 373] width 47 height 18
click at [953, 399] on strong "Seulement 29,99€" at bounding box center [920, 395] width 131 height 18
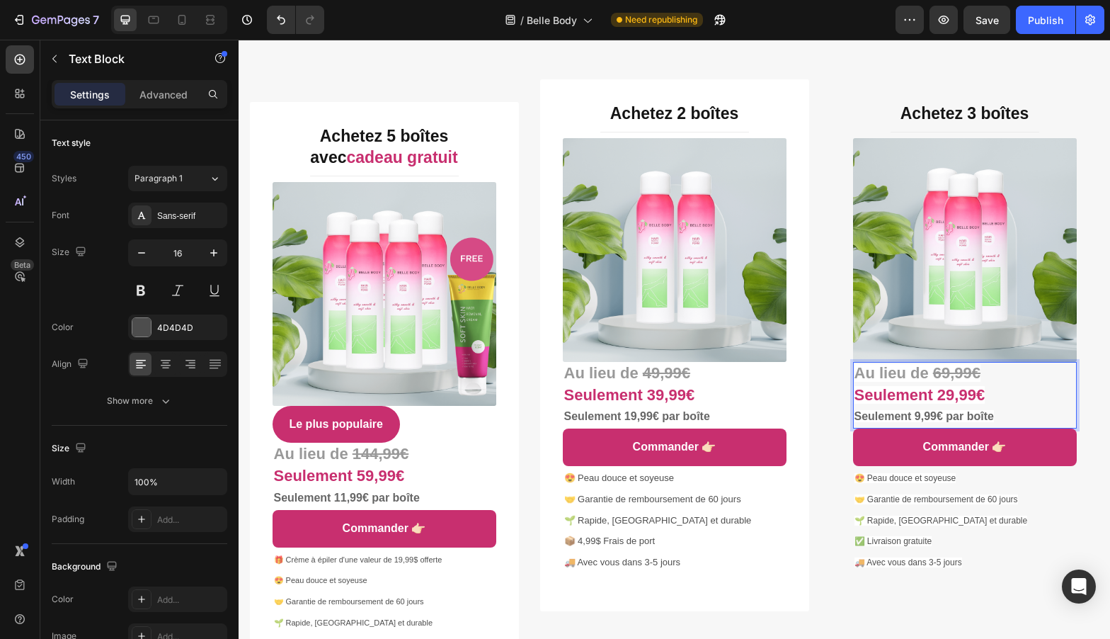
click at [945, 399] on strong "Seulement 29,99€" at bounding box center [920, 395] width 131 height 18
click at [918, 420] on strong "Seulement 9,99€ par boîte" at bounding box center [925, 416] width 140 height 12
click at [952, 397] on strong "Seulement 39,99€" at bounding box center [920, 395] width 131 height 18
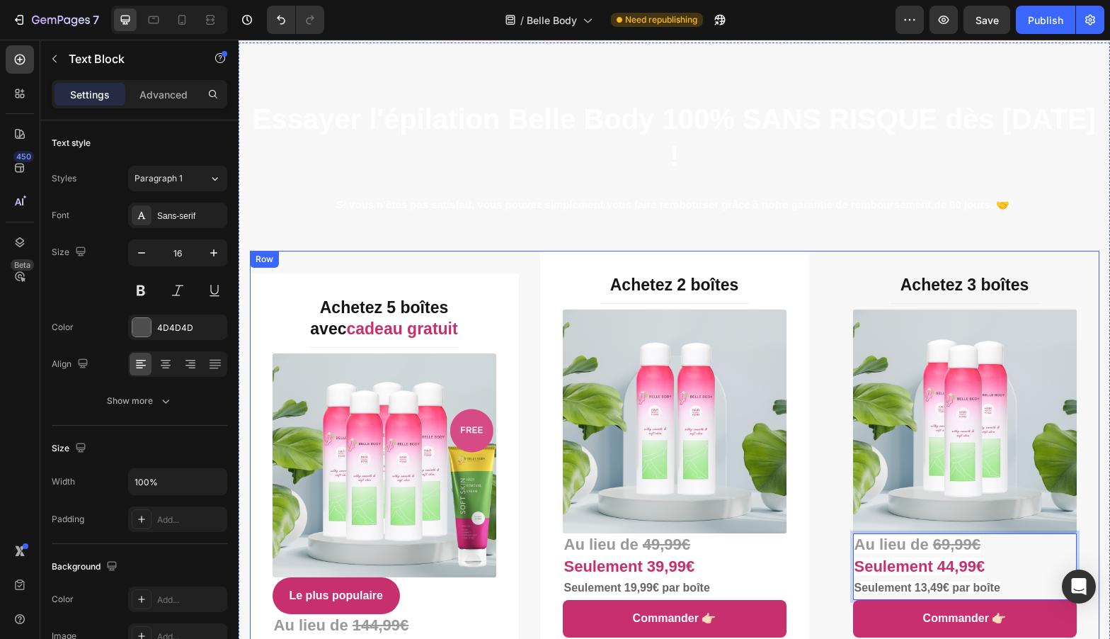
scroll to position [5240, 0]
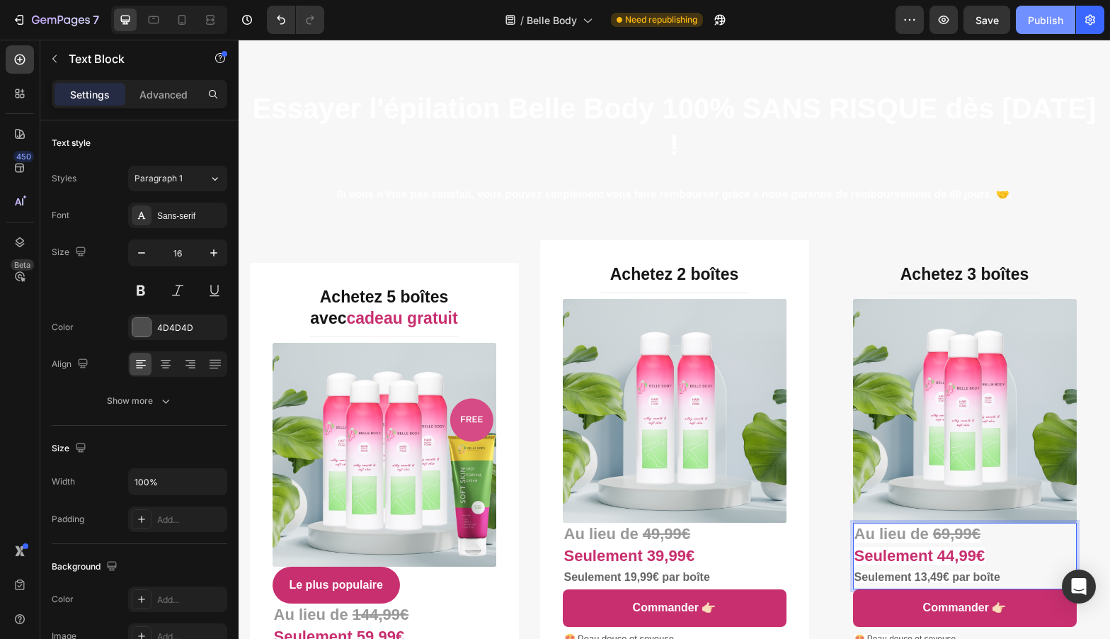
click at [1025, 22] on button "Publish" at bounding box center [1045, 20] width 59 height 28
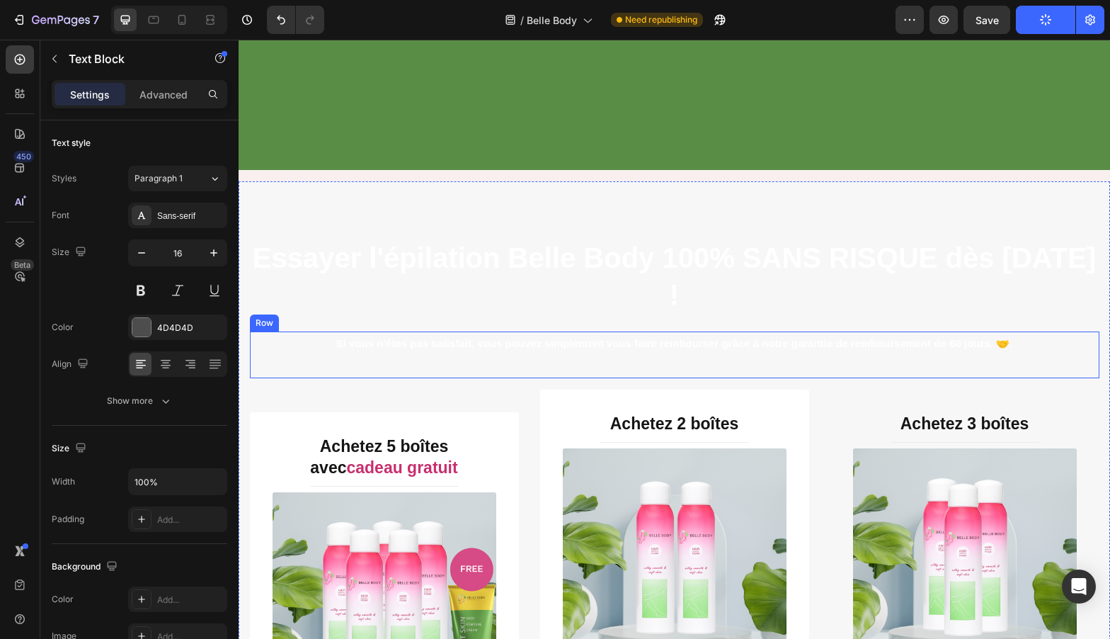
scroll to position [5040, 0]
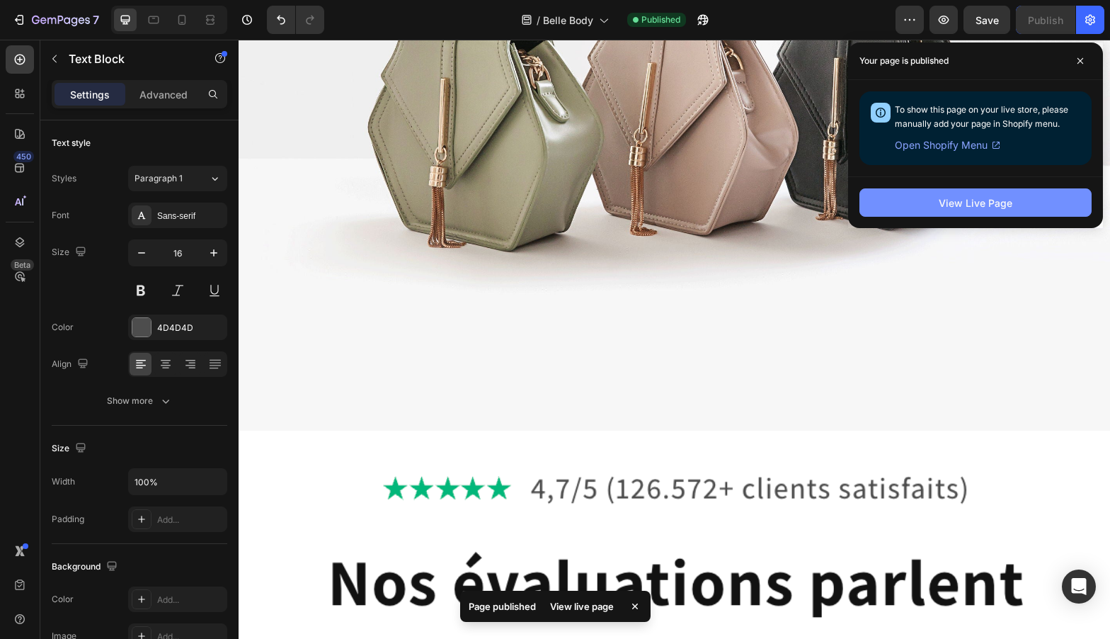
click at [961, 205] on div "View Live Page" at bounding box center [976, 202] width 74 height 15
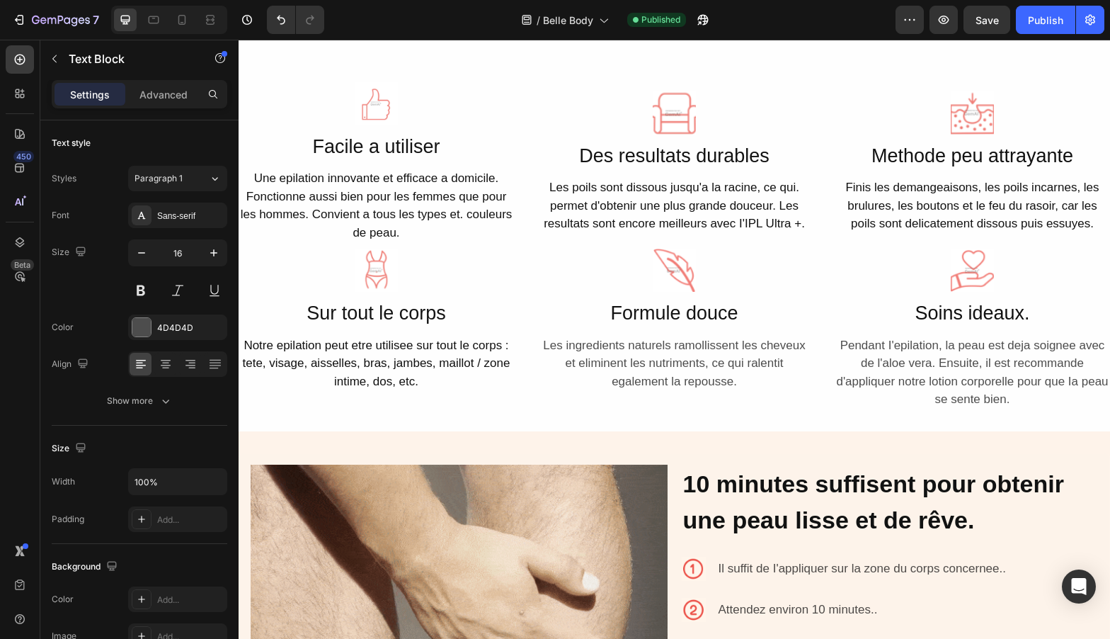
scroll to position [2315, 0]
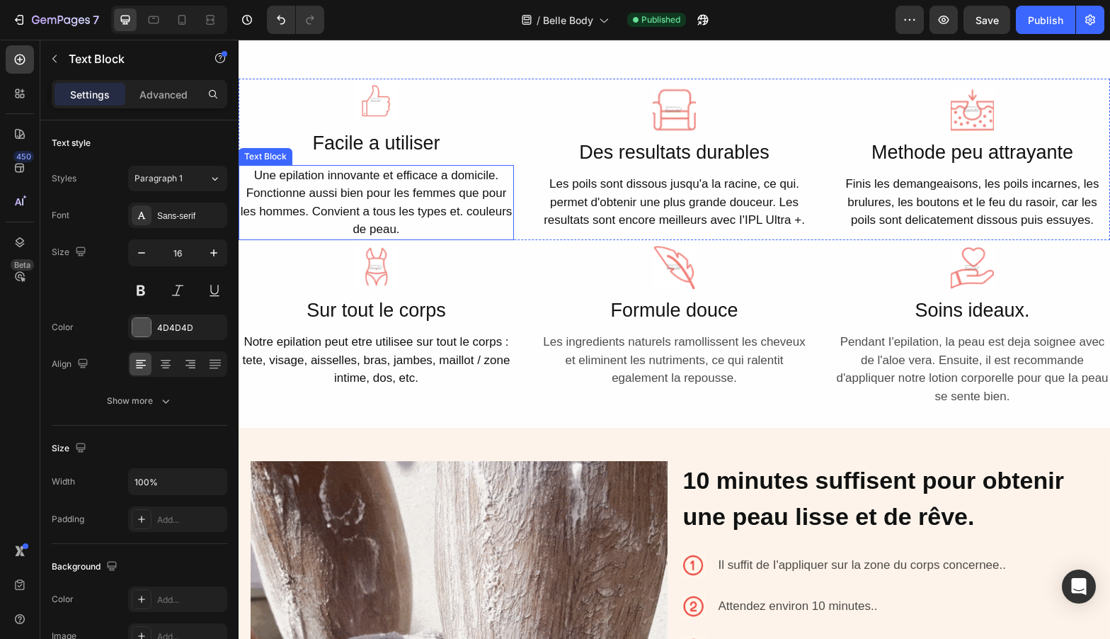
click at [412, 230] on div "Une epilation innovante et efficace a domicile. Fonctionne aussi bien pour les …" at bounding box center [376, 202] width 275 height 75
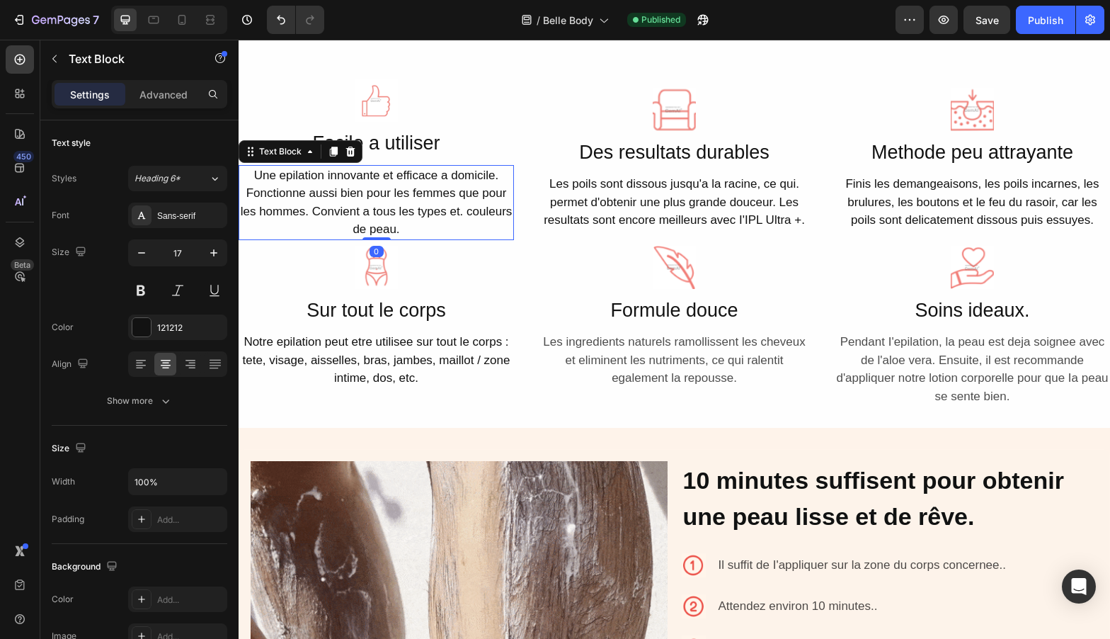
click at [426, 231] on div "Une epilation innovante et efficace a domicile. Fonctionne aussi bien pour les …" at bounding box center [376, 202] width 275 height 75
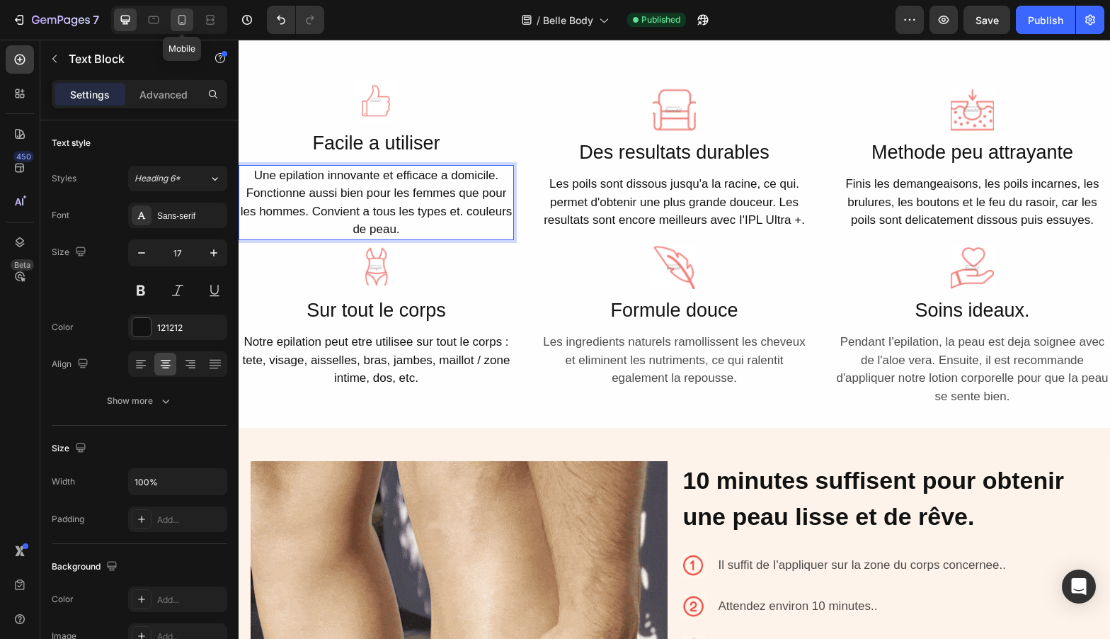
click at [174, 21] on div at bounding box center [182, 19] width 23 height 23
type input "16"
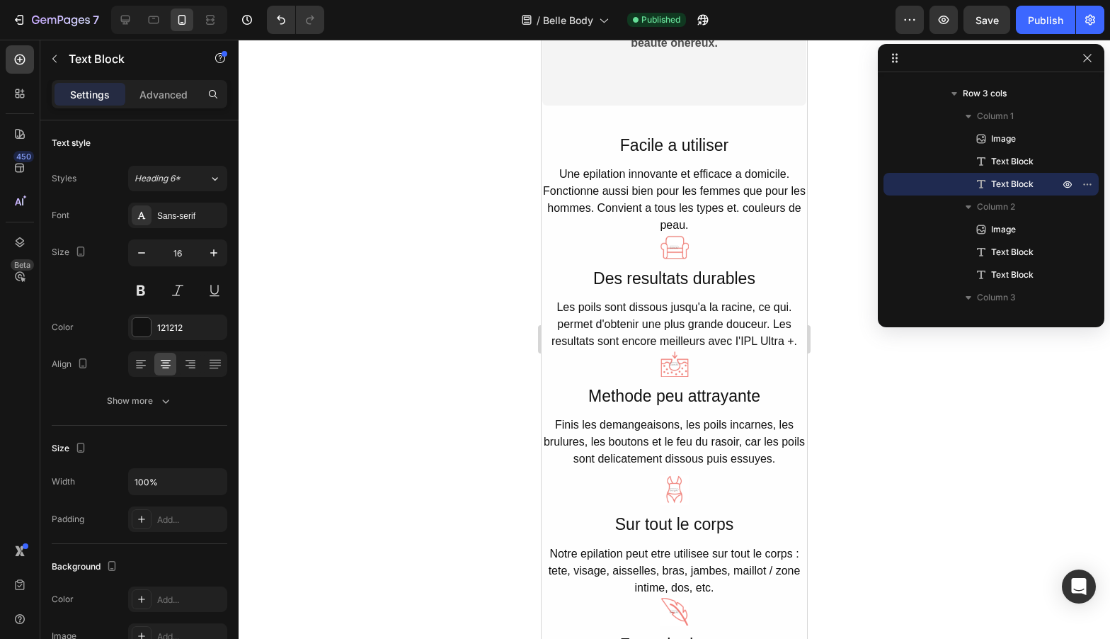
scroll to position [3091, 0]
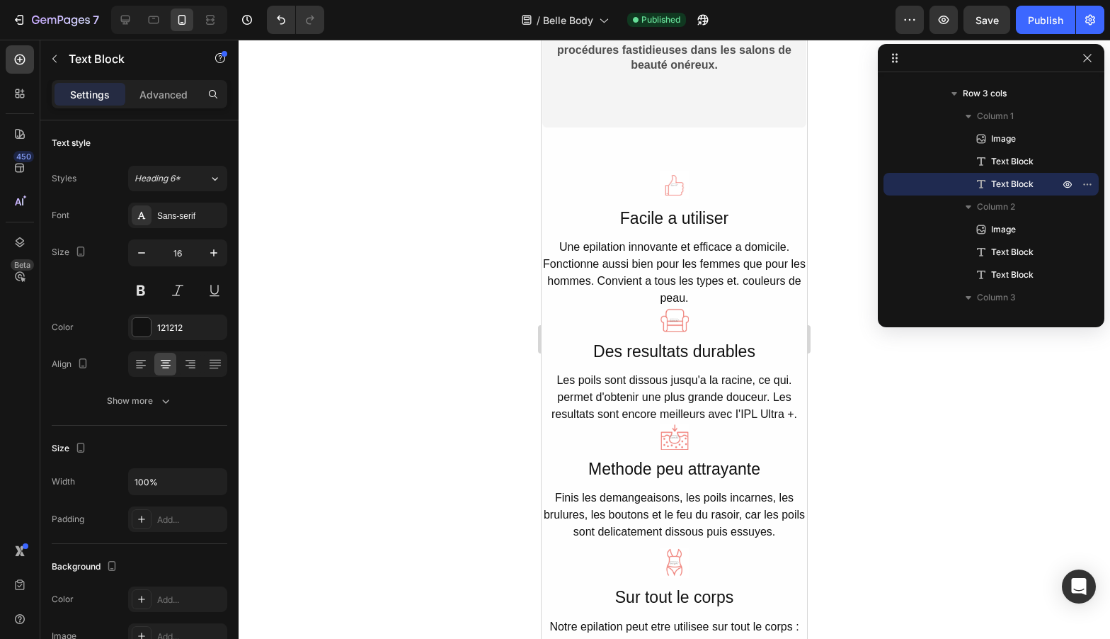
click at [685, 292] on div "Une epilation innovante et efficace a domicile. Fonctionne aussi bien pour les …" at bounding box center [675, 272] width 266 height 71
click at [672, 264] on p "Une epilation innovante et efficace a domicile. Fonctionne aussi bien pour les …" at bounding box center [674, 273] width 263 height 68
click at [695, 297] on p "Une epilation innovante et efficace a domicile. Fonctionne aussi bien pour les …" at bounding box center [674, 273] width 263 height 68
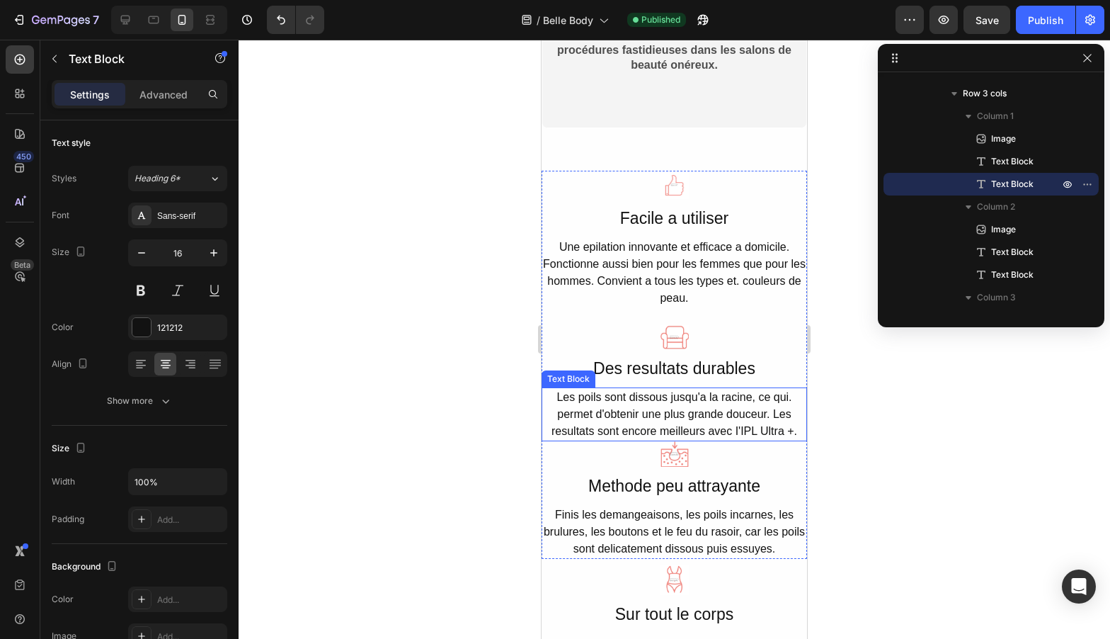
click at [799, 430] on div "Les poils sont dissous jusqu'a la racine, ce qui. permet d'obtenir une plus gra…" at bounding box center [675, 414] width 266 height 54
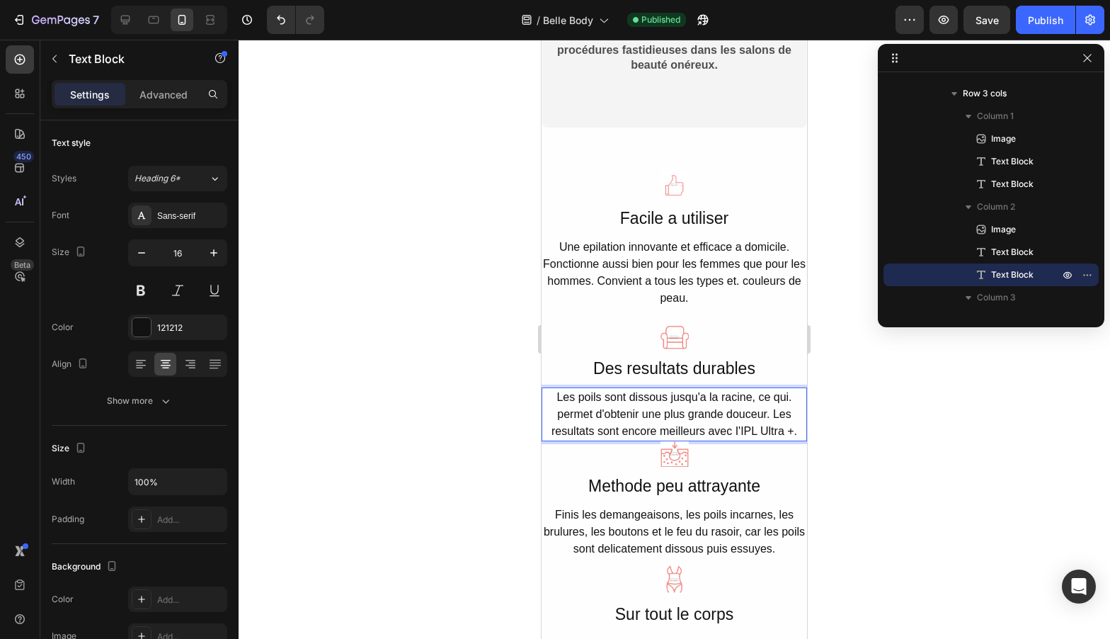
click at [799, 434] on div "Les poils sont dissous jusqu'a la racine, ce qui. permet d'obtenir une plus gra…" at bounding box center [675, 414] width 266 height 54
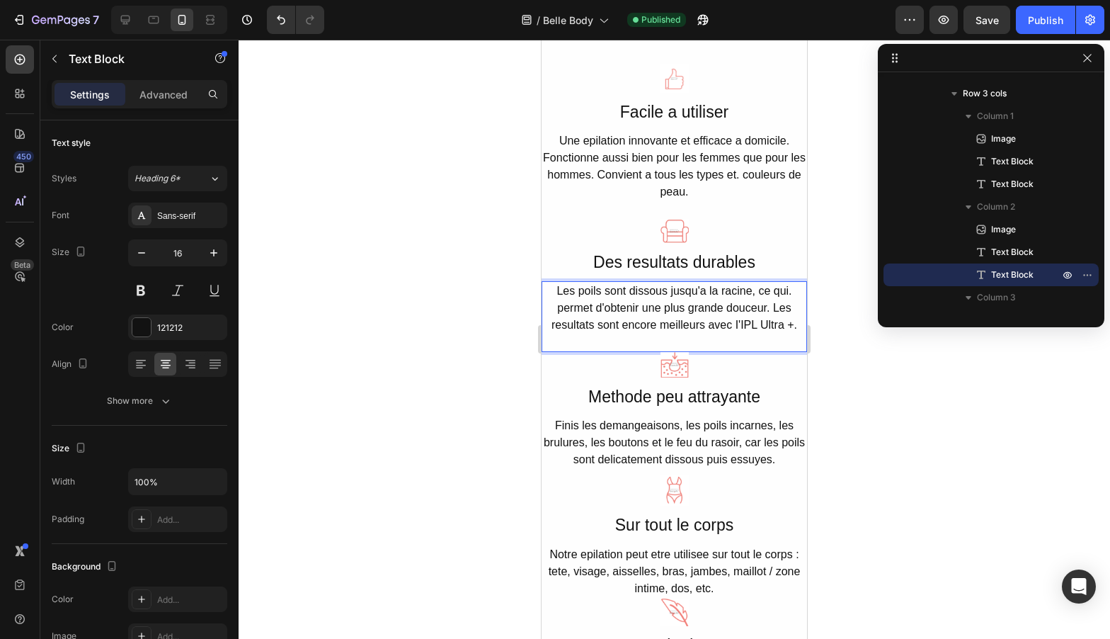
scroll to position [3207, 0]
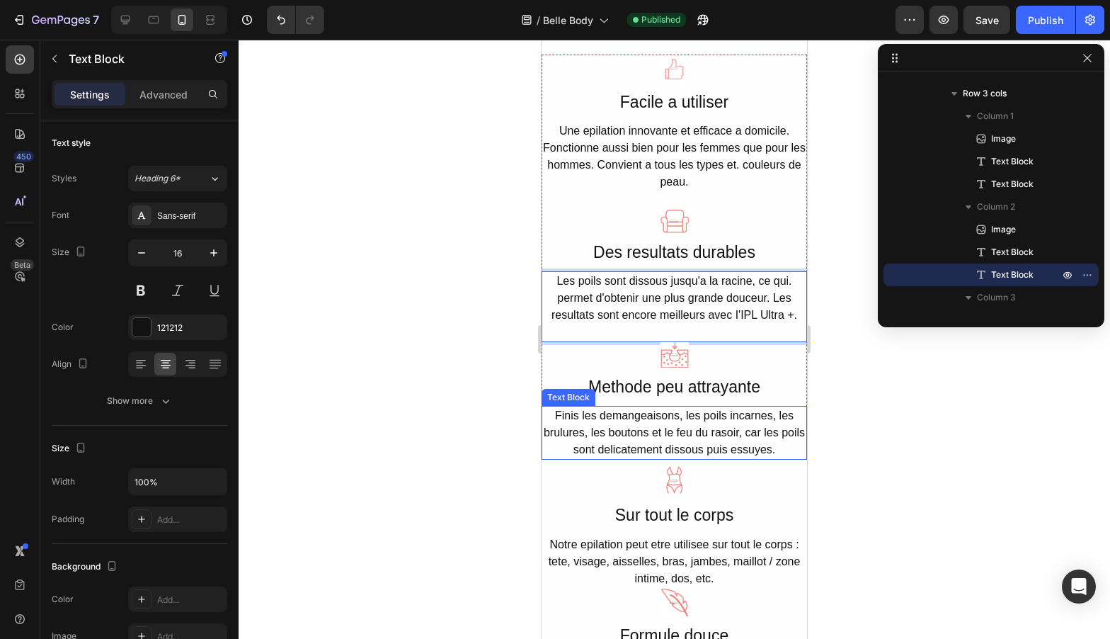
click at [782, 443] on div "Finis les demangeaisons, les poils incarnes, les brulures, les boutons et le fe…" at bounding box center [675, 433] width 266 height 54
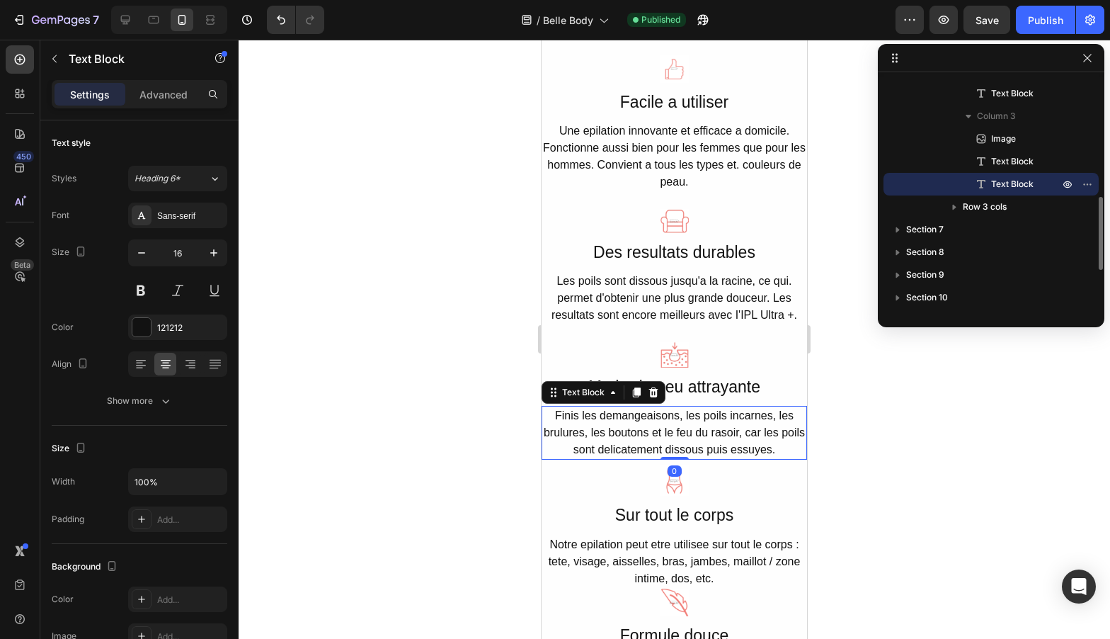
click at [778, 450] on div "Finis les demangeaisons, les poils incarnes, les brulures, les boutons et le fe…" at bounding box center [675, 433] width 266 height 54
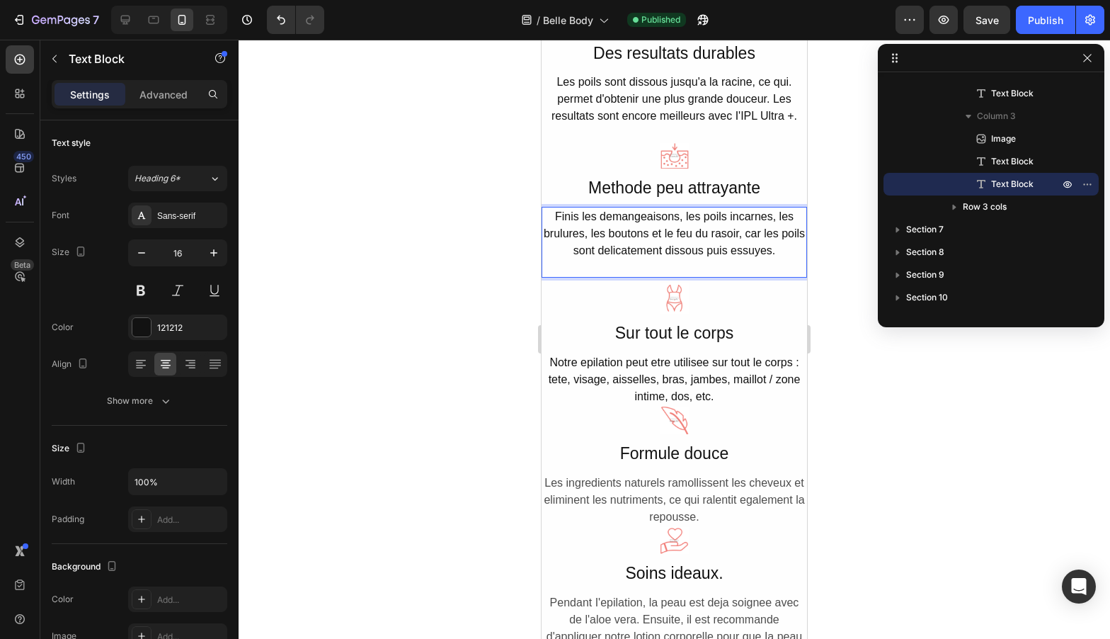
scroll to position [3418, 0]
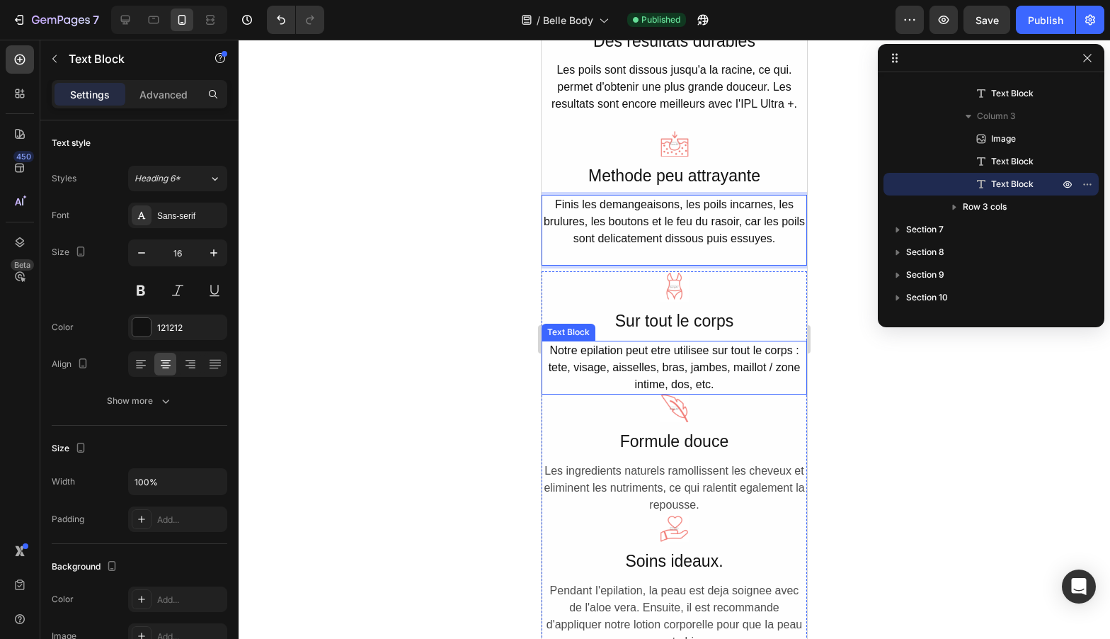
click at [719, 382] on div "Notre epilation peut etre utilisee sur tout le corps : tete, visage, aisselles,…" at bounding box center [675, 368] width 266 height 54
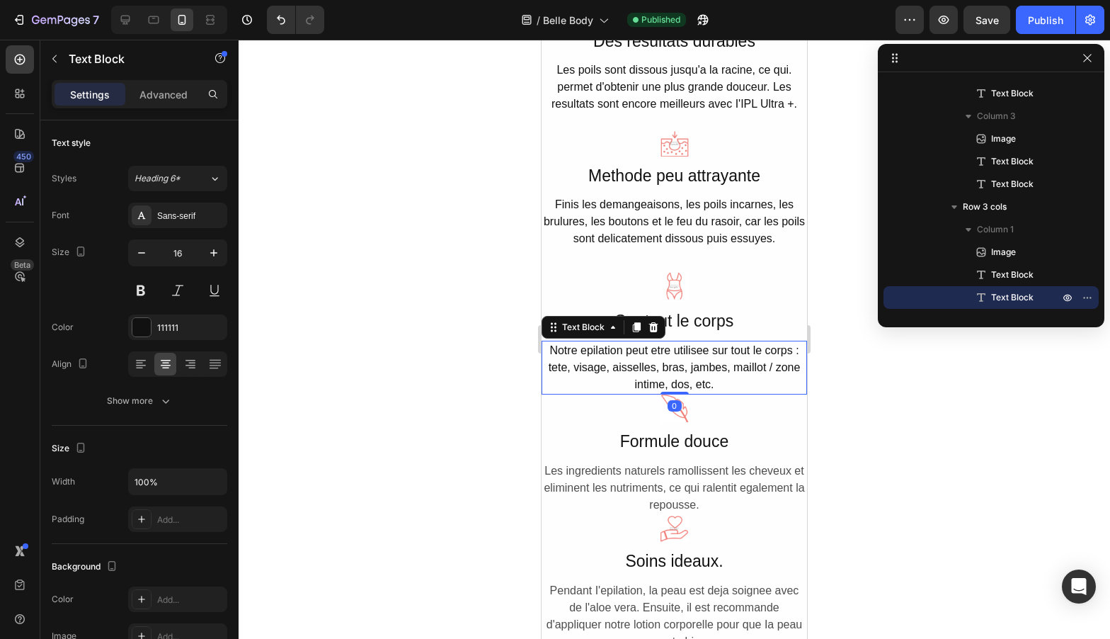
click at [719, 382] on div "Notre epilation peut etre utilisee sur tout le corps : tete, visage, aisselles,…" at bounding box center [675, 368] width 266 height 54
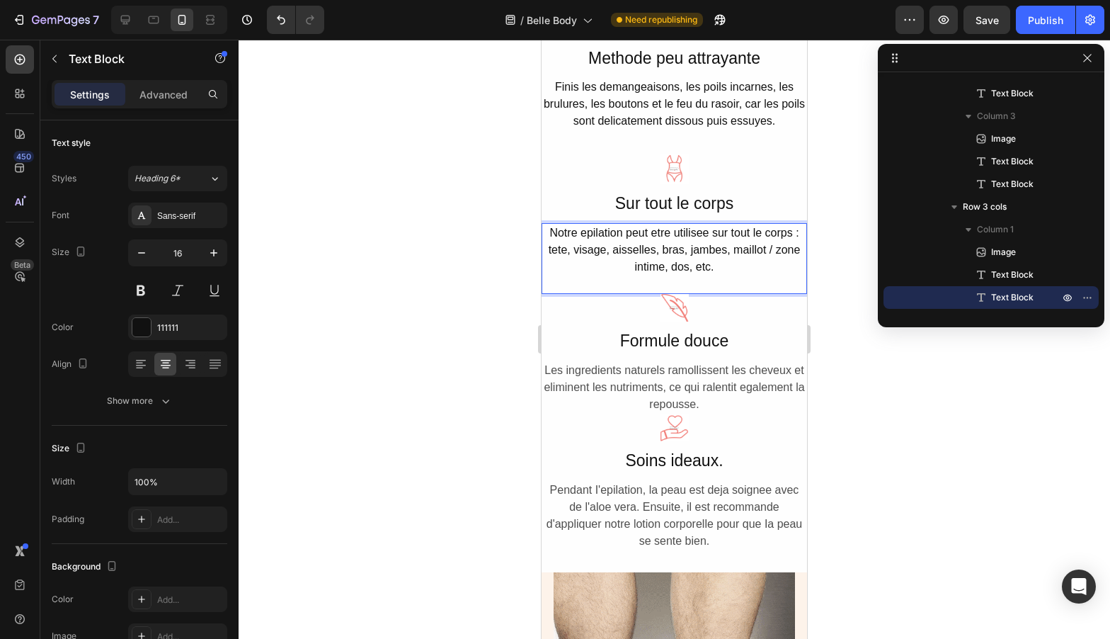
scroll to position [3537, 0]
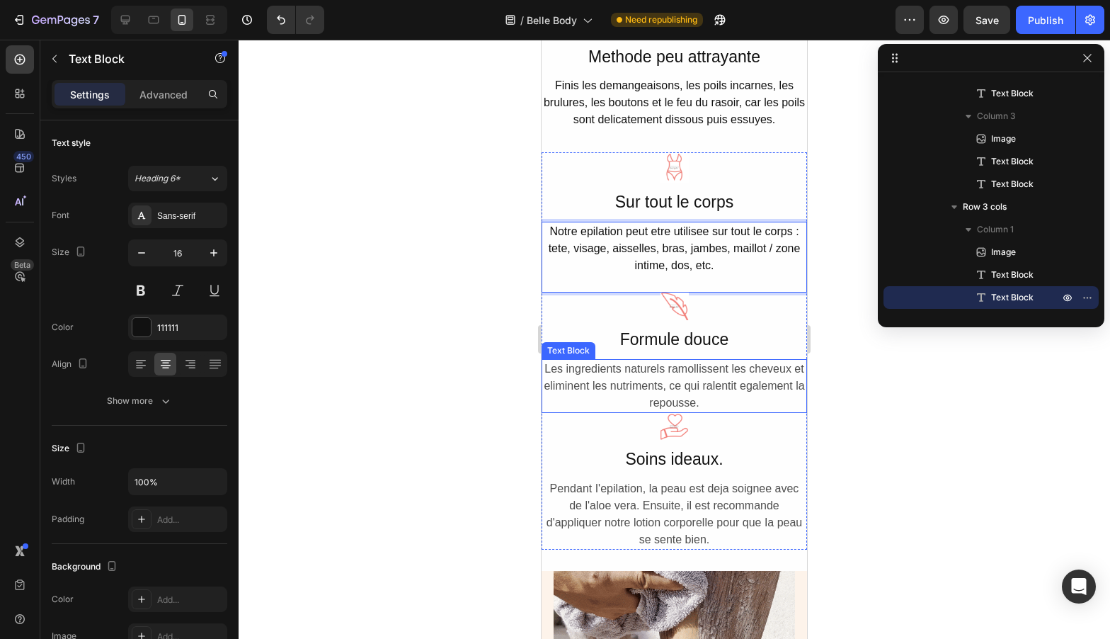
click at [705, 402] on div "Les ingredients naturels ramollissent les cheveux et eliminent les nutriments, …" at bounding box center [675, 386] width 266 height 54
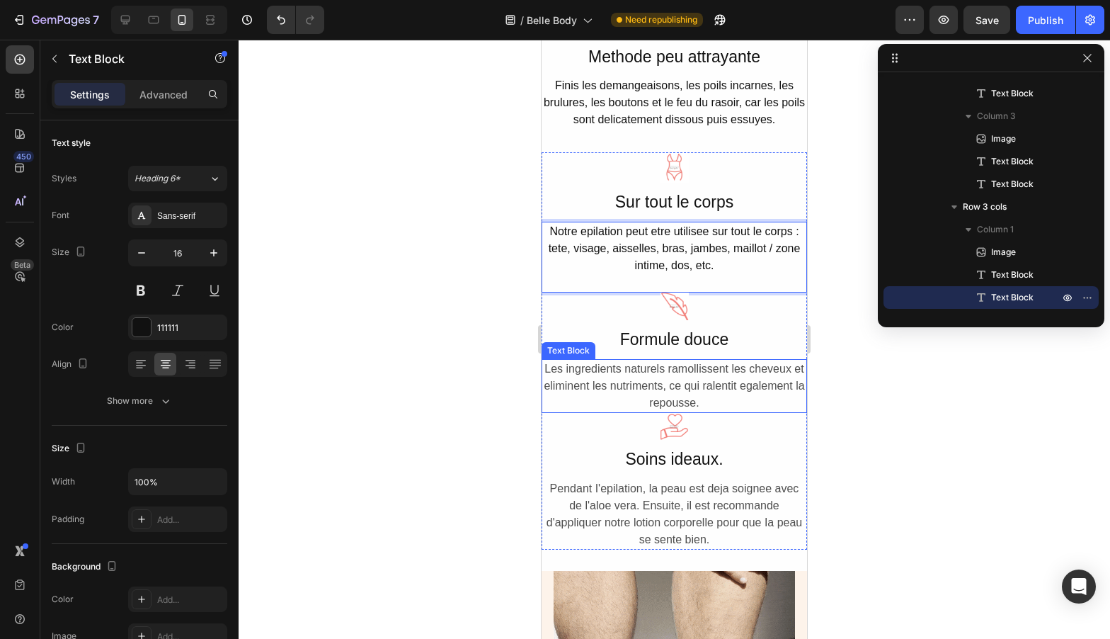
scroll to position [585, 0]
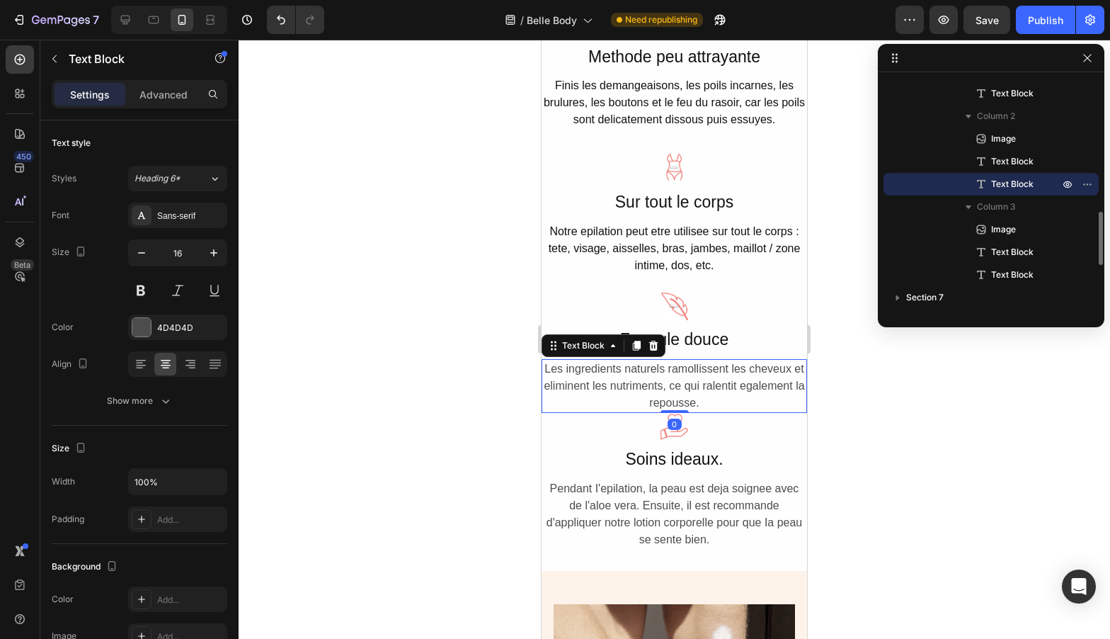
click at [712, 404] on div "Les ingredients naturels ramollissent les cheveux et eliminent les nutriments, …" at bounding box center [675, 386] width 266 height 54
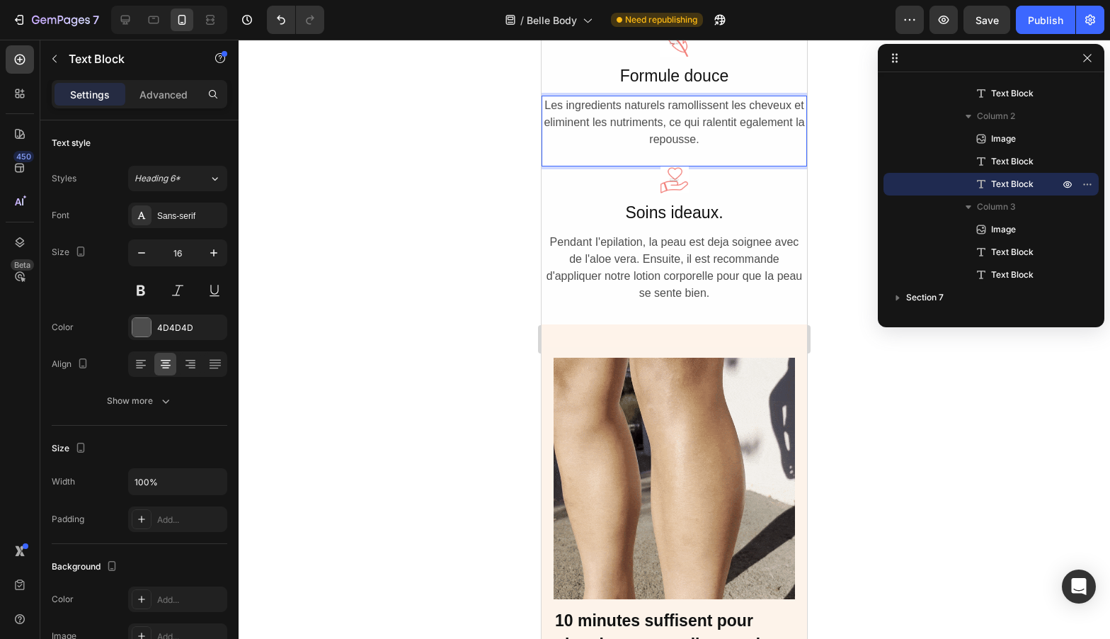
scroll to position [3807, 0]
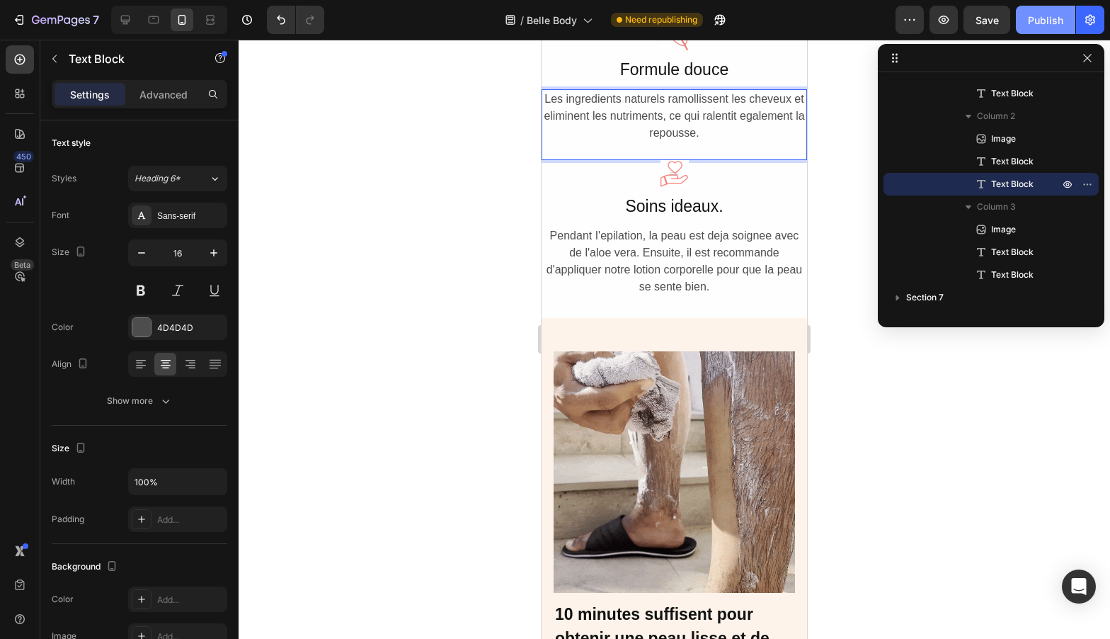
click at [1044, 16] on div "Publish" at bounding box center [1045, 20] width 35 height 15
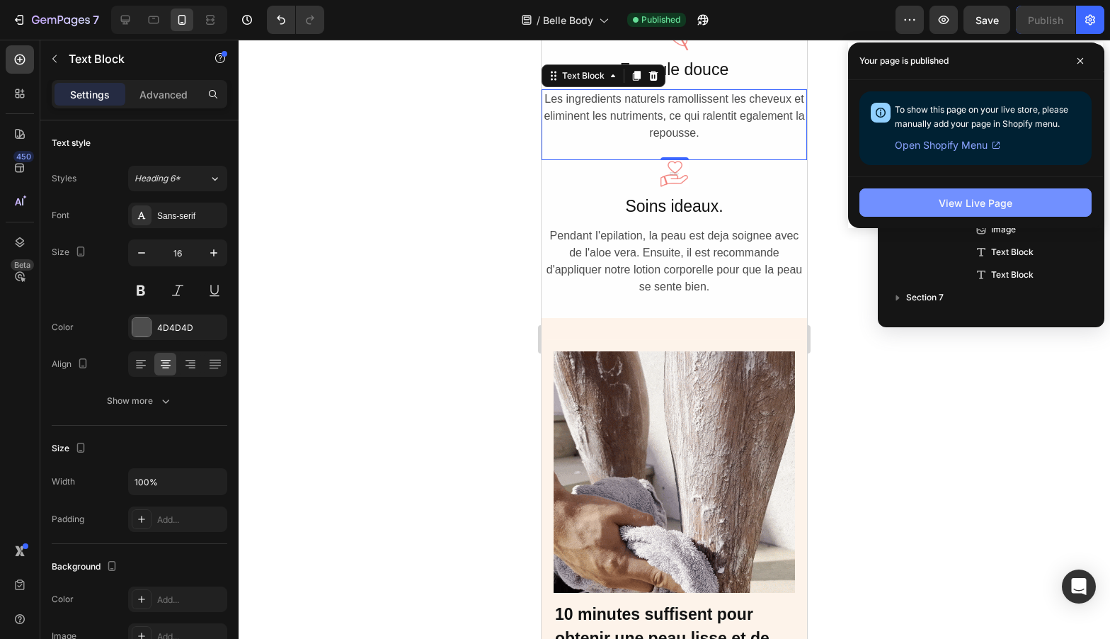
click at [955, 207] on div "View Live Page" at bounding box center [976, 202] width 74 height 15
